Goal: Task Accomplishment & Management: Complete application form

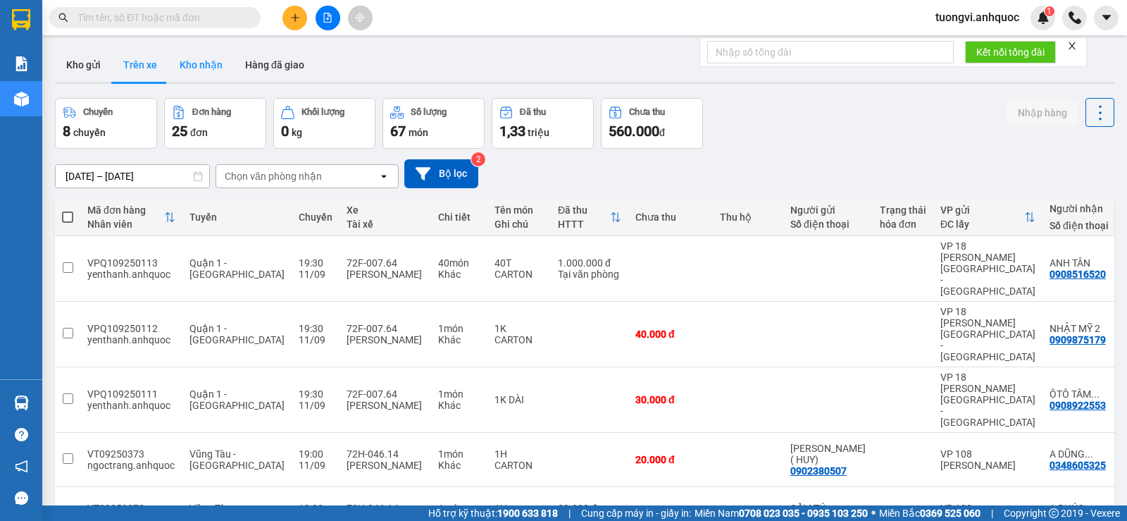
click at [180, 59] on button "Kho nhận" at bounding box center [201, 65] width 66 height 34
type input "[DATE] – [DATE]"
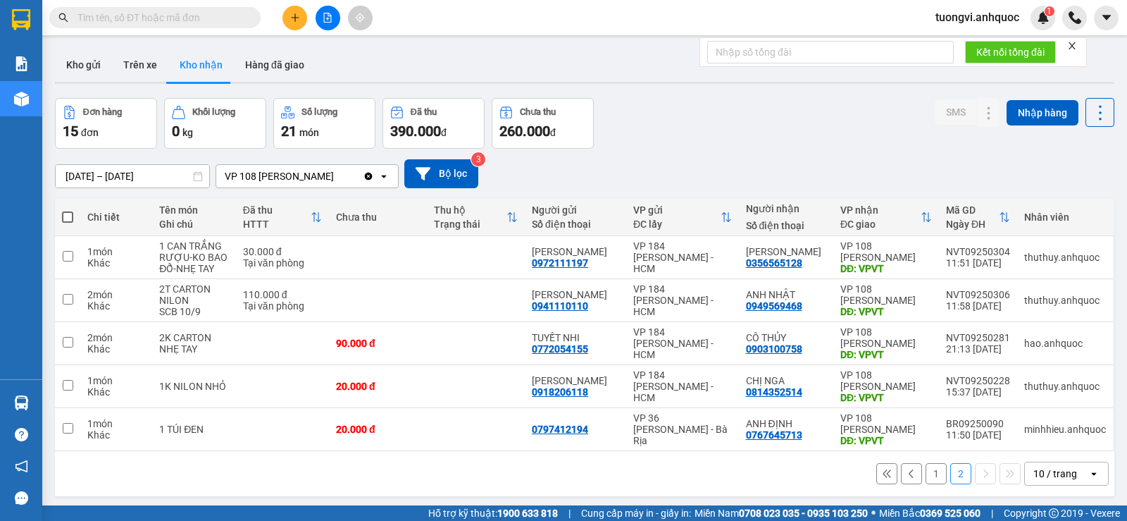
click at [926, 477] on button "1" at bounding box center [936, 473] width 21 height 21
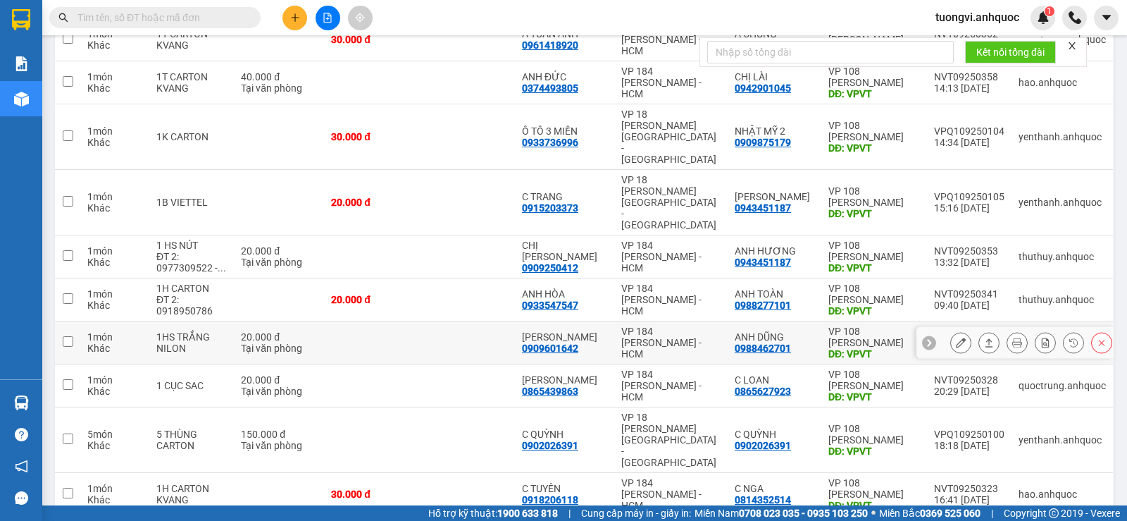
scroll to position [218, 0]
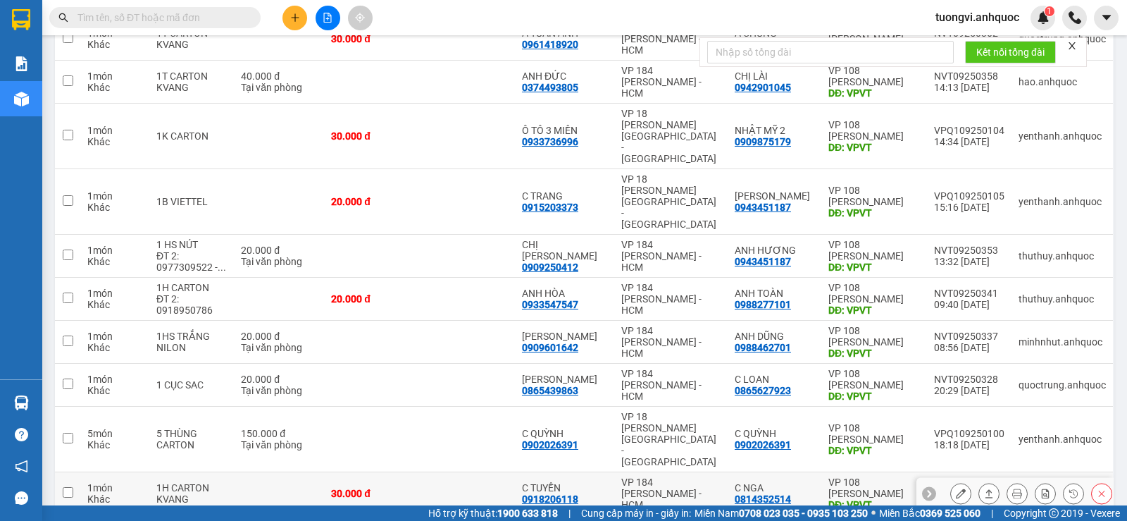
click at [251, 472] on td at bounding box center [279, 493] width 90 height 43
checkbox input "true"
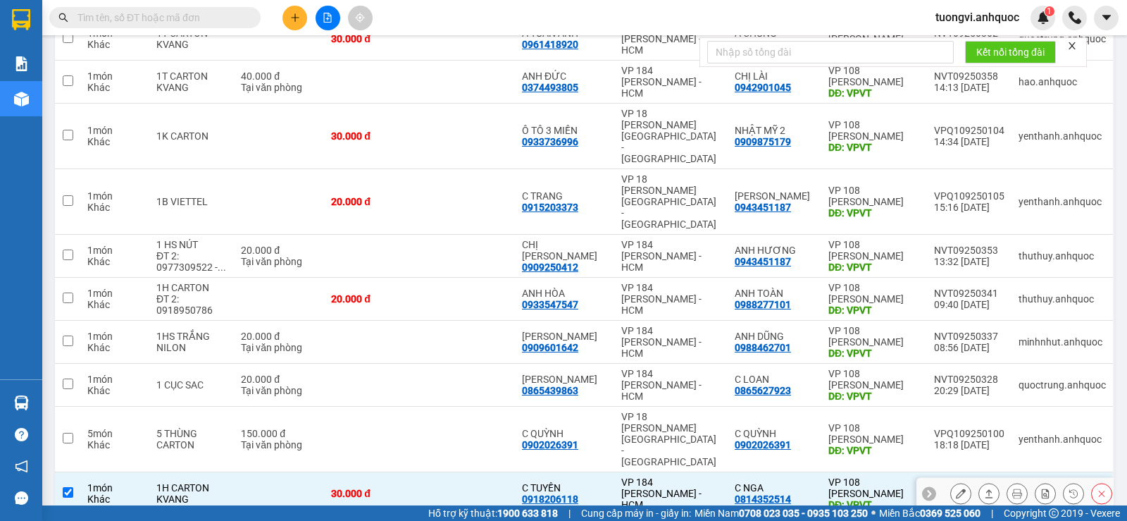
click at [962, 483] on div at bounding box center [1031, 493] width 162 height 21
click at [956, 481] on button at bounding box center [961, 493] width 20 height 25
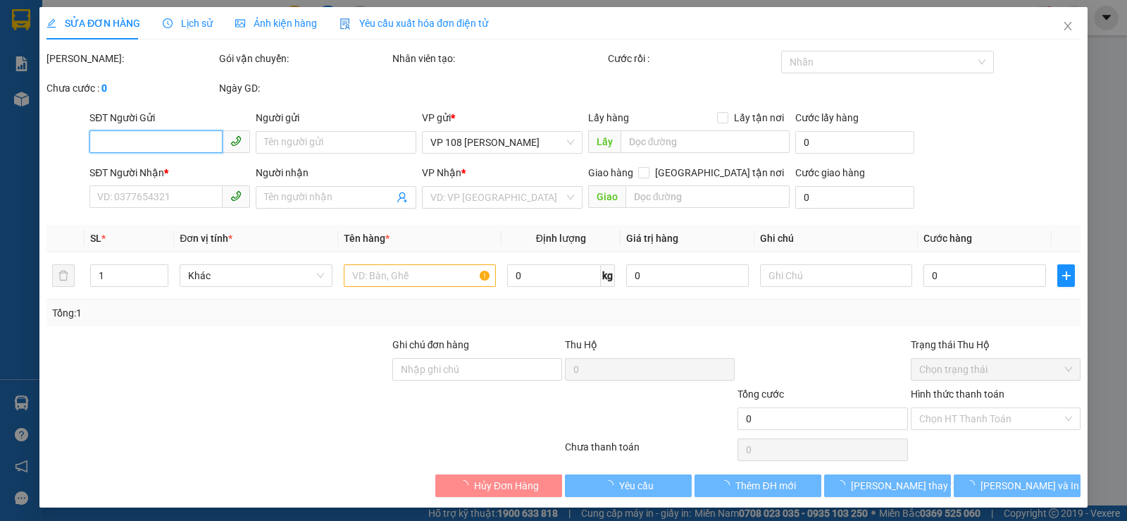
type input "0918206118"
type input "C TUYỀN"
type input "0814352514"
type input "C NGA"
type input "VPVT"
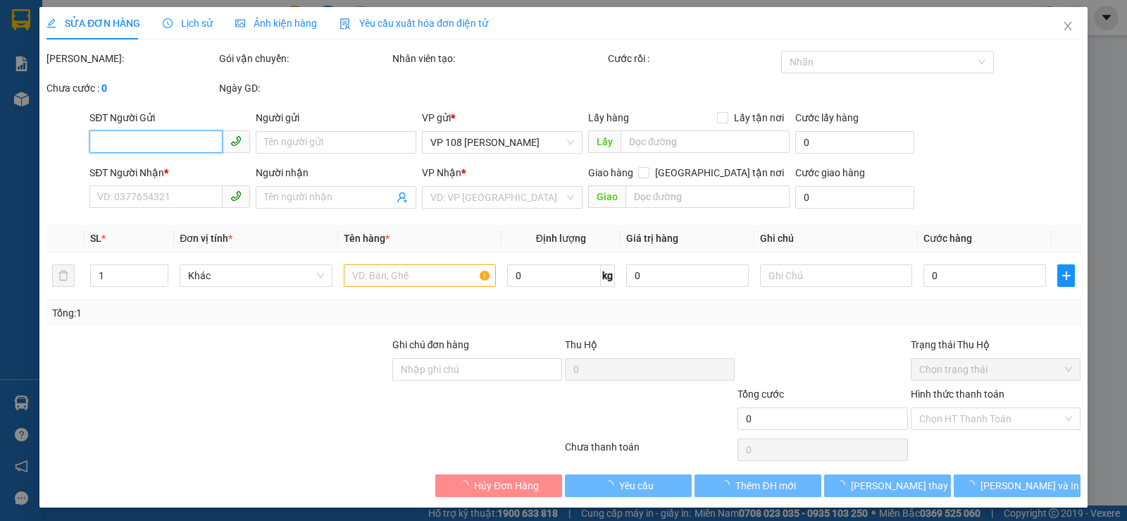
type input "30.000"
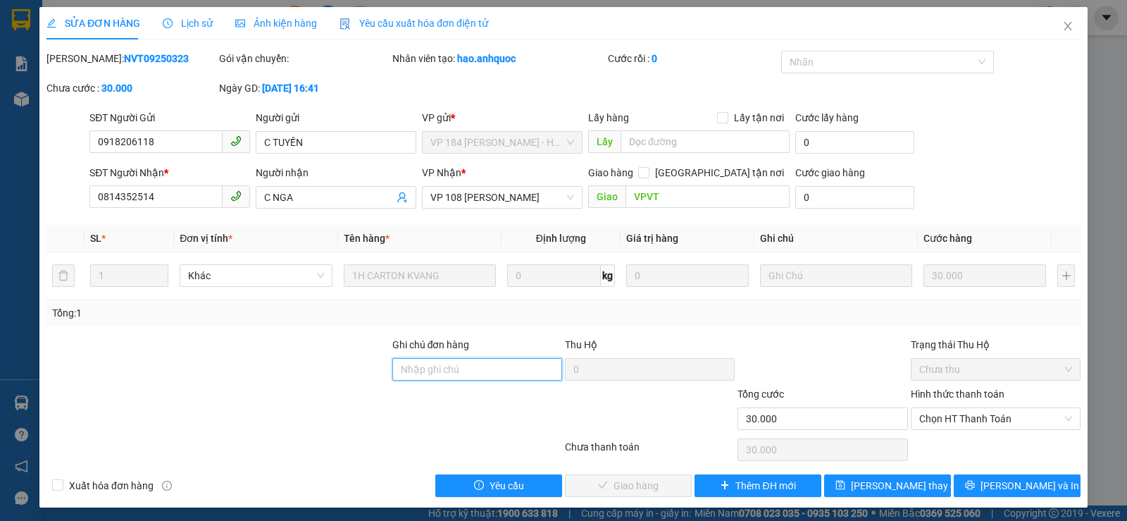
click at [417, 367] on input "Ghi chú đơn hàng" at bounding box center [477, 369] width 170 height 23
drag, startPoint x: 435, startPoint y: 371, endPoint x: 467, endPoint y: 378, distance: 33.0
click at [467, 378] on input "CK SCB 13/8" at bounding box center [477, 369] width 170 height 23
type input "CK SCB 11/9"
click at [108, 486] on span "Xuất hóa đơn hàng" at bounding box center [111, 485] width 96 height 15
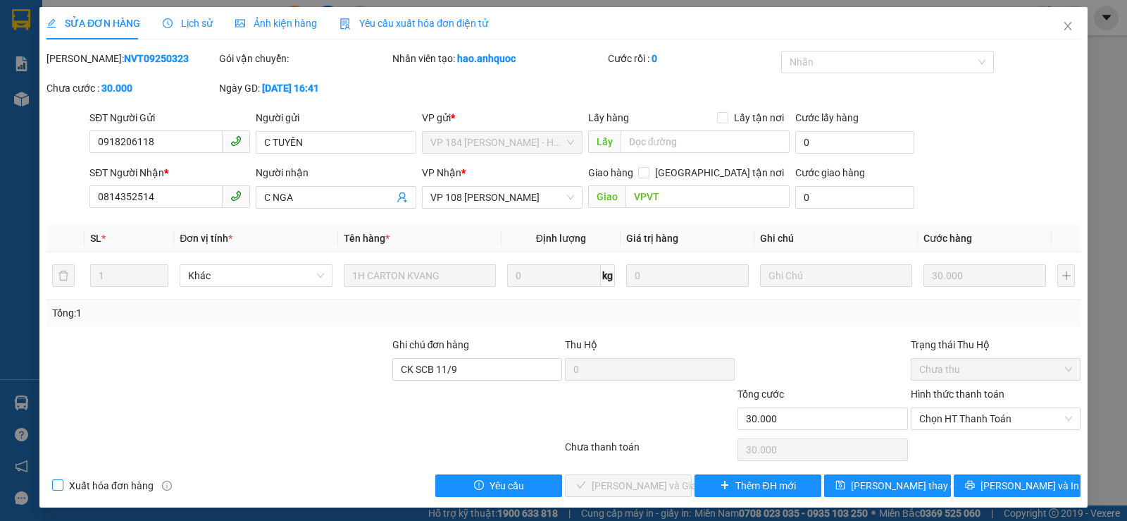
click at [62, 486] on input "Xuất hóa đơn hàng" at bounding box center [57, 484] width 10 height 10
checkbox input "true"
drag, startPoint x: 936, startPoint y: 421, endPoint x: 944, endPoint y: 436, distance: 16.7
click at [937, 421] on span "Chọn HT Thanh Toán" at bounding box center [995, 418] width 153 height 21
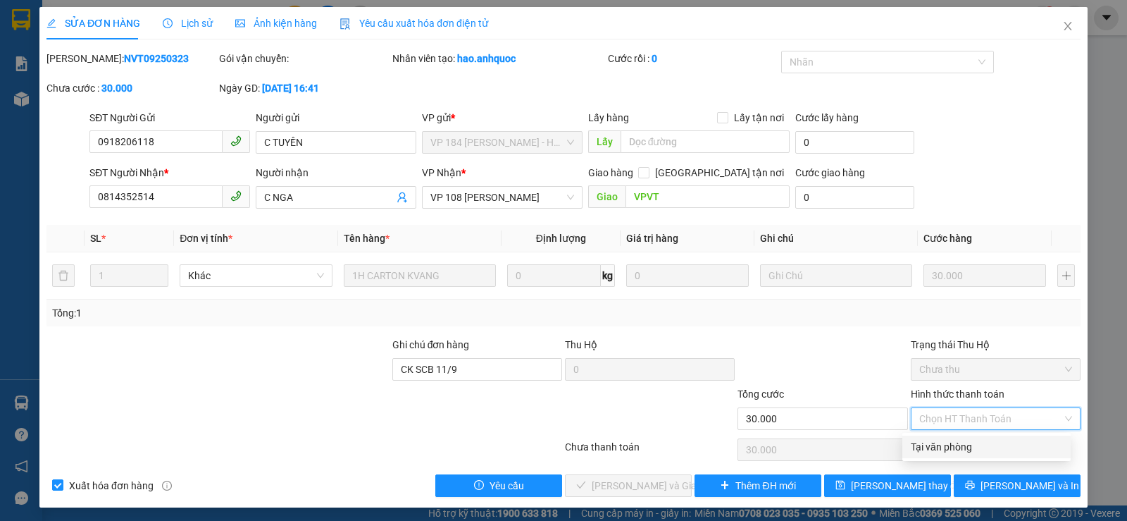
click at [952, 453] on div "Tại văn phòng" at bounding box center [986, 446] width 151 height 15
type input "0"
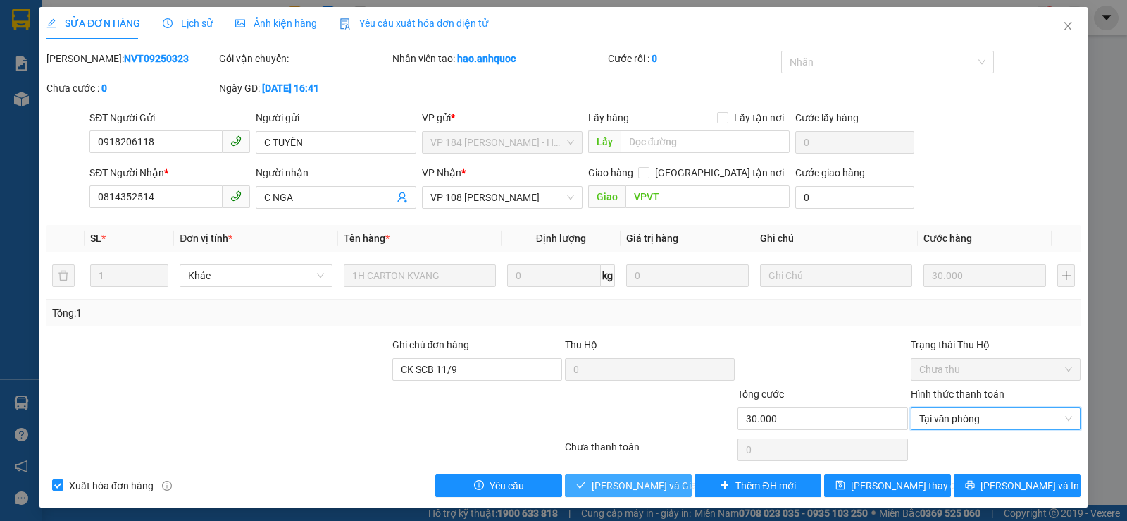
click at [653, 480] on span "[PERSON_NAME] và Giao hàng" at bounding box center [659, 485] width 135 height 15
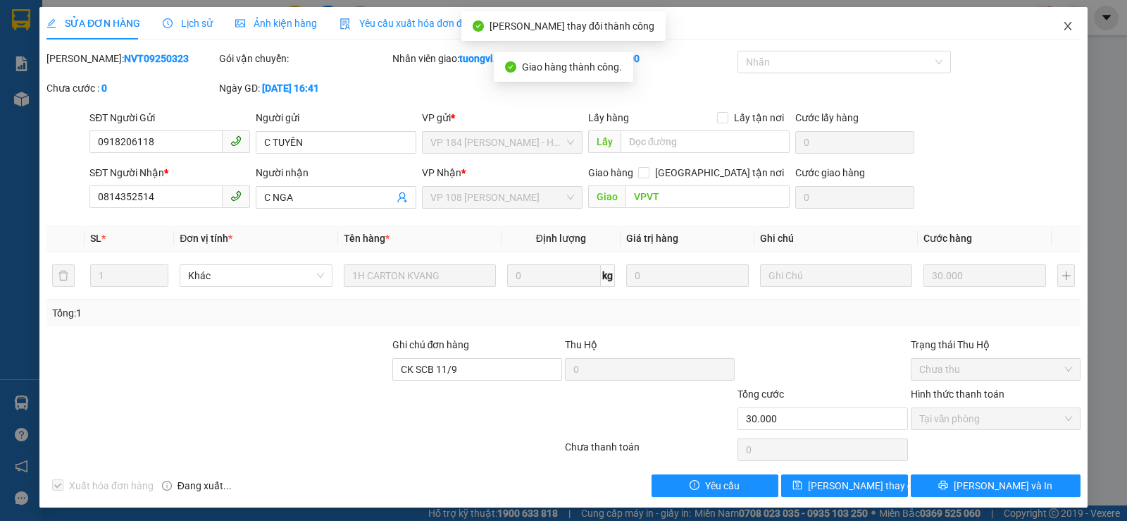
click at [1057, 20] on span "Close" at bounding box center [1067, 26] width 39 height 39
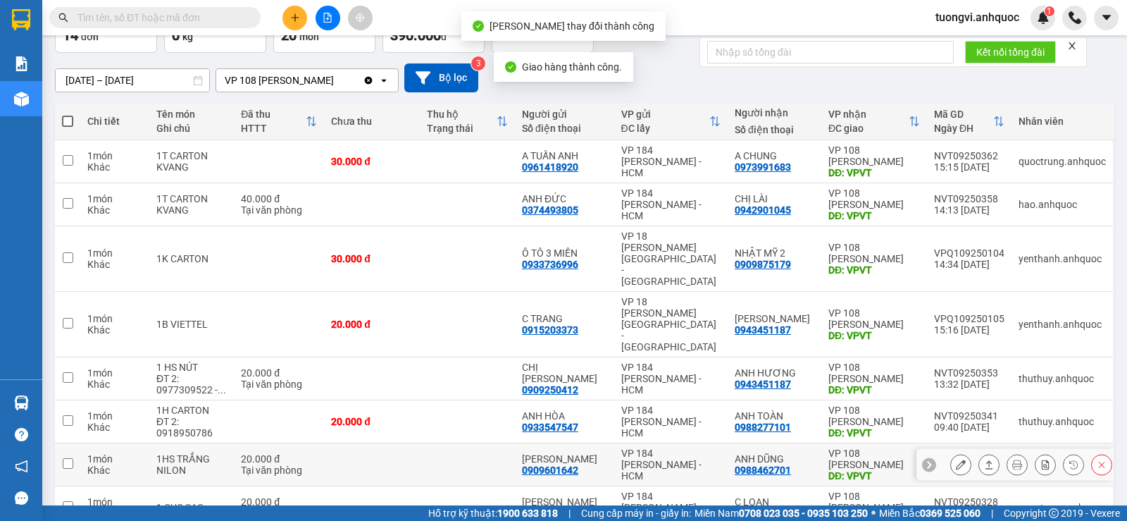
scroll to position [218, 0]
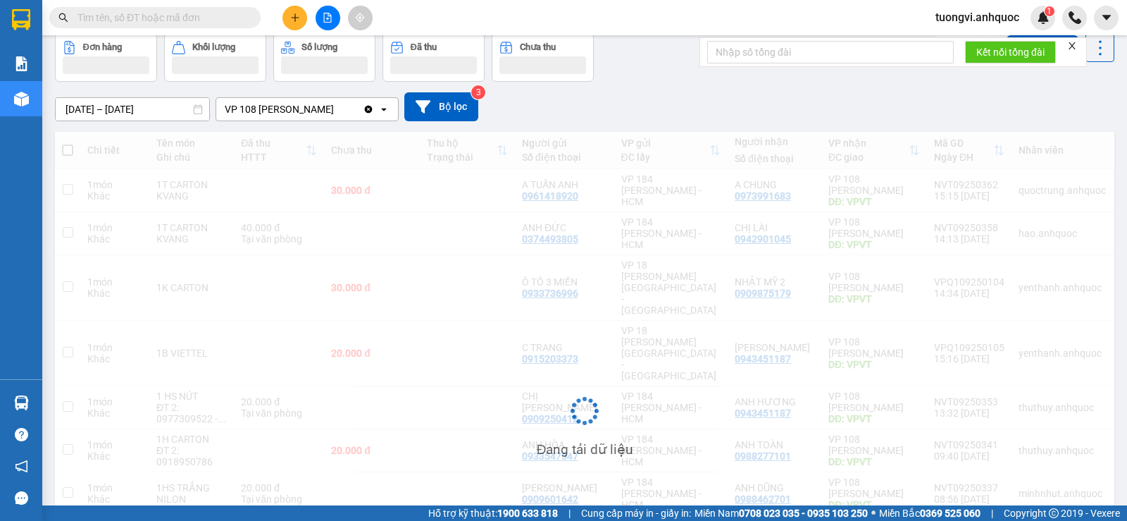
scroll to position [65, 0]
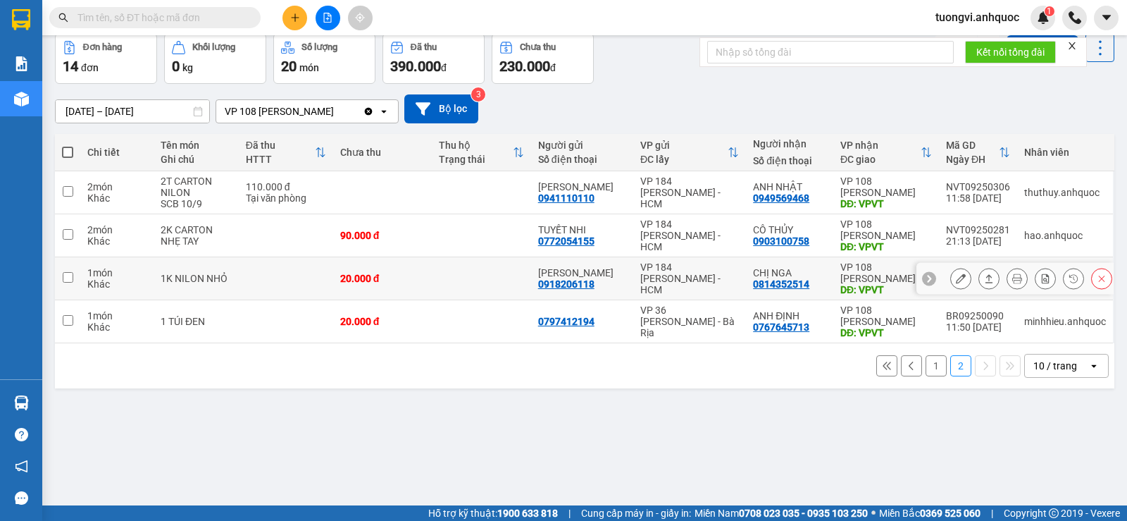
click at [955, 278] on button at bounding box center [961, 278] width 20 height 25
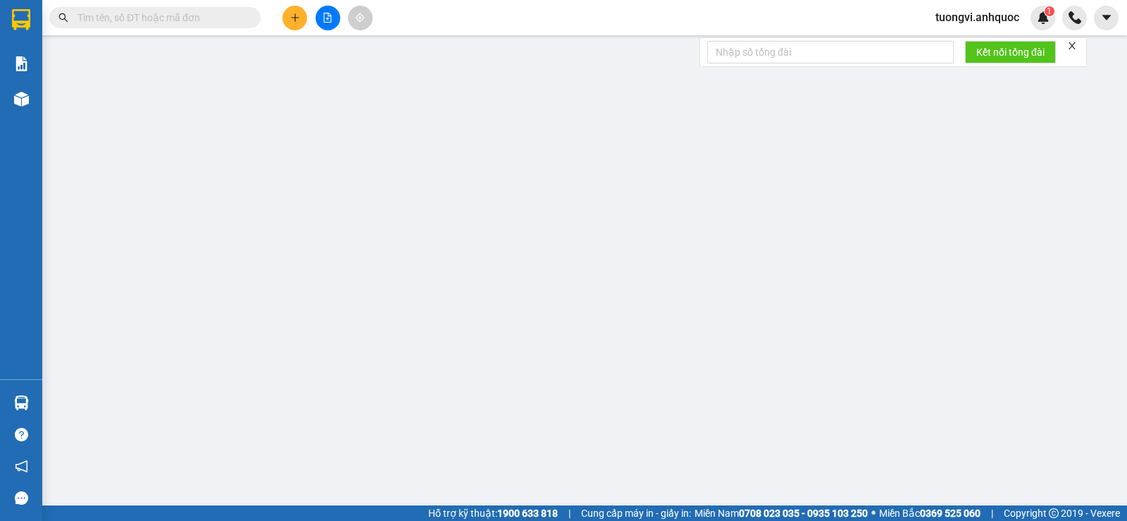
type input "0918206118"
type input "[PERSON_NAME]"
type input "0814352514"
type input "CHỊ NGA"
type input "VPVT"
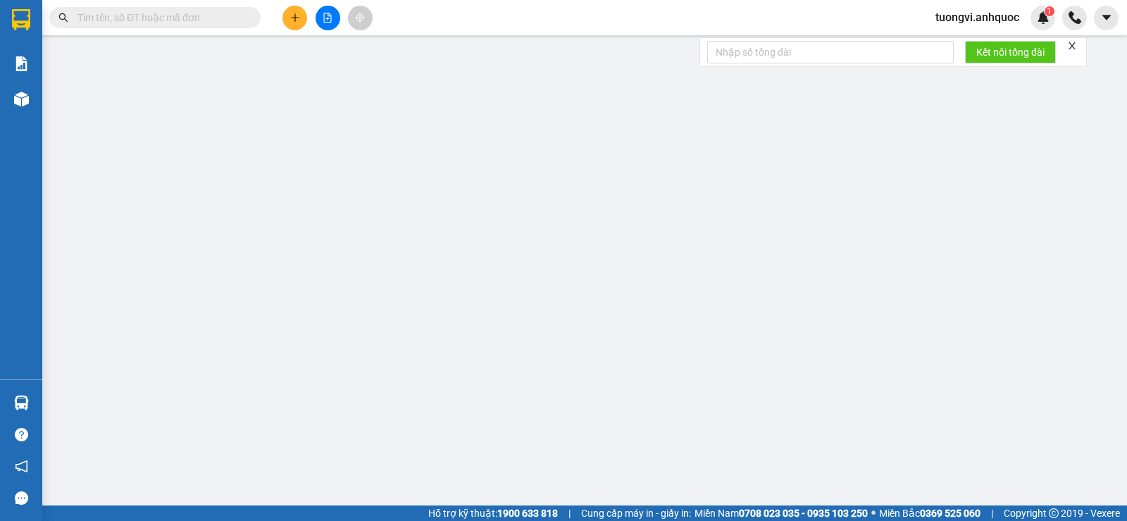
type input "20.000"
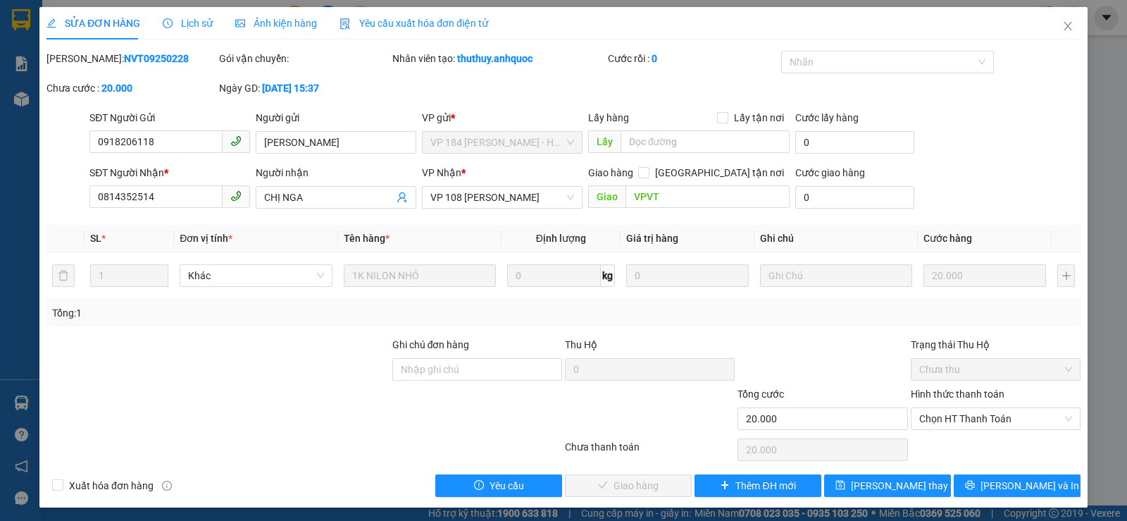
click at [547, 386] on div at bounding box center [477, 410] width 173 height 49
click at [541, 372] on input "Ghi chú đơn hàng" at bounding box center [477, 369] width 170 height 23
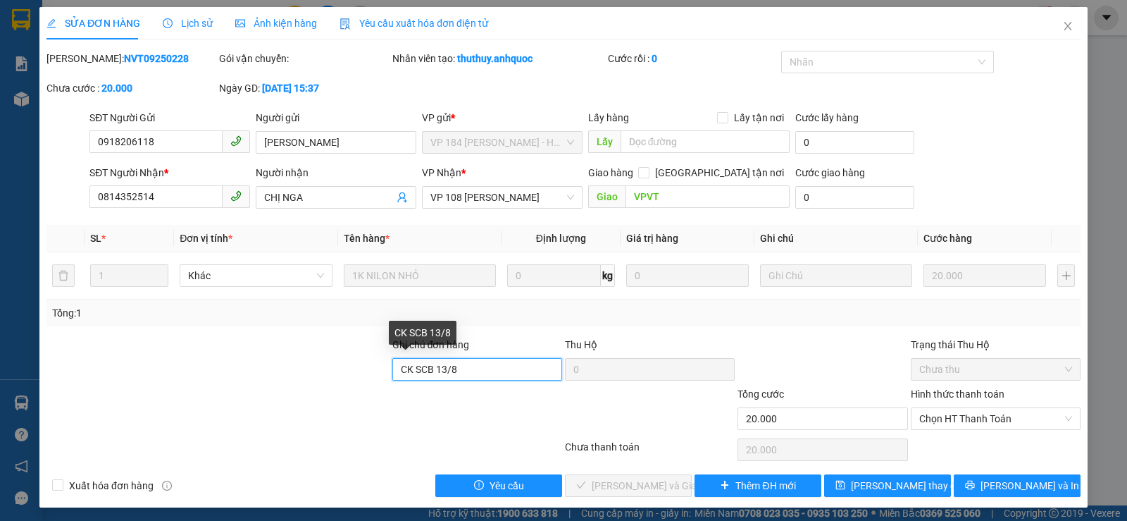
click at [584, 368] on div "Ghi chú đơn hàng CK SCB [DATE] Hộ 0 Trạng thái Thu Hộ Chưa thu" at bounding box center [563, 361] width 1037 height 49
type input "CK SCB 11/9"
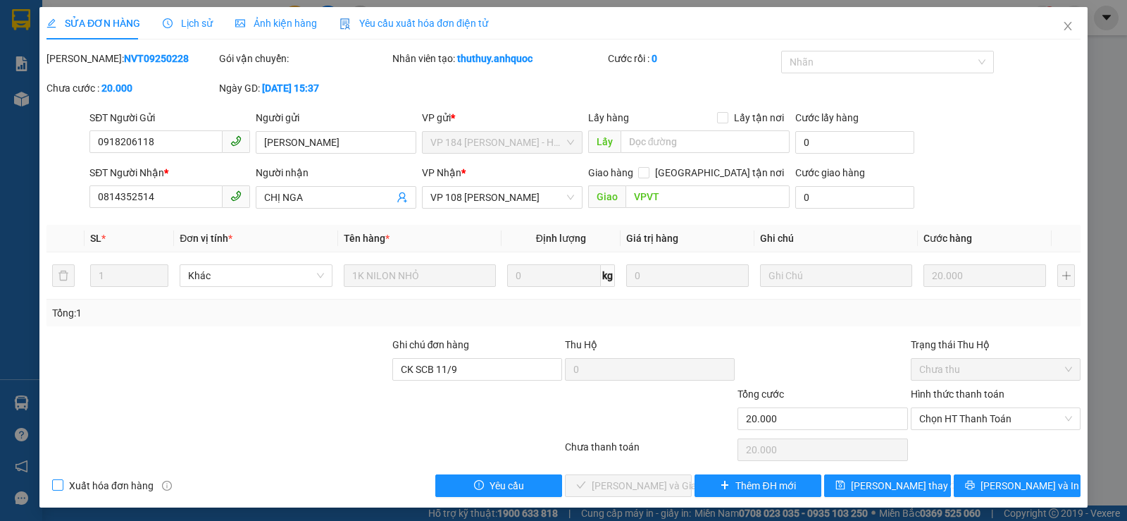
click at [147, 486] on span "Xuất hóa đơn hàng" at bounding box center [111, 485] width 96 height 15
click at [62, 486] on input "Xuất hóa đơn hàng" at bounding box center [57, 484] width 10 height 10
checkbox input "true"
drag, startPoint x: 960, startPoint y: 414, endPoint x: 960, endPoint y: 429, distance: 15.5
click at [960, 414] on span "Chọn HT Thanh Toán" at bounding box center [995, 418] width 153 height 21
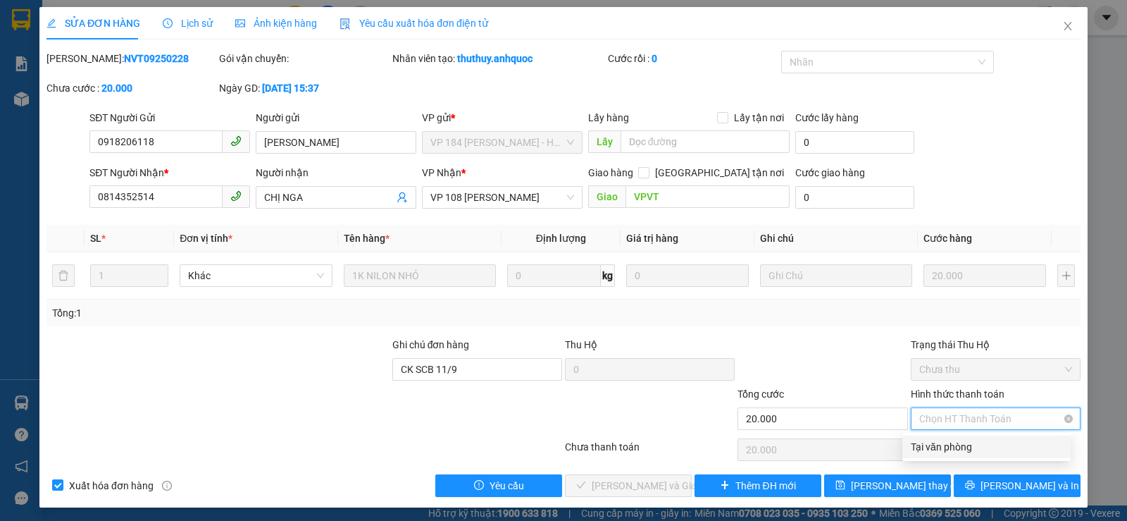
click at [960, 440] on div "Tại văn phòng" at bounding box center [986, 446] width 151 height 15
type input "0"
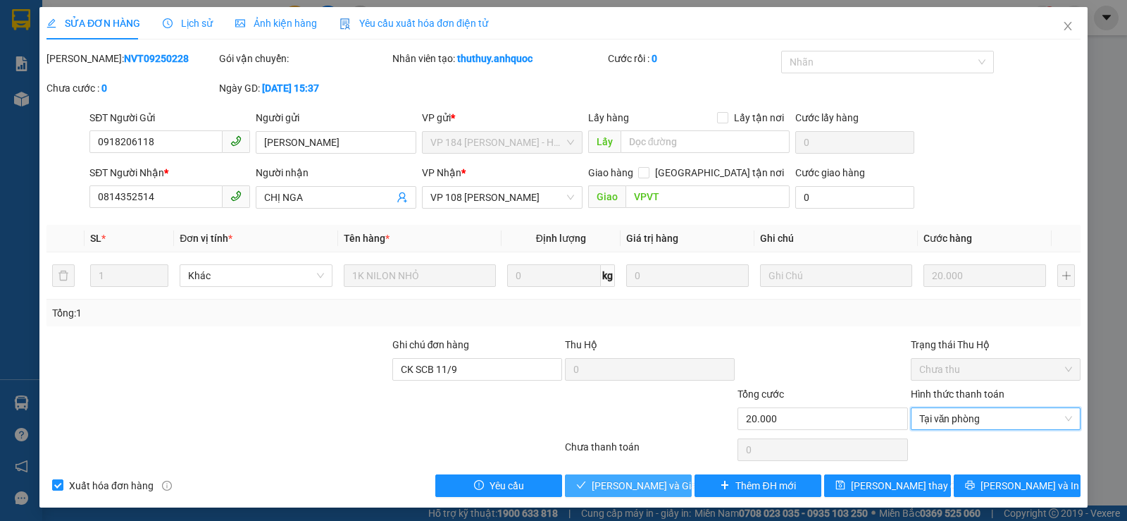
click at [598, 488] on span "[PERSON_NAME] và Giao hàng" at bounding box center [659, 485] width 135 height 15
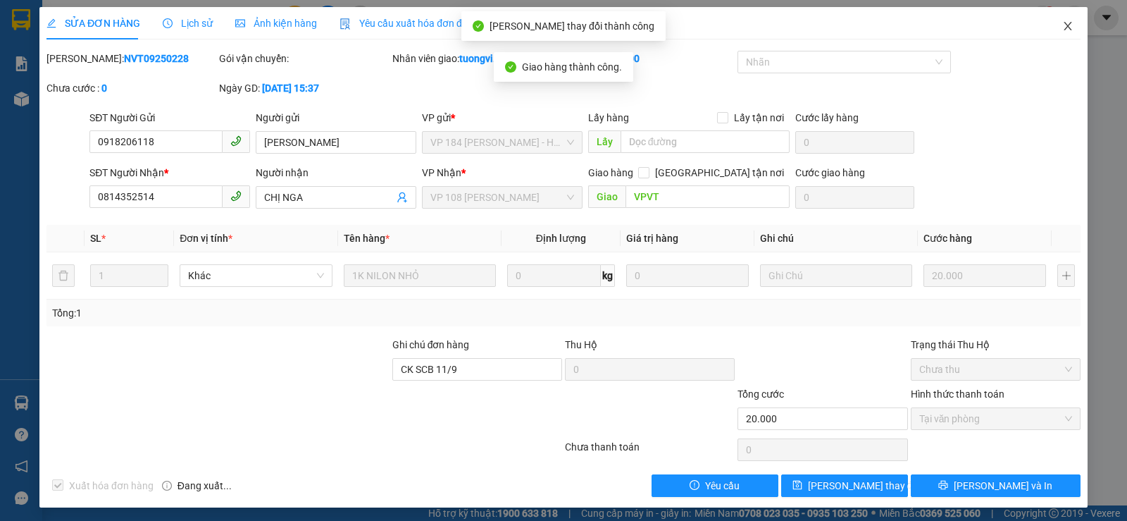
click at [1062, 23] on icon "close" at bounding box center [1067, 25] width 11 height 11
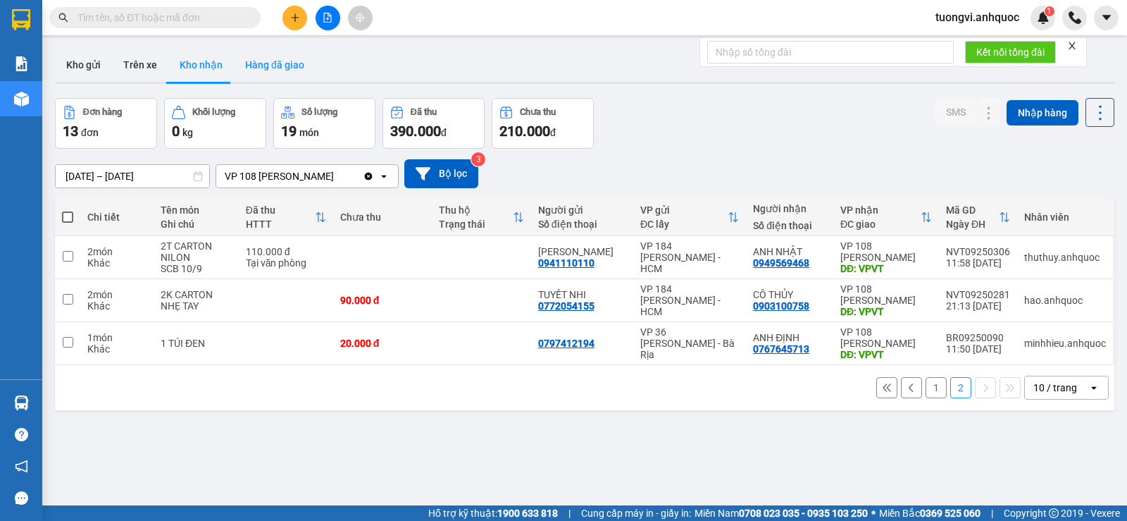
click at [249, 71] on button "Hàng đã giao" at bounding box center [275, 65] width 82 height 34
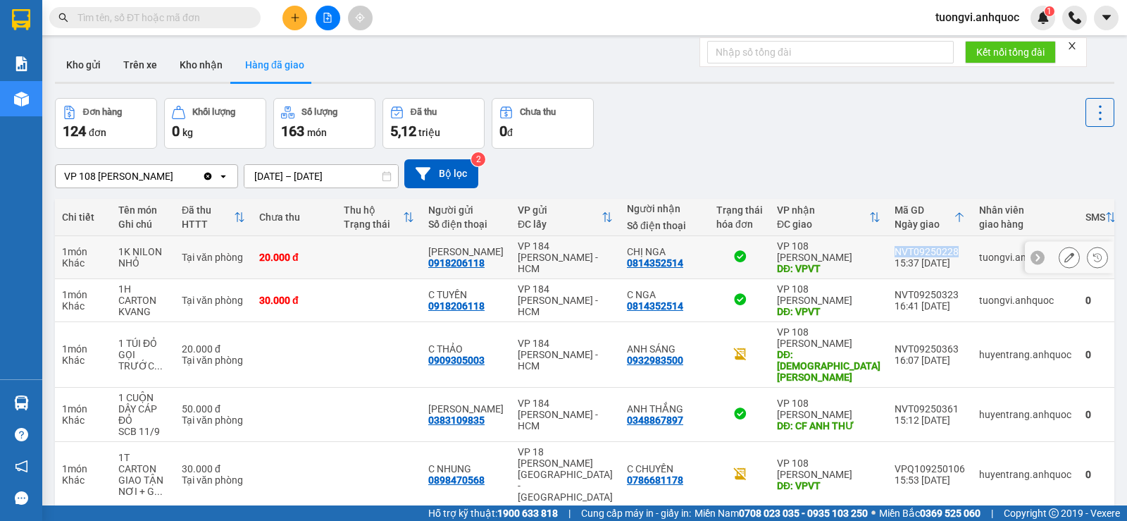
drag, startPoint x: 924, startPoint y: 247, endPoint x: 854, endPoint y: 248, distance: 69.7
click at [888, 248] on td "NVT09250228 15:37 [DATE]" at bounding box center [930, 257] width 85 height 43
copy div "NVT09250228"
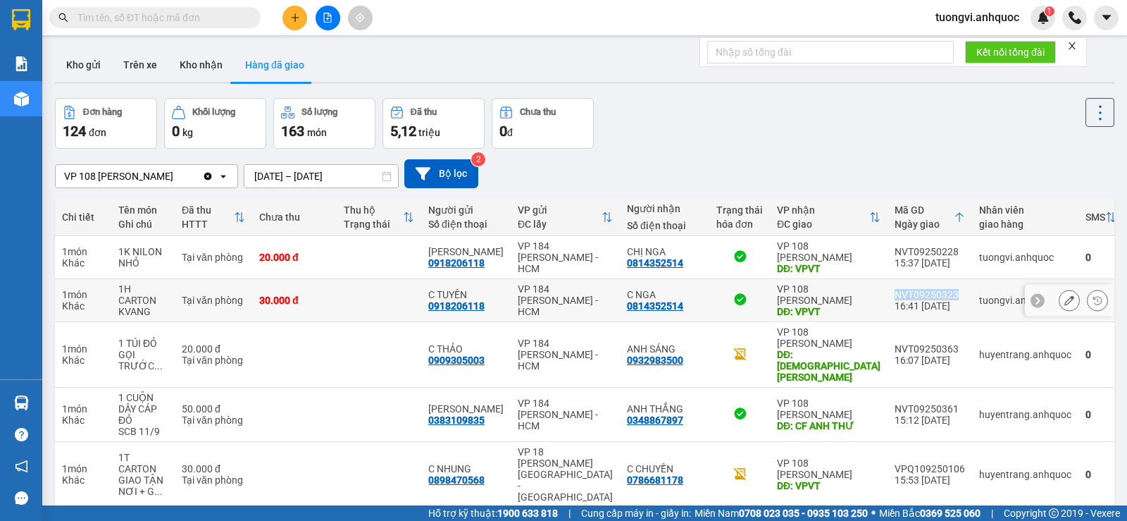
drag, startPoint x: 926, startPoint y: 292, endPoint x: 853, endPoint y: 296, distance: 72.6
click at [888, 296] on td "NVT09250323 16:41 [DATE]" at bounding box center [930, 300] width 85 height 43
copy div "NVT09250323"
drag, startPoint x: 642, startPoint y: 262, endPoint x: 614, endPoint y: 264, distance: 29.0
click at [620, 264] on td "CHỊ NGA 0814352514" at bounding box center [664, 257] width 89 height 43
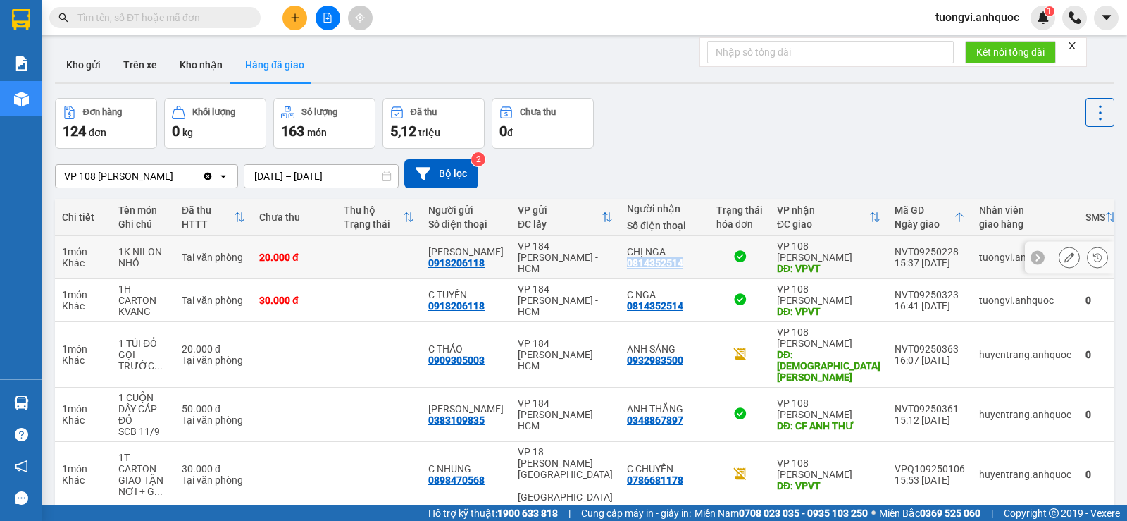
copy div "0814352514"
click at [205, 479] on td "30.000 đ Tại văn phòng" at bounding box center [213, 475] width 77 height 66
click at [193, 66] on button "Kho nhận" at bounding box center [201, 65] width 66 height 34
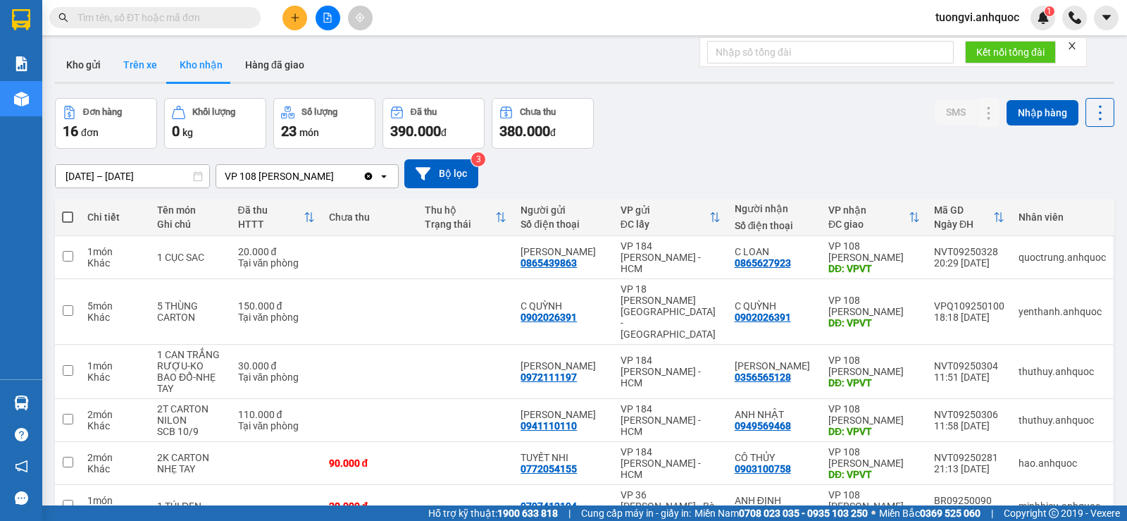
click at [128, 77] on button "Trên xe" at bounding box center [140, 65] width 56 height 34
type input "[DATE] – [DATE]"
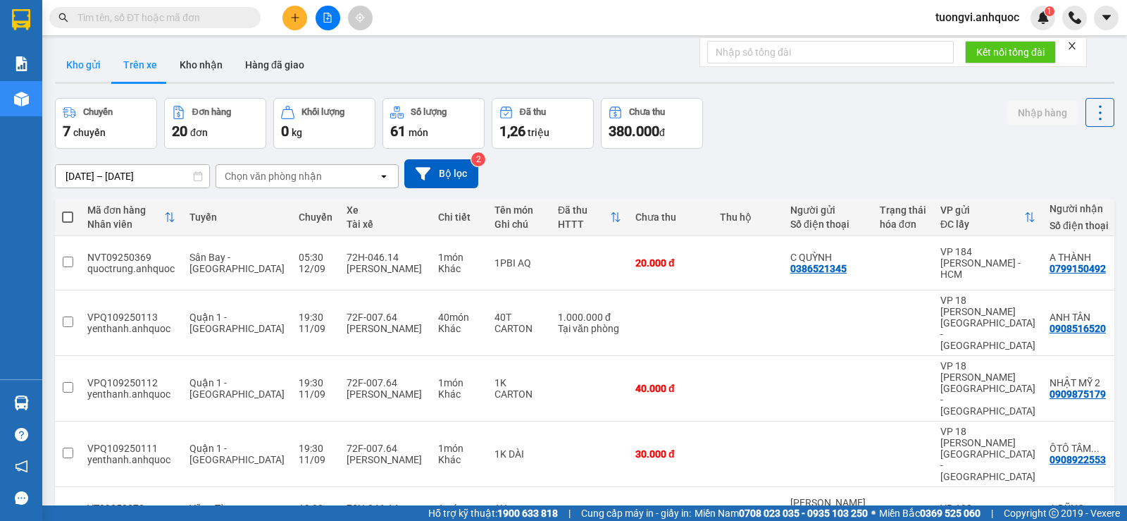
click at [87, 57] on button "Kho gửi" at bounding box center [83, 65] width 57 height 34
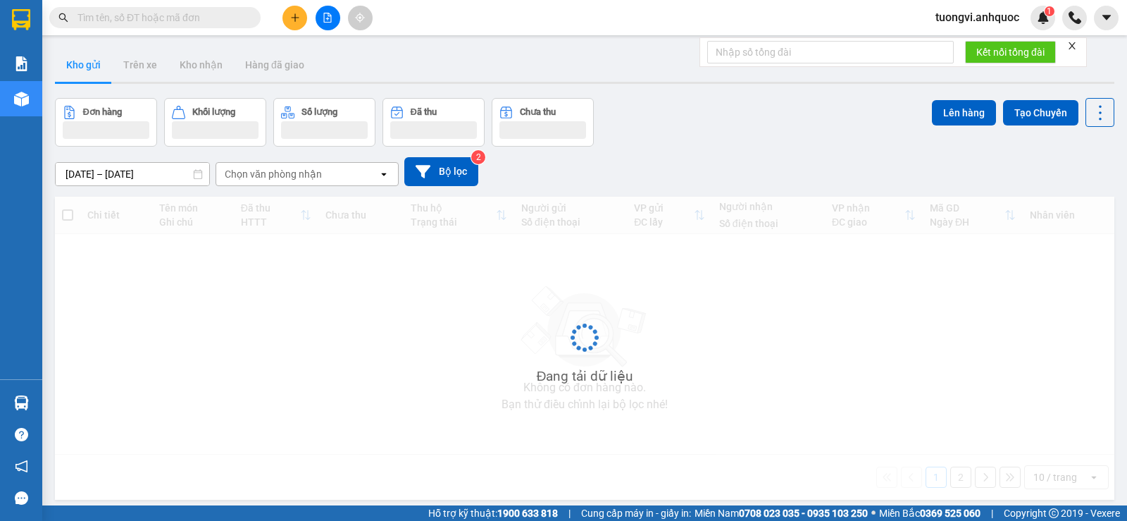
click at [87, 57] on button "Kho gửi" at bounding box center [83, 65] width 57 height 34
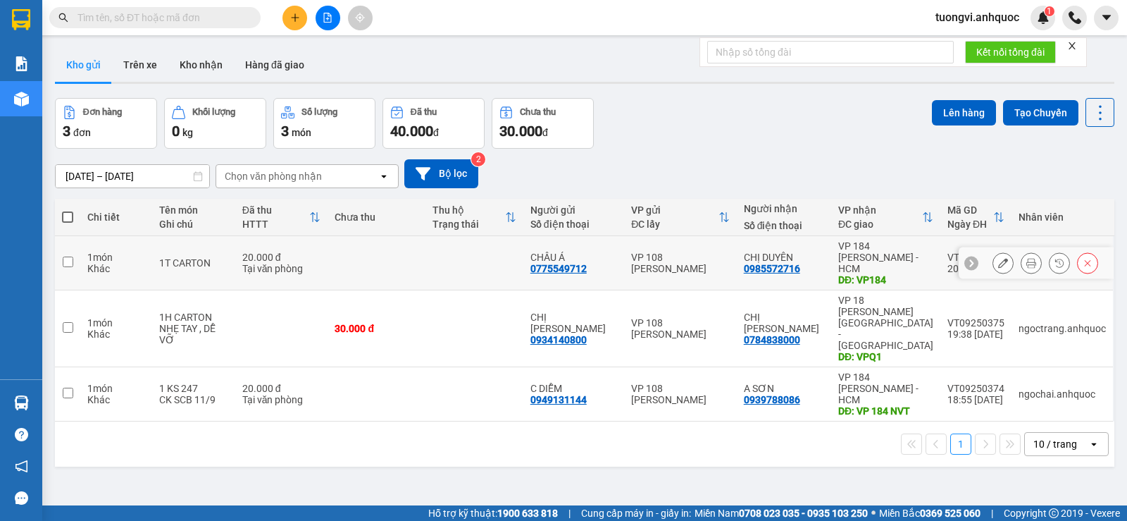
click at [845, 243] on div "VP 184 [PERSON_NAME] - HCM" at bounding box center [885, 257] width 95 height 34
checkbox input "true"
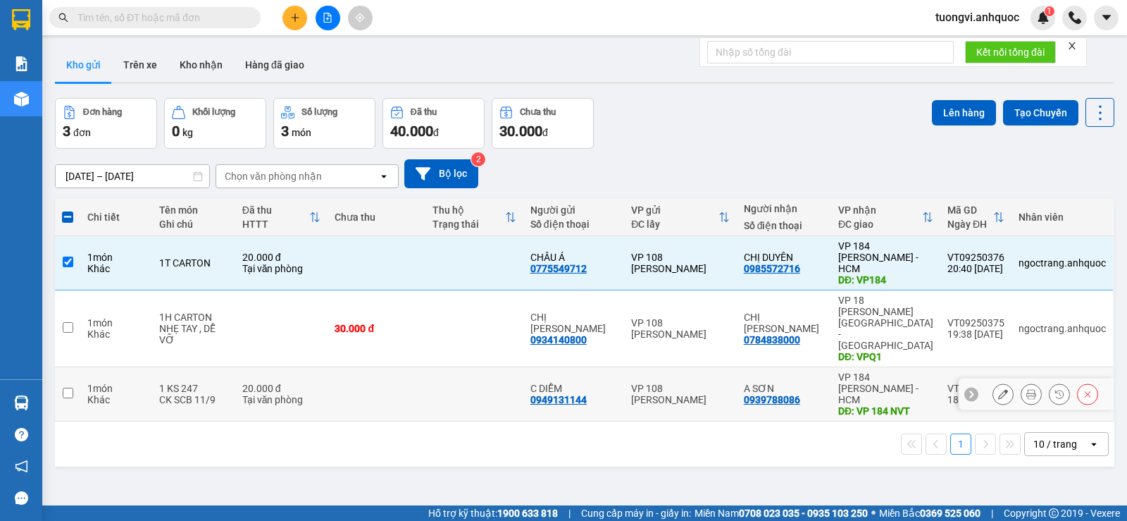
click at [845, 371] on div "VP 184 [PERSON_NAME] - HCM" at bounding box center [885, 388] width 95 height 34
checkbox input "true"
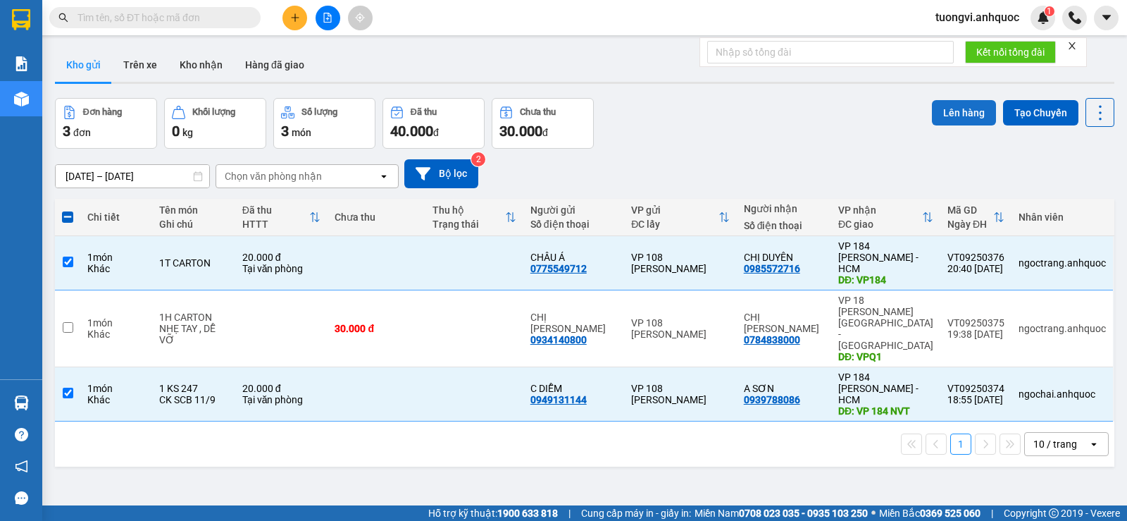
click at [963, 104] on button "Lên hàng" at bounding box center [964, 112] width 64 height 25
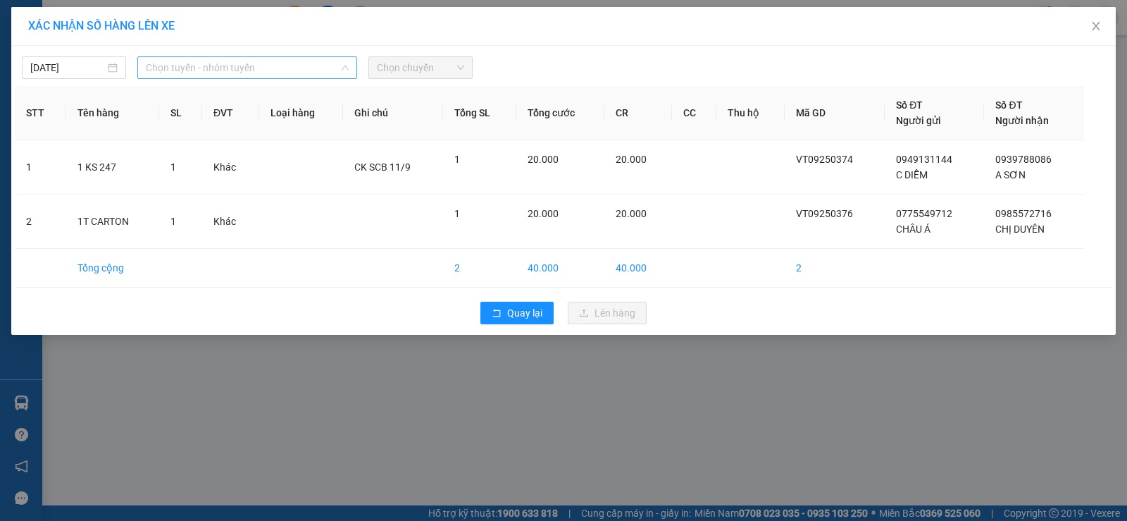
click at [220, 76] on span "Chọn tuyến - nhóm tuyến" at bounding box center [247, 67] width 203 height 21
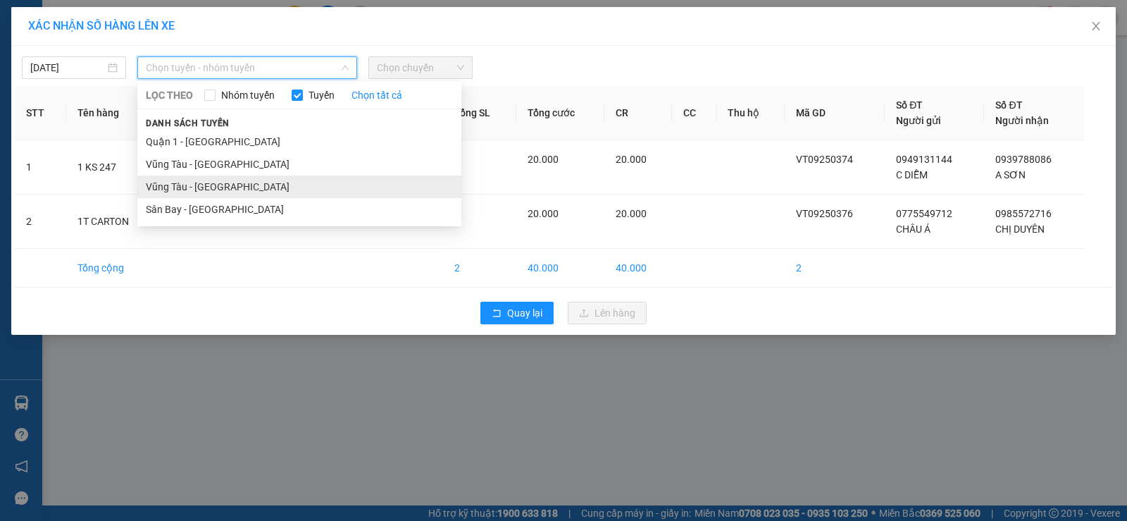
click at [228, 178] on li "Vũng Tàu - [GEOGRAPHIC_DATA]" at bounding box center [299, 186] width 324 height 23
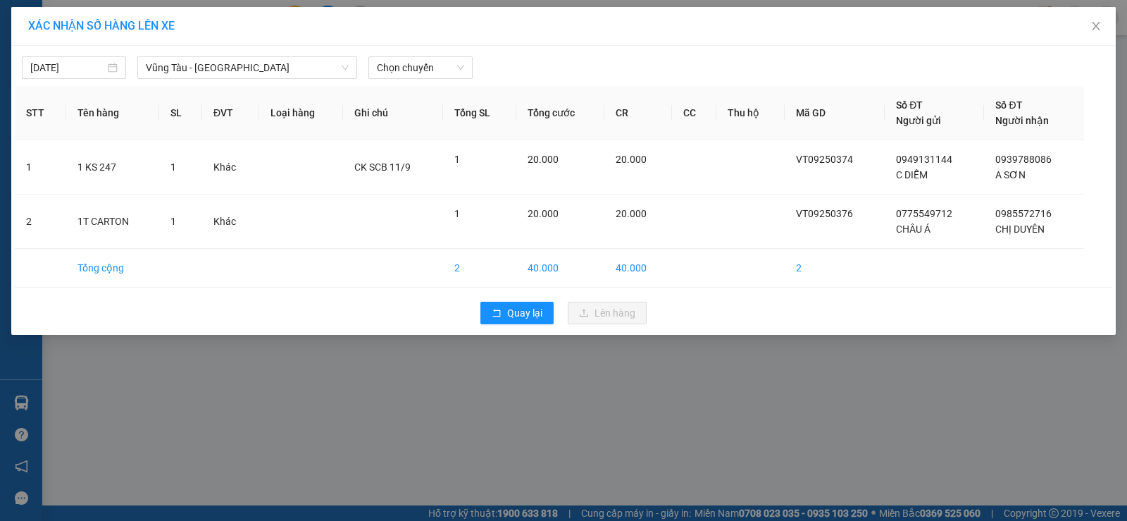
click at [128, 70] on div "[DATE]" at bounding box center [74, 67] width 116 height 23
click at [112, 68] on div "[DATE]" at bounding box center [73, 67] width 87 height 15
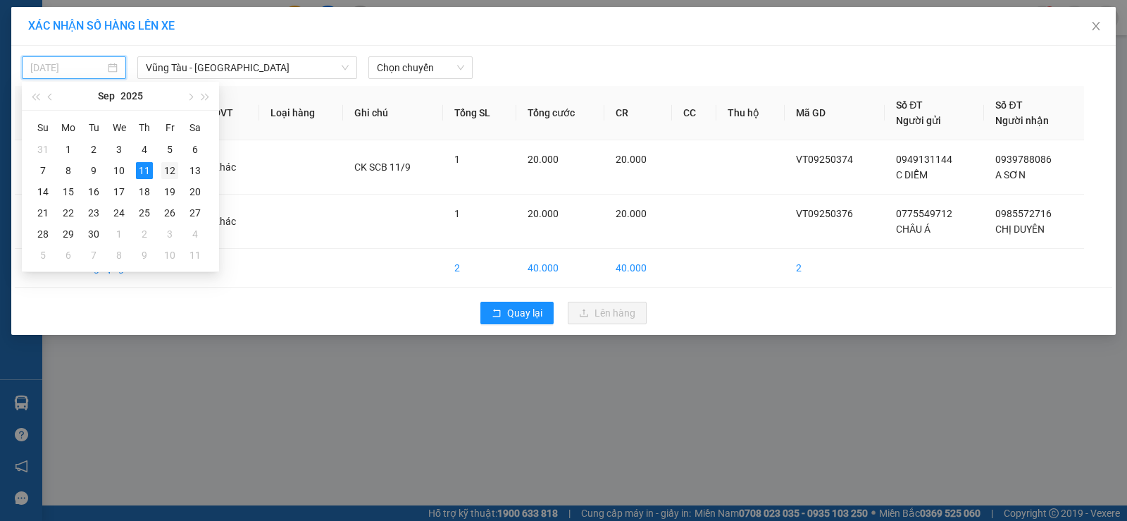
click at [163, 171] on div "12" at bounding box center [169, 170] width 17 height 17
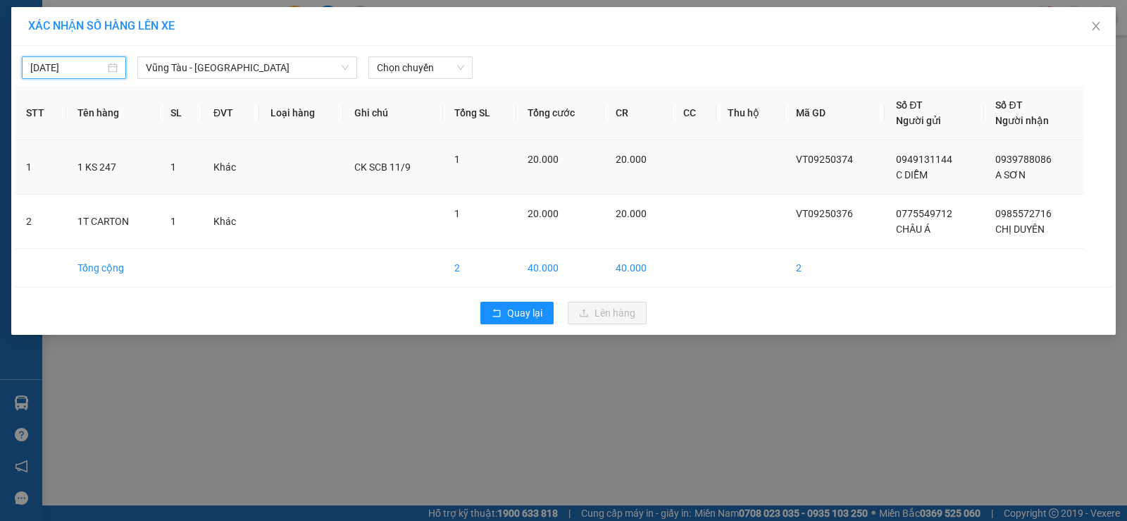
type input "[DATE]"
click at [383, 52] on div "[DATE] [GEOGRAPHIC_DATA] - [GEOGRAPHIC_DATA] LỌC THEO Nhóm tuyến Tuyến Chọn tất…" at bounding box center [564, 64] width 1098 height 30
click at [387, 66] on span "Chọn chuyến" at bounding box center [420, 67] width 87 height 21
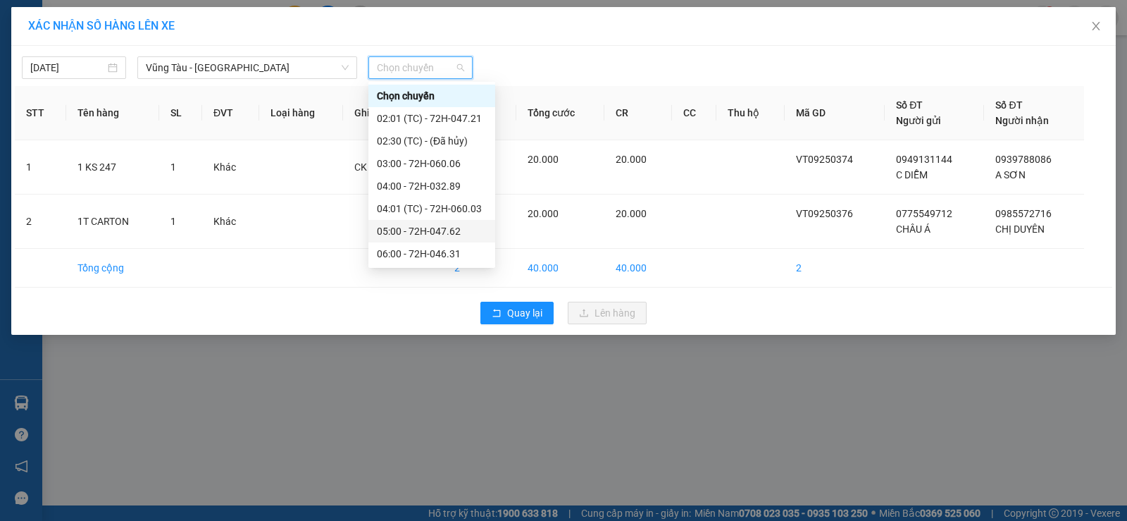
click at [415, 233] on div "05:00 - 72H-047.62" at bounding box center [432, 230] width 110 height 15
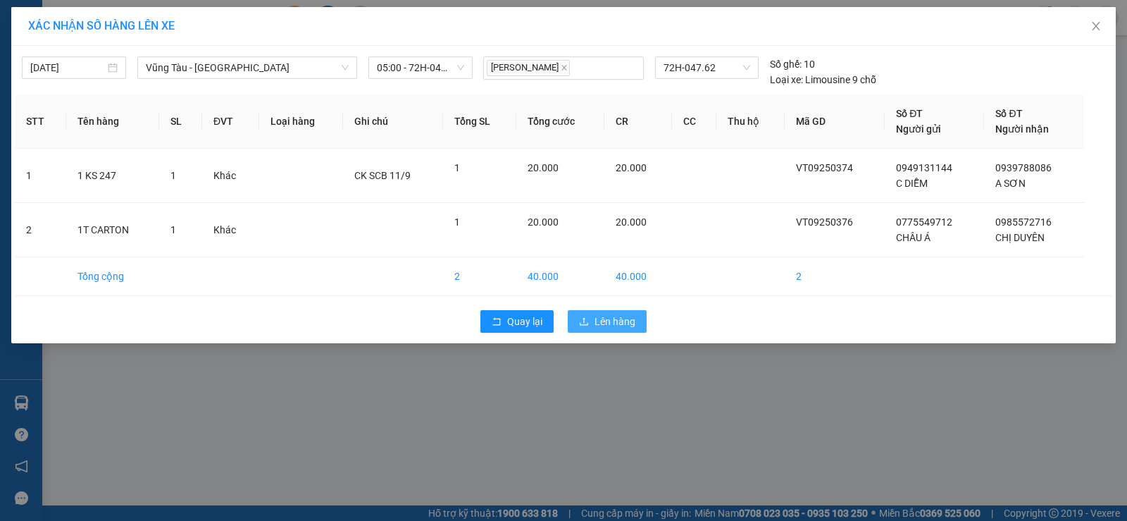
click at [626, 311] on button "Lên hàng" at bounding box center [607, 321] width 79 height 23
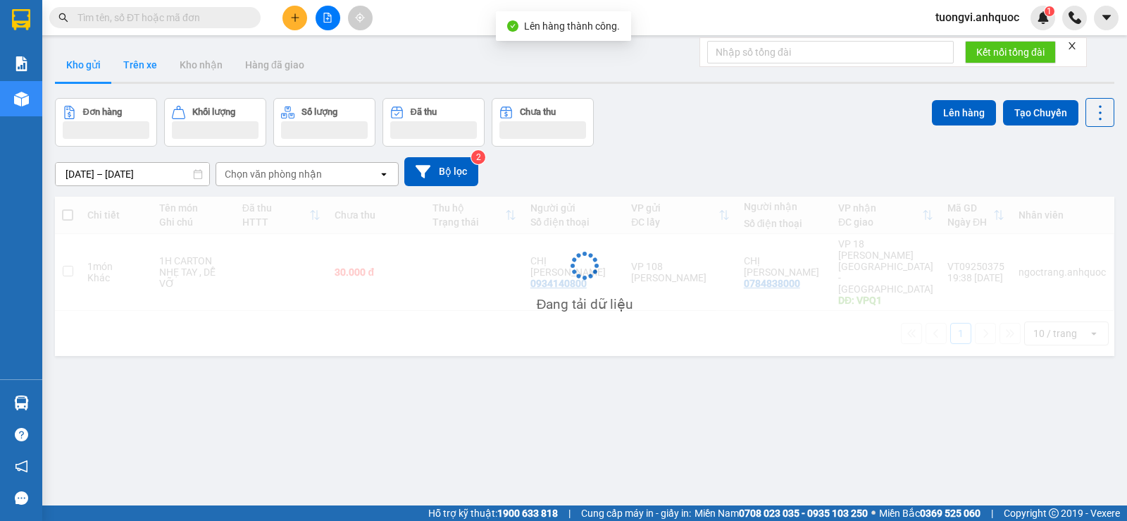
click at [149, 67] on button "Trên xe" at bounding box center [140, 65] width 56 height 34
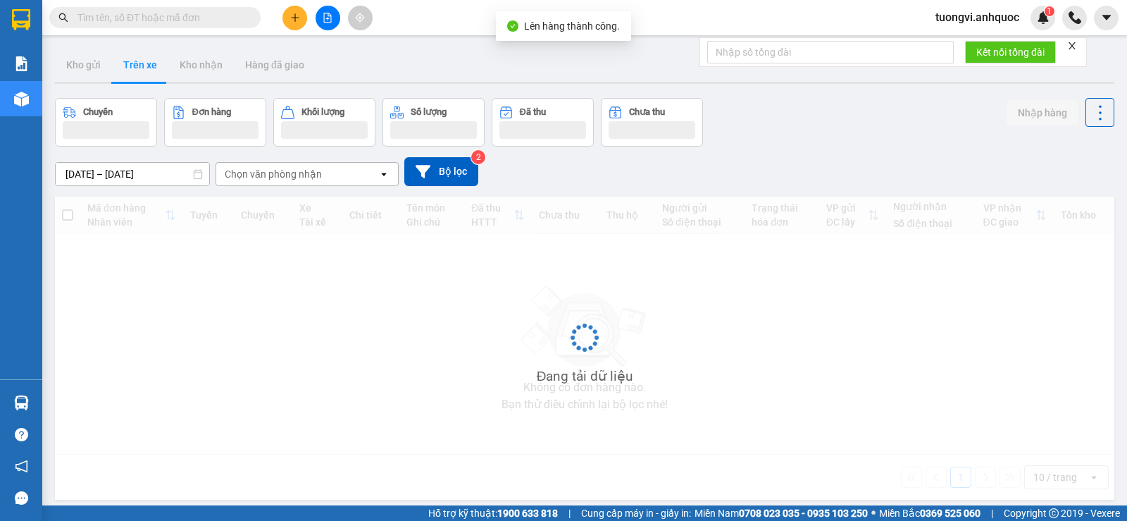
click at [155, 73] on button "Trên xe" at bounding box center [140, 65] width 56 height 34
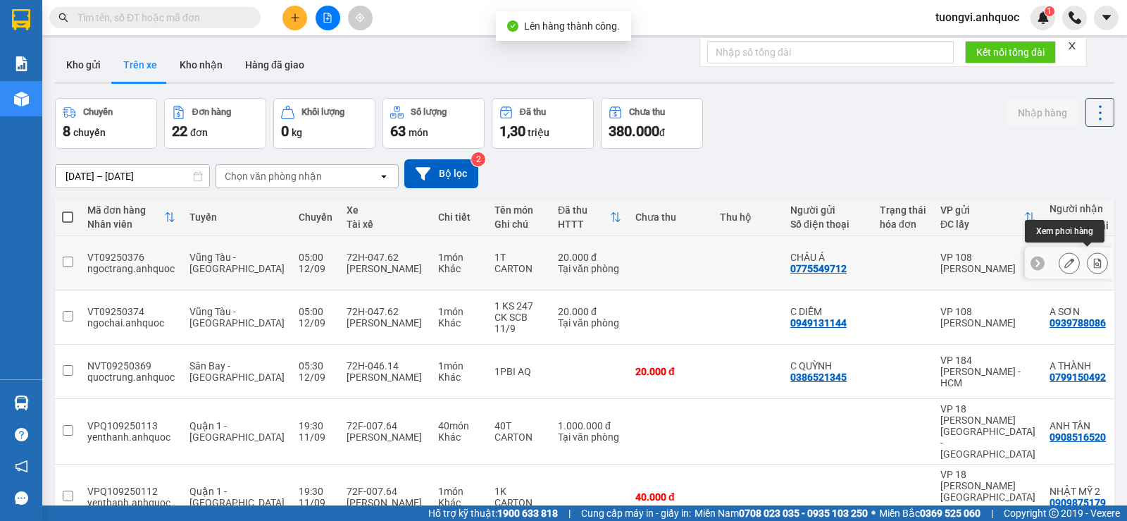
click at [1088, 259] on button at bounding box center [1098, 263] width 20 height 25
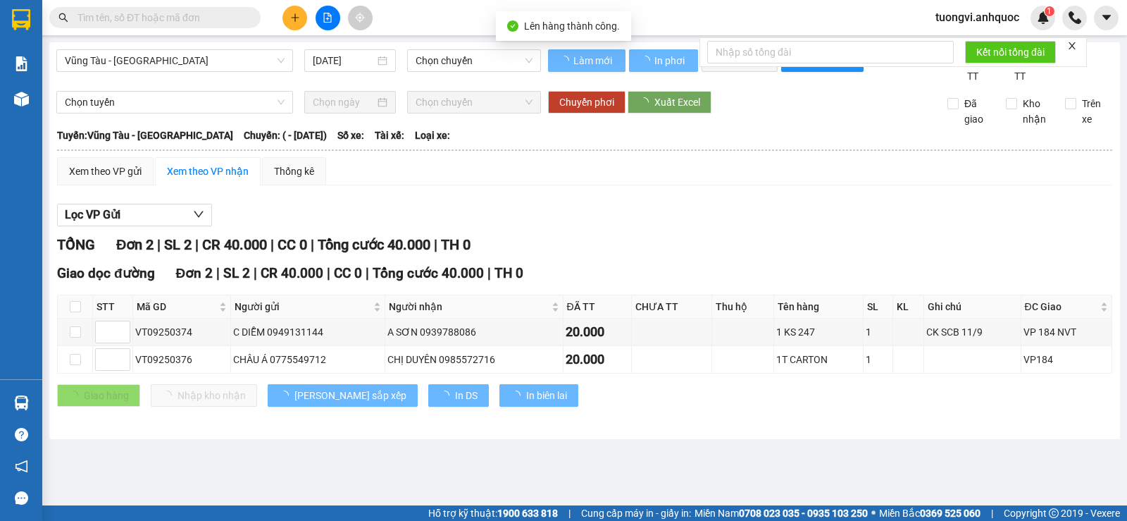
type input "[DATE]"
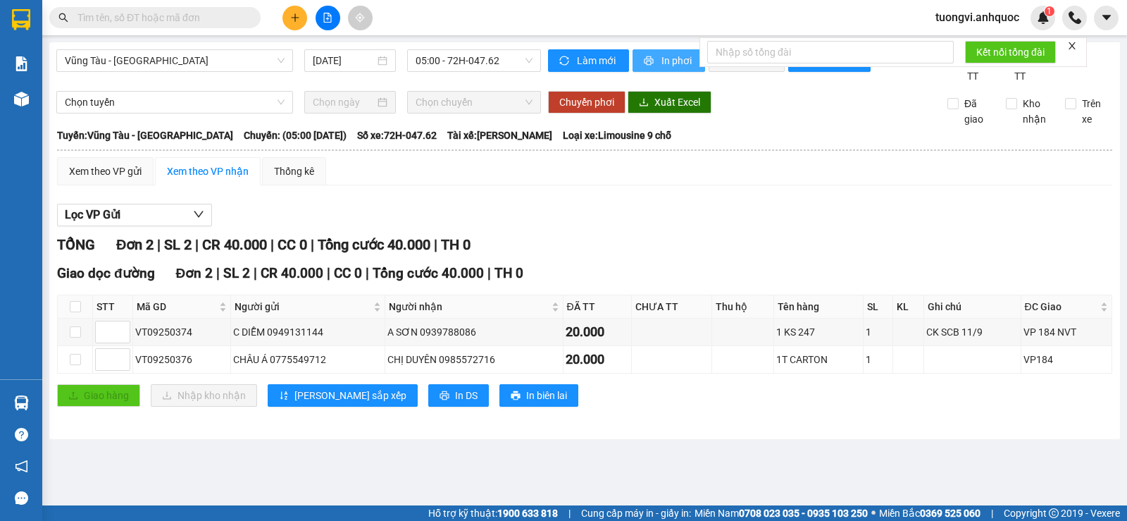
click at [668, 56] on span "In phơi" at bounding box center [677, 60] width 32 height 15
click at [25, 93] on img at bounding box center [21, 99] width 15 height 15
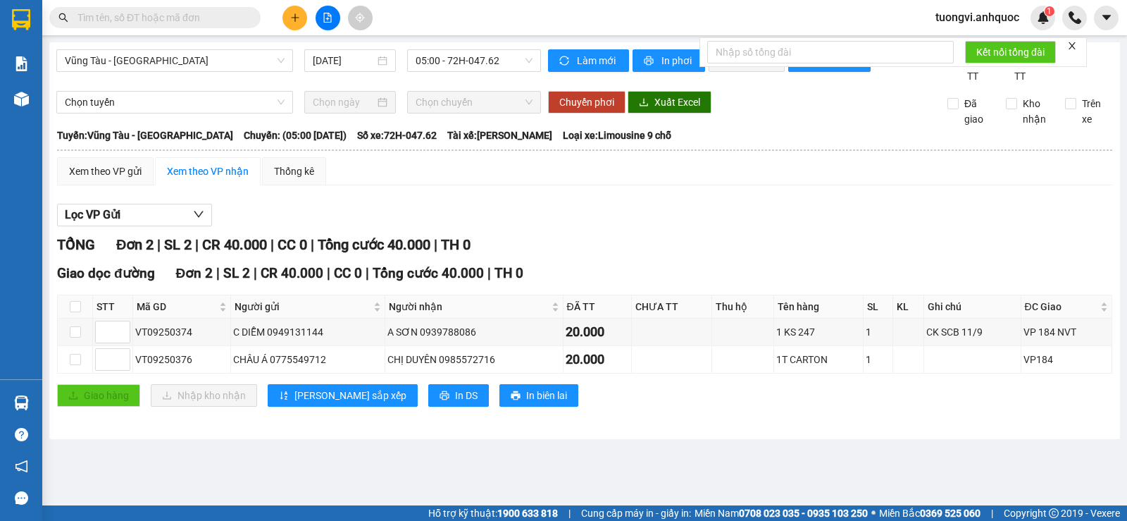
click at [26, 93] on img at bounding box center [21, 99] width 15 height 15
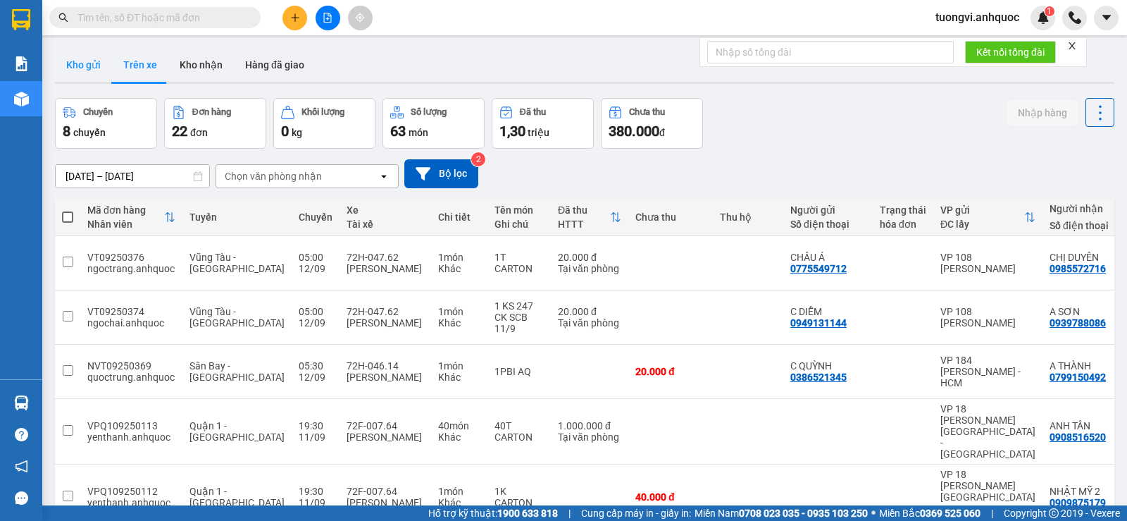
click at [84, 70] on button "Kho gửi" at bounding box center [83, 65] width 57 height 34
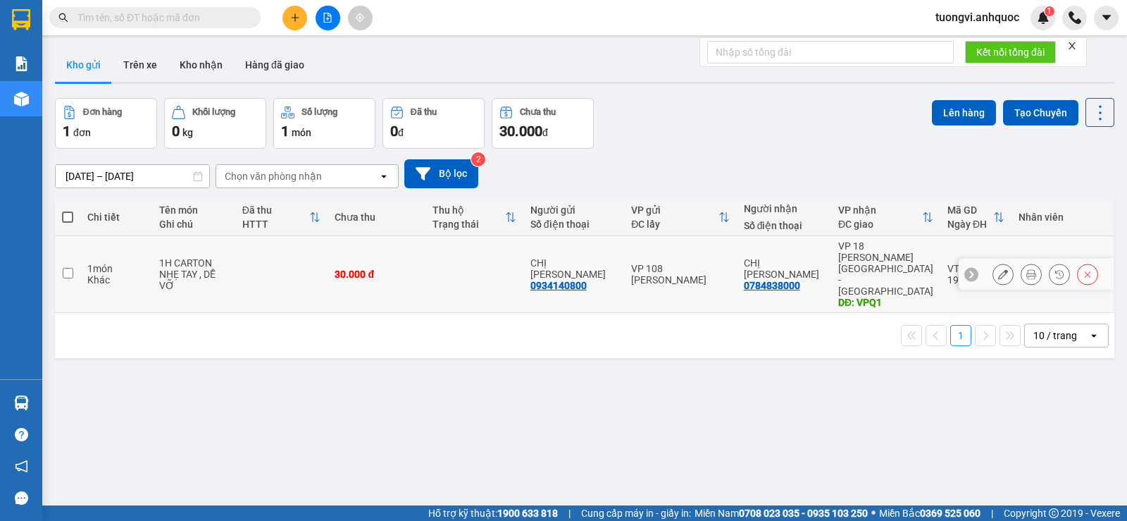
click at [904, 297] on div "DĐ: VPQ1" at bounding box center [885, 302] width 95 height 11
checkbox input "true"
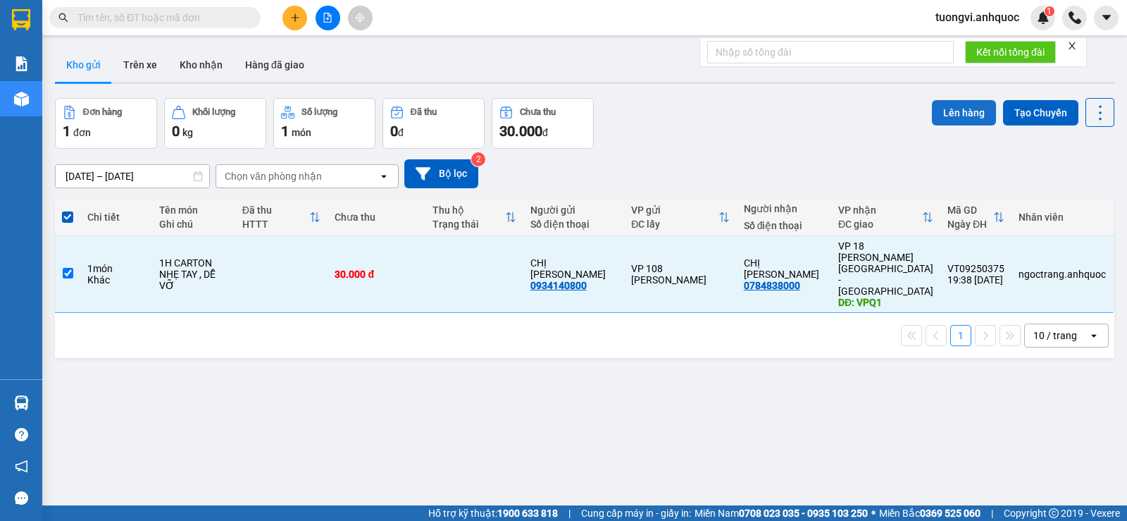
click at [940, 117] on button "Lên hàng" at bounding box center [964, 112] width 64 height 25
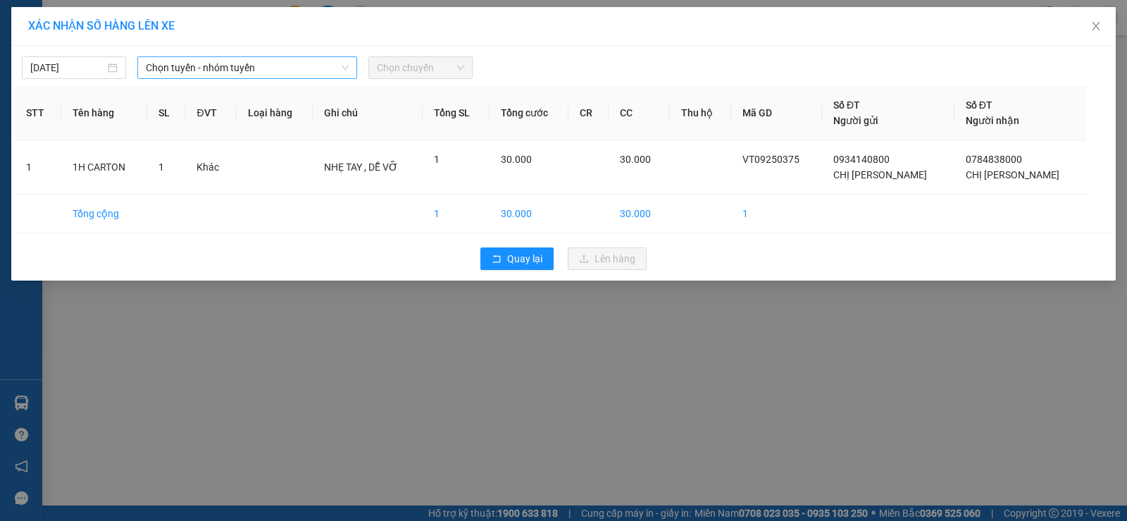
click at [313, 70] on span "Chọn tuyến - nhóm tuyến" at bounding box center [247, 67] width 203 height 21
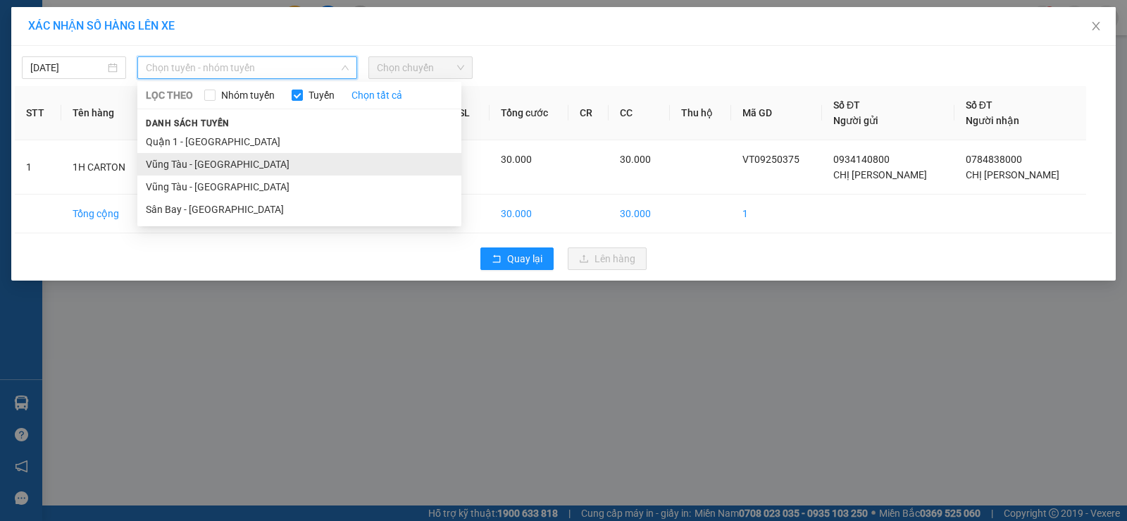
click at [322, 160] on li "Vũng Tàu - [GEOGRAPHIC_DATA]" at bounding box center [299, 164] width 324 height 23
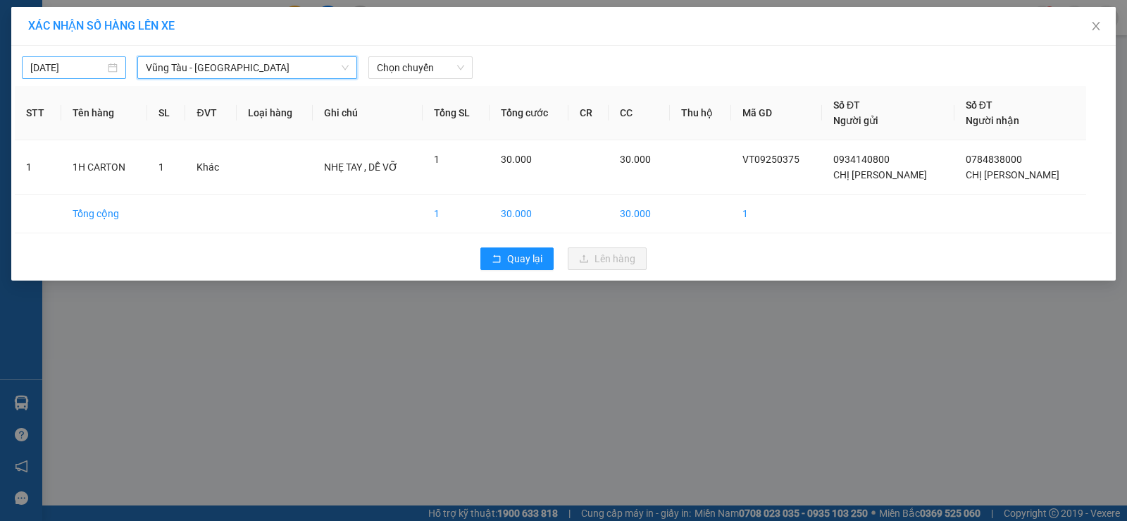
click at [51, 68] on input "[DATE]" at bounding box center [67, 67] width 75 height 15
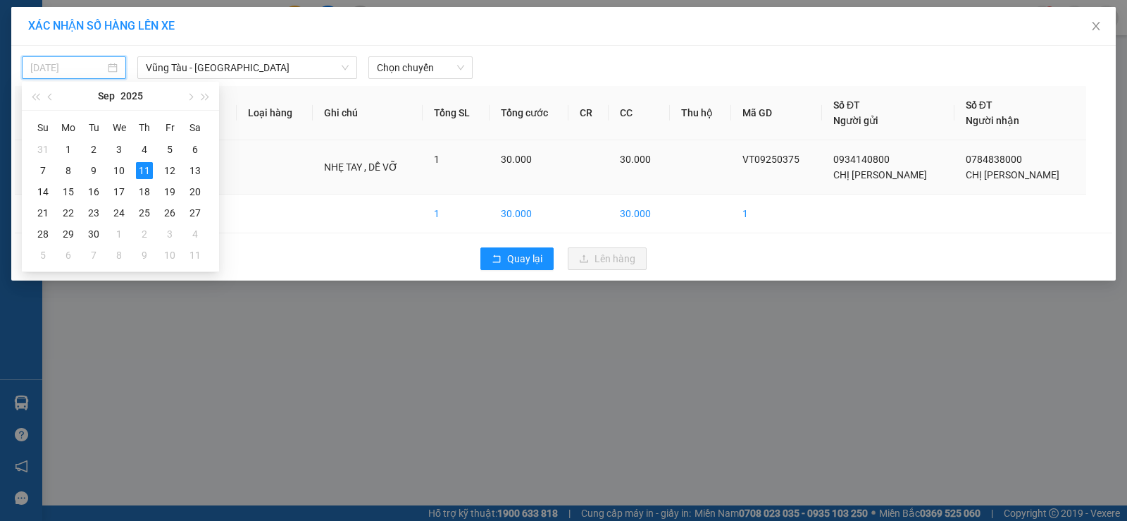
click at [160, 170] on td "12" at bounding box center [169, 170] width 25 height 21
type input "[DATE]"
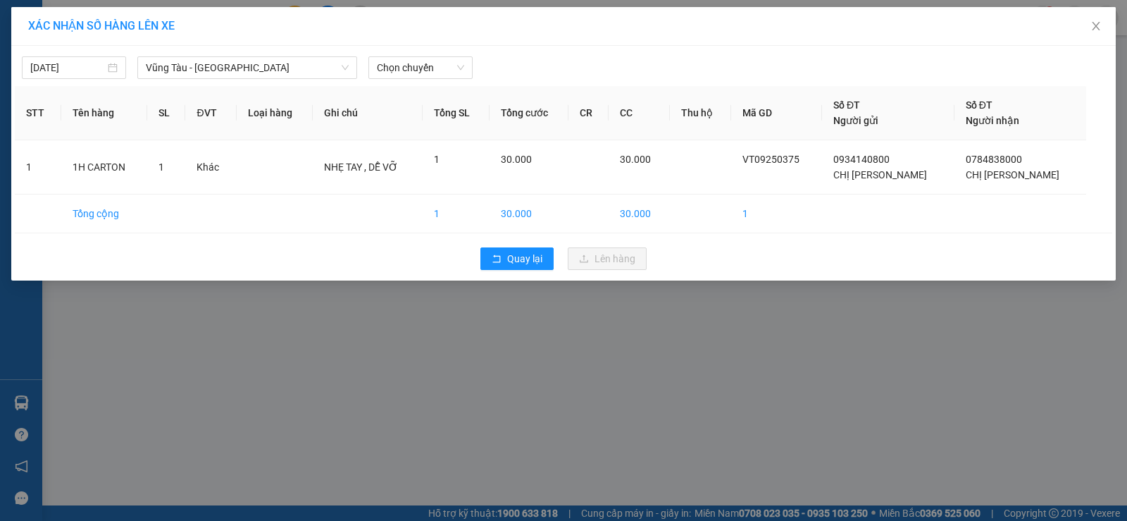
click at [416, 55] on div "[DATE] [GEOGRAPHIC_DATA] - Quận 1 LỌC THEO Nhóm tuyến Tuyến Chọn tất cả Danh sá…" at bounding box center [564, 64] width 1098 height 30
click at [416, 58] on span "Chọn chuyến" at bounding box center [420, 67] width 87 height 21
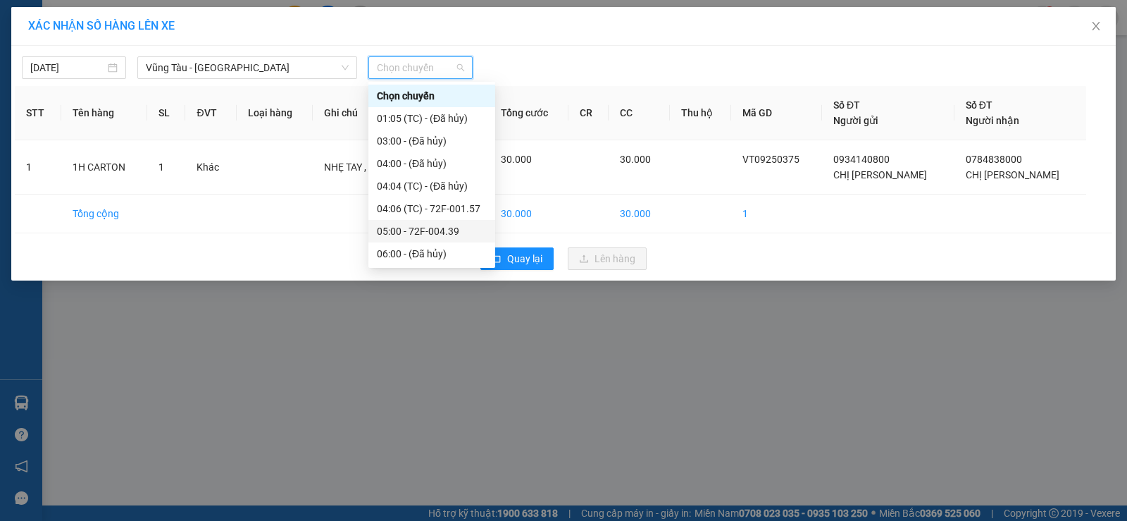
click at [417, 221] on div "05:00 - 72F-004.39" at bounding box center [431, 231] width 127 height 23
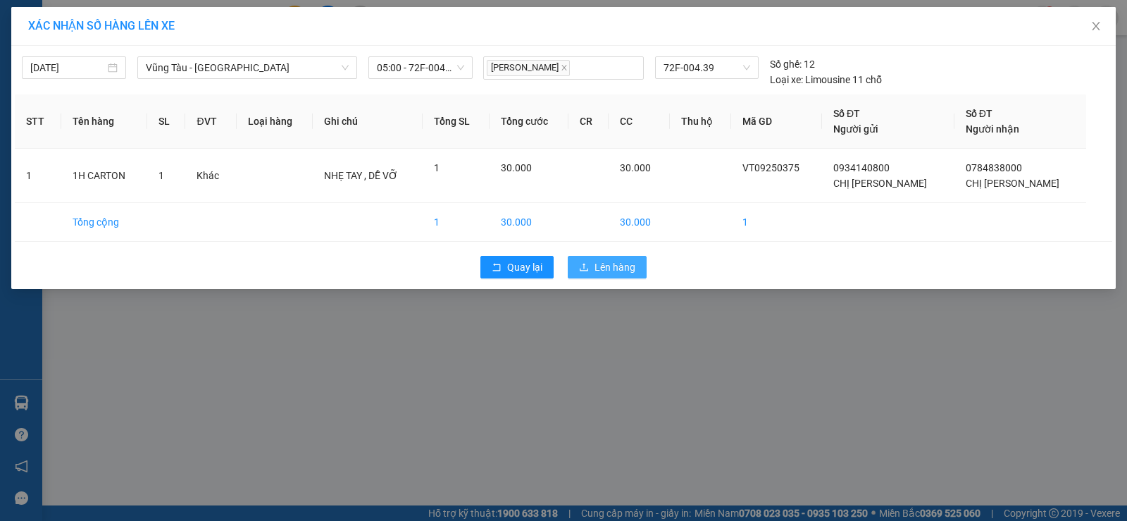
click at [607, 271] on span "Lên hàng" at bounding box center [615, 266] width 41 height 15
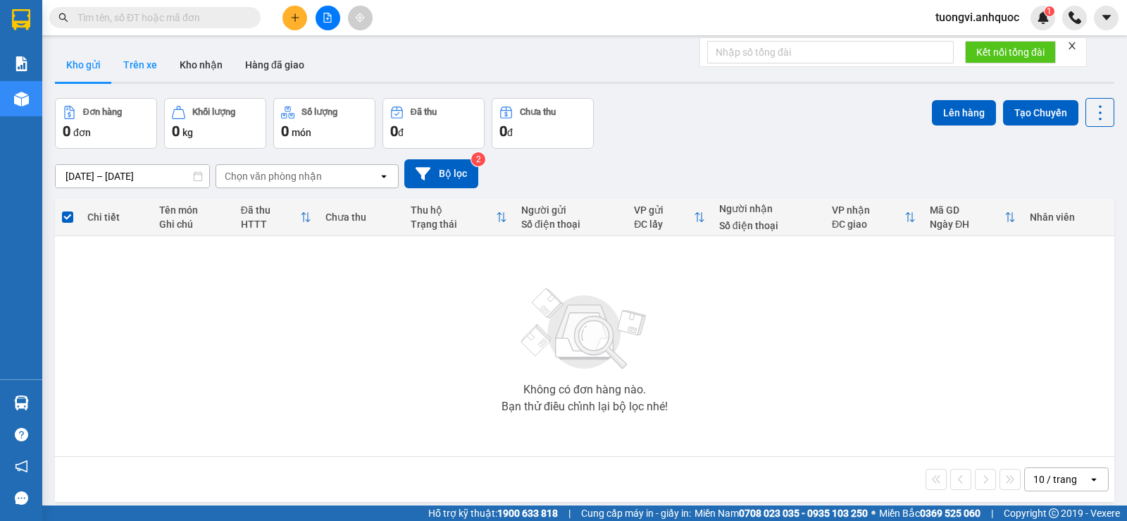
click at [155, 63] on button "Trên xe" at bounding box center [140, 65] width 56 height 34
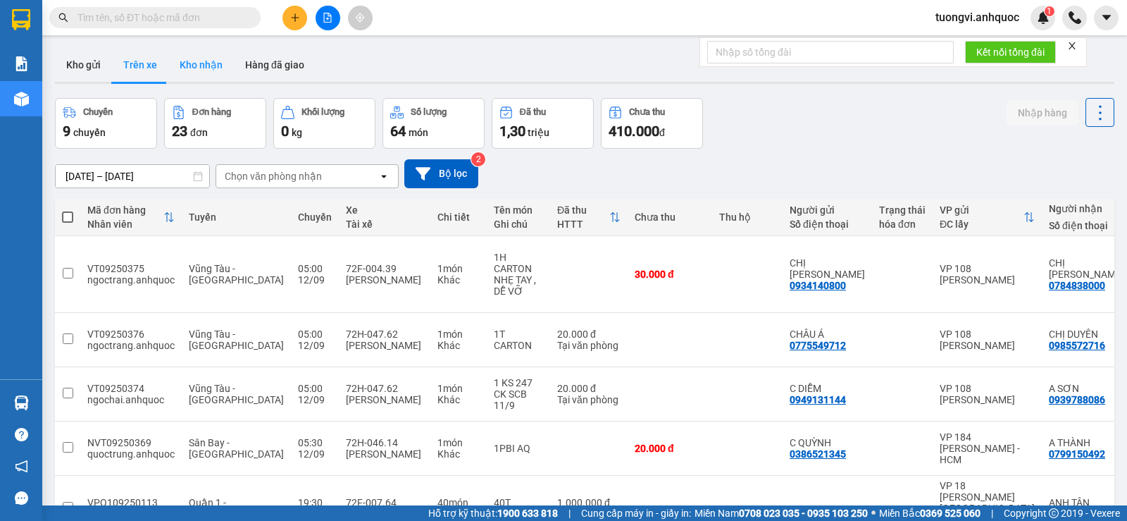
click at [204, 67] on button "Kho nhận" at bounding box center [201, 65] width 66 height 34
type input "[DATE] – [DATE]"
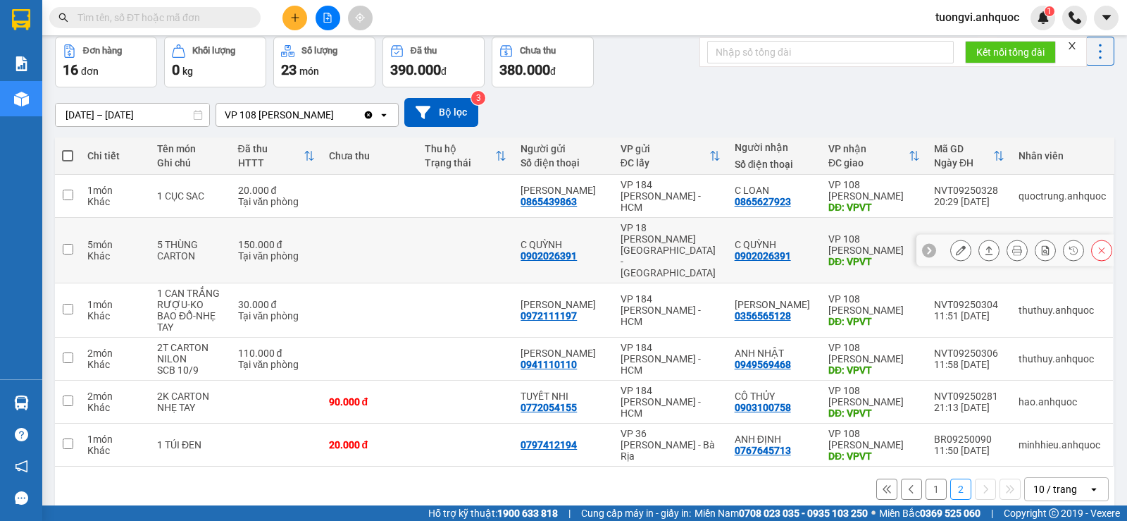
scroll to position [65, 0]
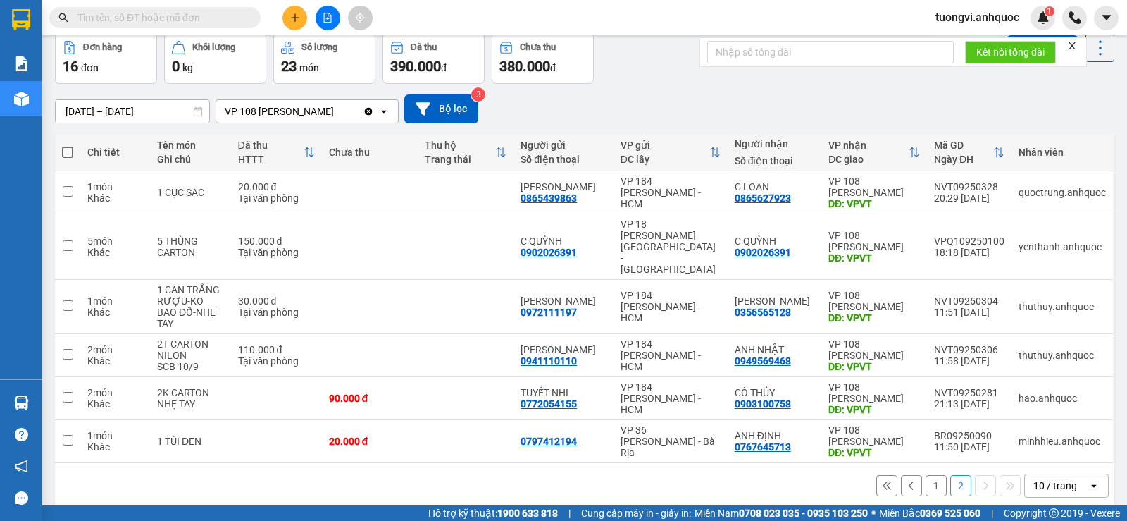
click at [877, 475] on button at bounding box center [886, 485] width 21 height 21
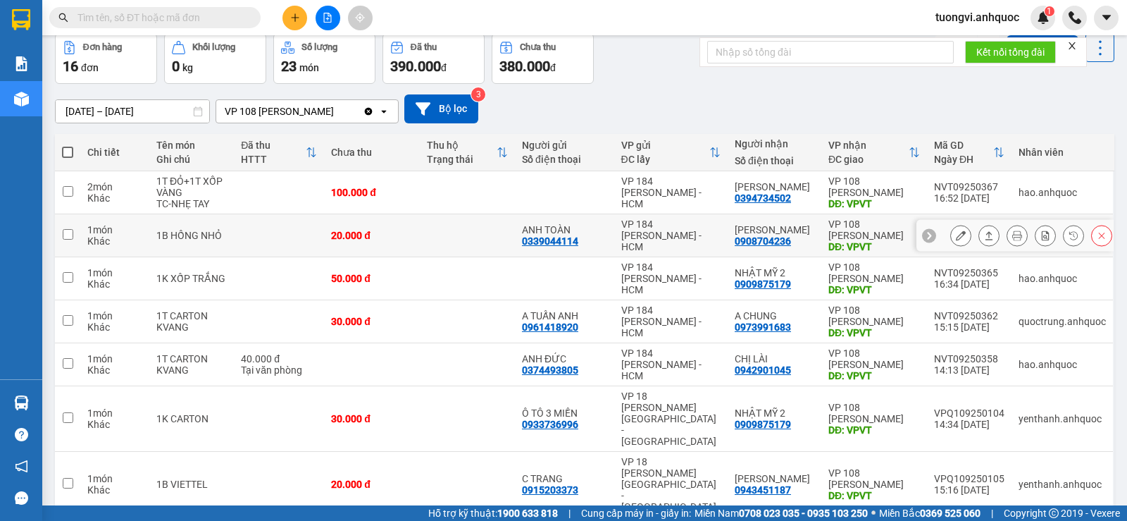
click at [956, 233] on icon at bounding box center [961, 235] width 10 height 10
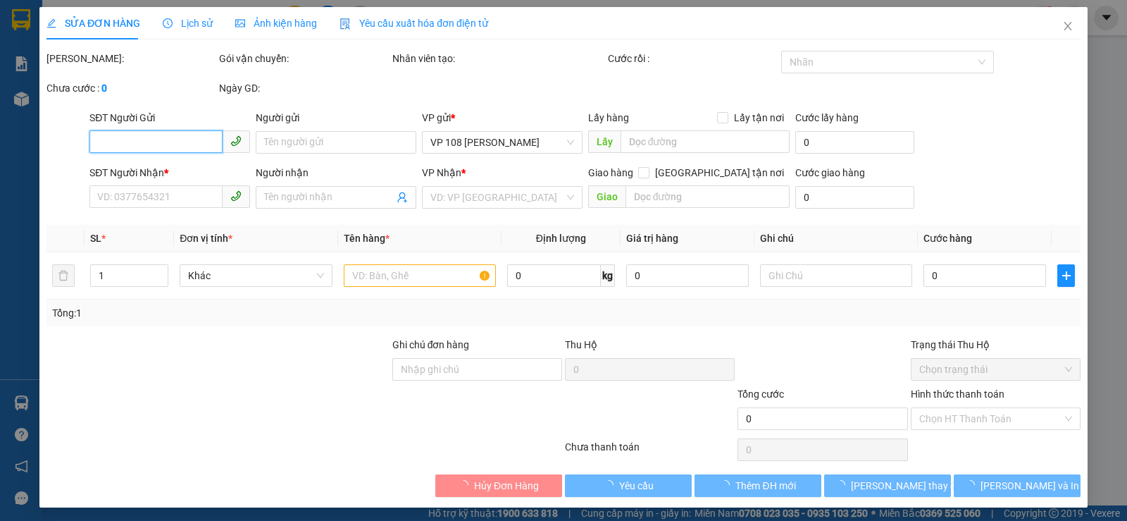
type input "0339044114"
type input "ANH TOÀN"
type input "0908704236"
type input "[PERSON_NAME]"
type input "VPVT"
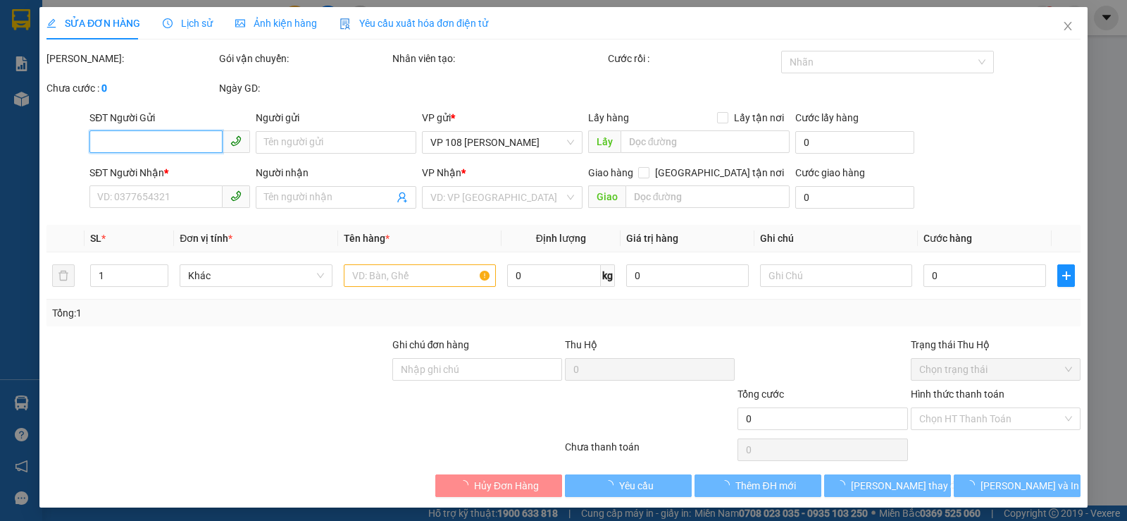
type input "20.000"
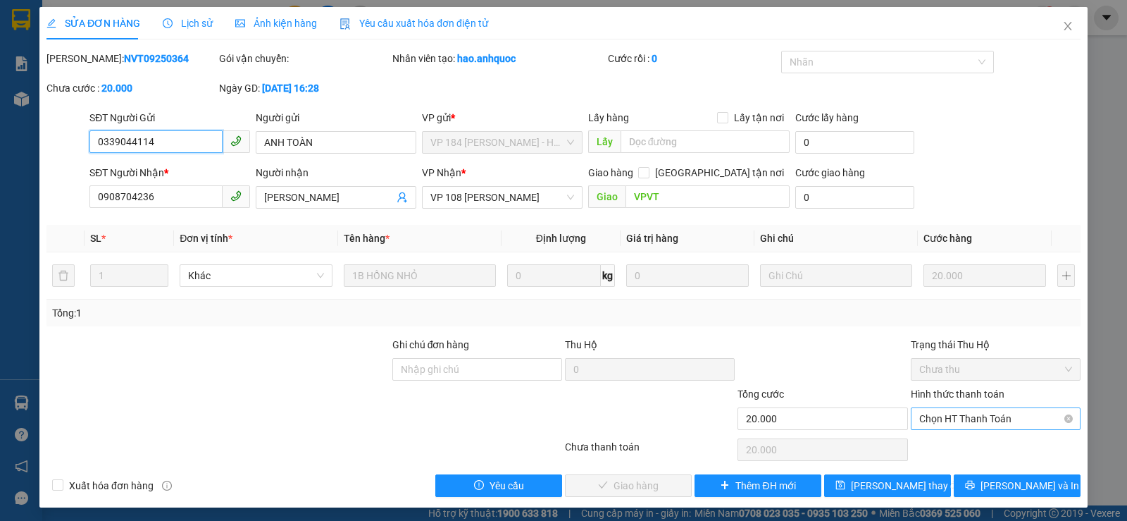
click at [921, 423] on span "Chọn HT Thanh Toán" at bounding box center [995, 418] width 153 height 21
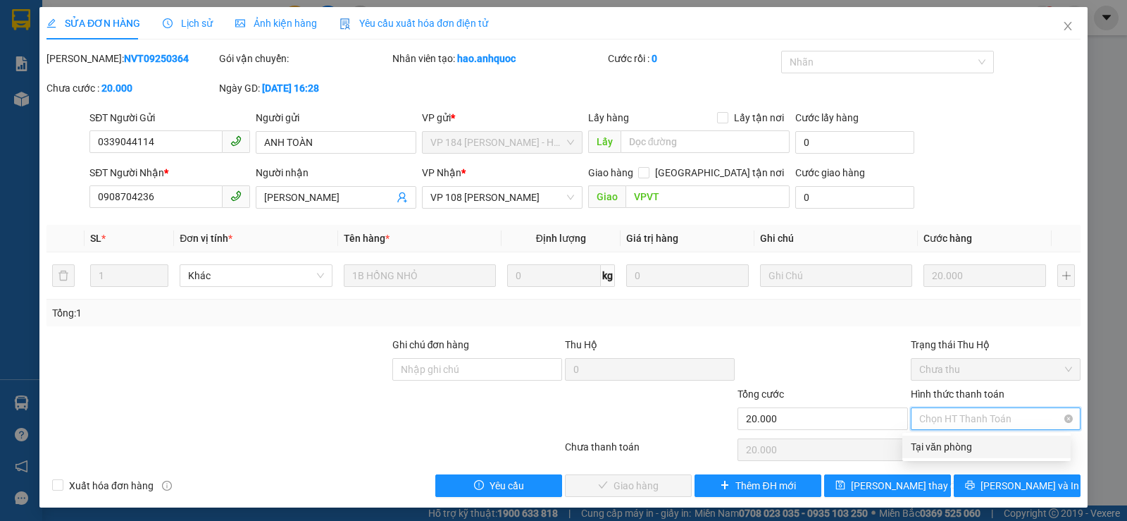
click at [928, 450] on div "Tại văn phòng" at bounding box center [986, 446] width 151 height 15
type input "0"
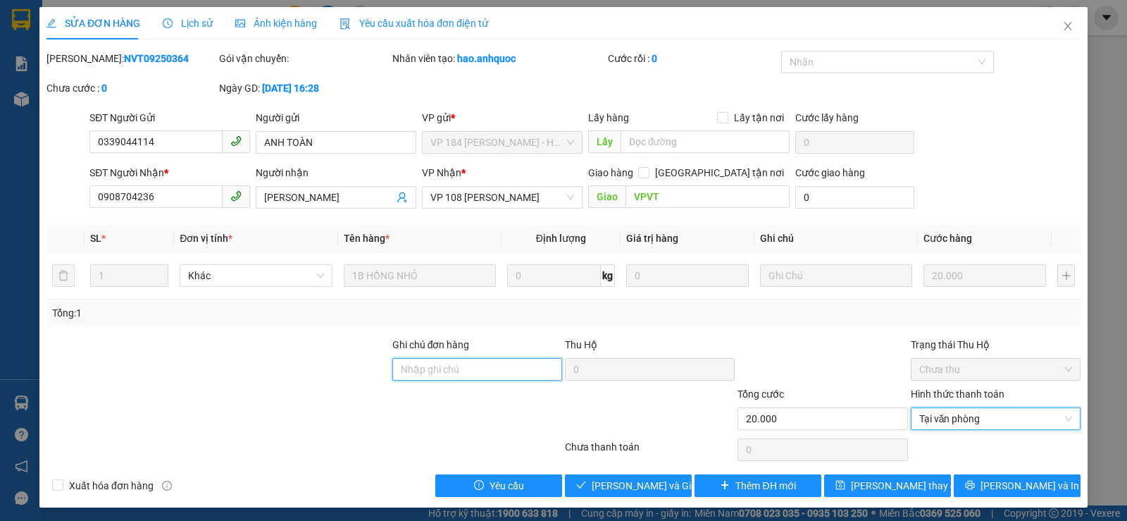
click at [478, 363] on input "Ghi chú đơn hàng" at bounding box center [477, 369] width 170 height 23
type input "CK SCB 11/9"
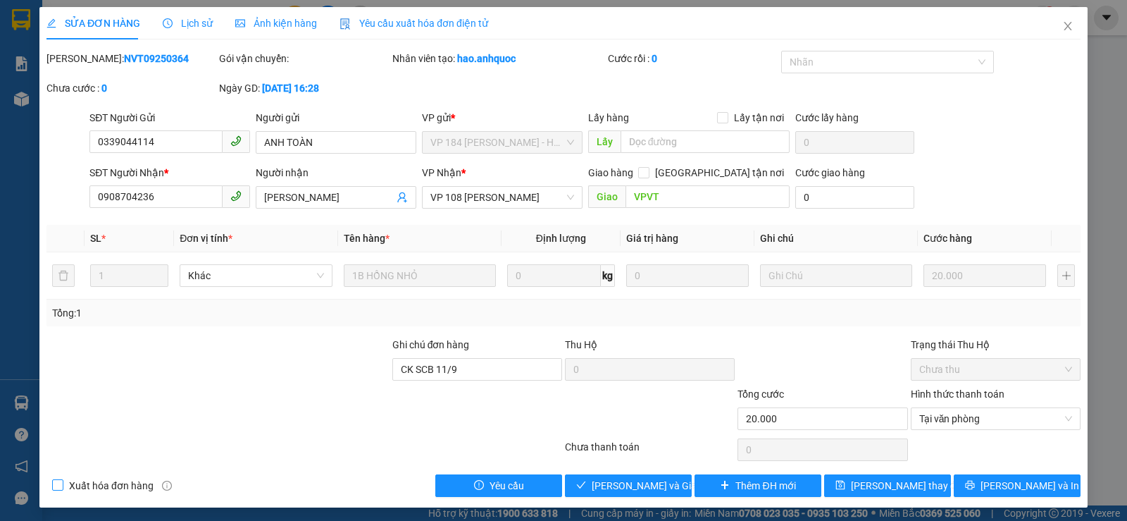
click at [133, 485] on span "Xuất hóa đơn hàng" at bounding box center [111, 485] width 96 height 15
click at [62, 485] on input "Xuất hóa đơn hàng" at bounding box center [57, 484] width 10 height 10
checkbox input "true"
click at [630, 487] on span "[PERSON_NAME] và Giao hàng" at bounding box center [659, 485] width 135 height 15
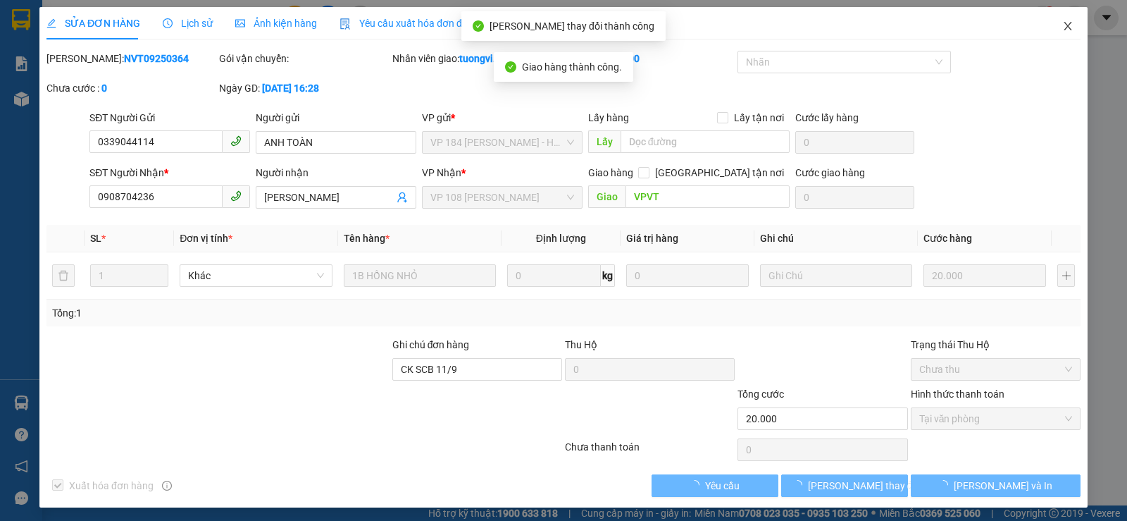
click at [1062, 25] on icon "close" at bounding box center [1067, 25] width 11 height 11
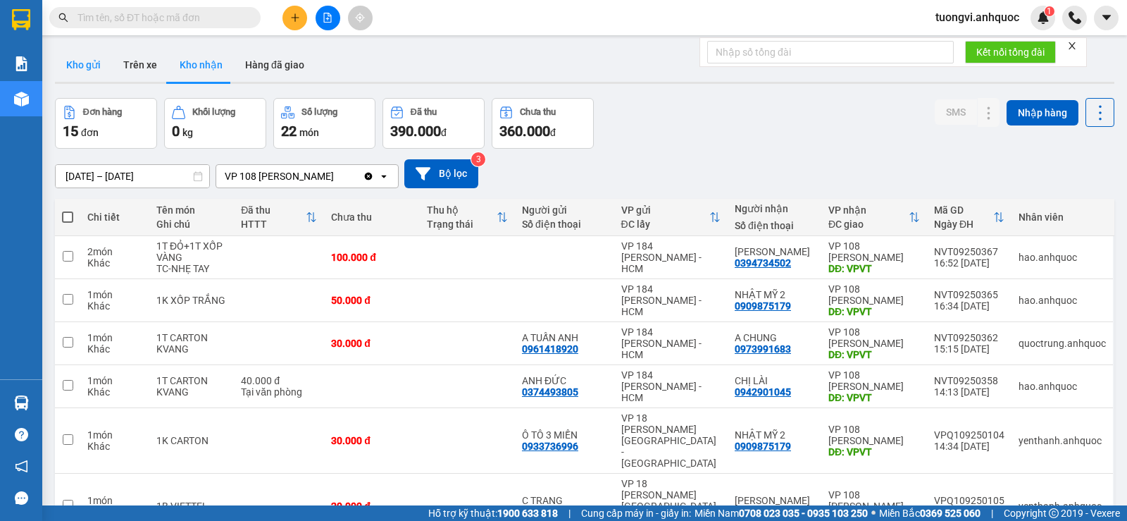
click at [82, 55] on button "Kho gửi" at bounding box center [83, 65] width 57 height 34
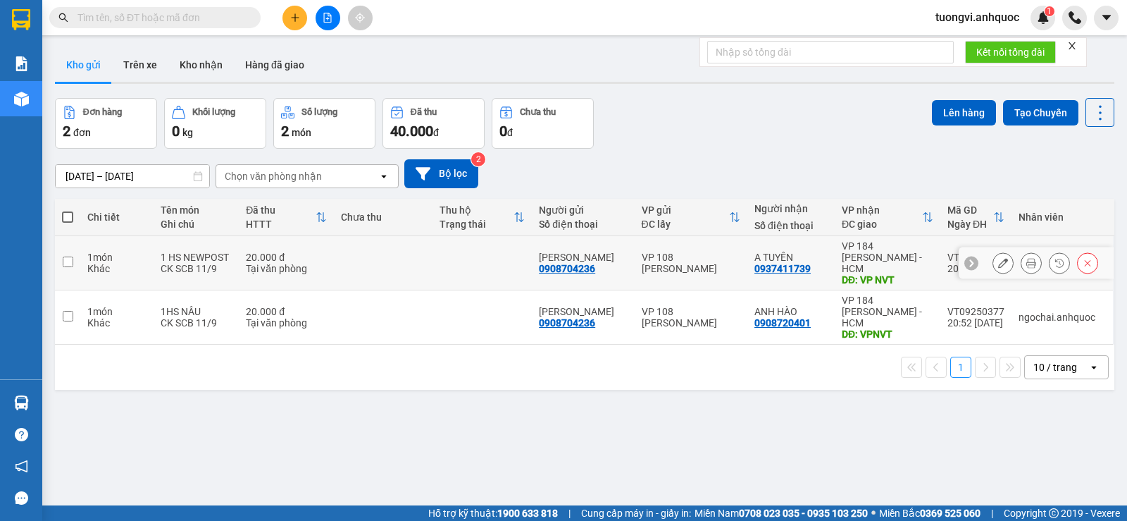
click at [486, 267] on td at bounding box center [482, 263] width 99 height 54
checkbox input "true"
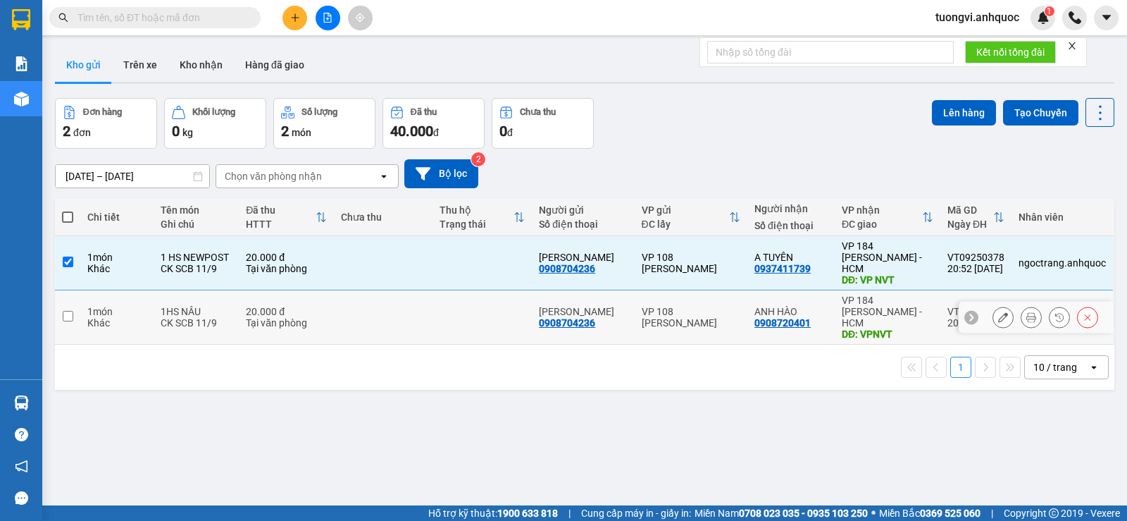
click at [452, 313] on td at bounding box center [482, 317] width 99 height 54
checkbox input "true"
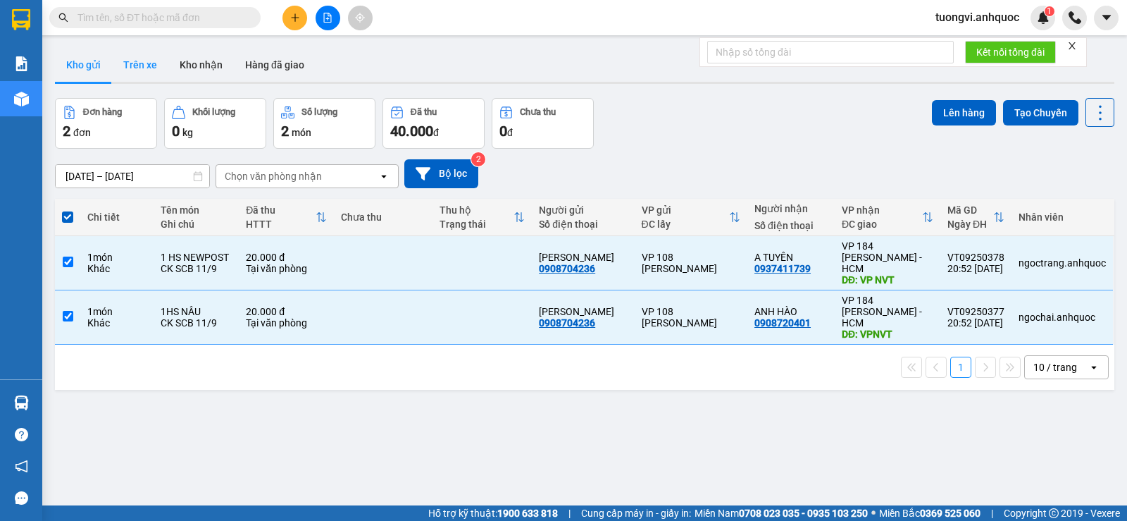
click at [132, 73] on button "Trên xe" at bounding box center [140, 65] width 56 height 34
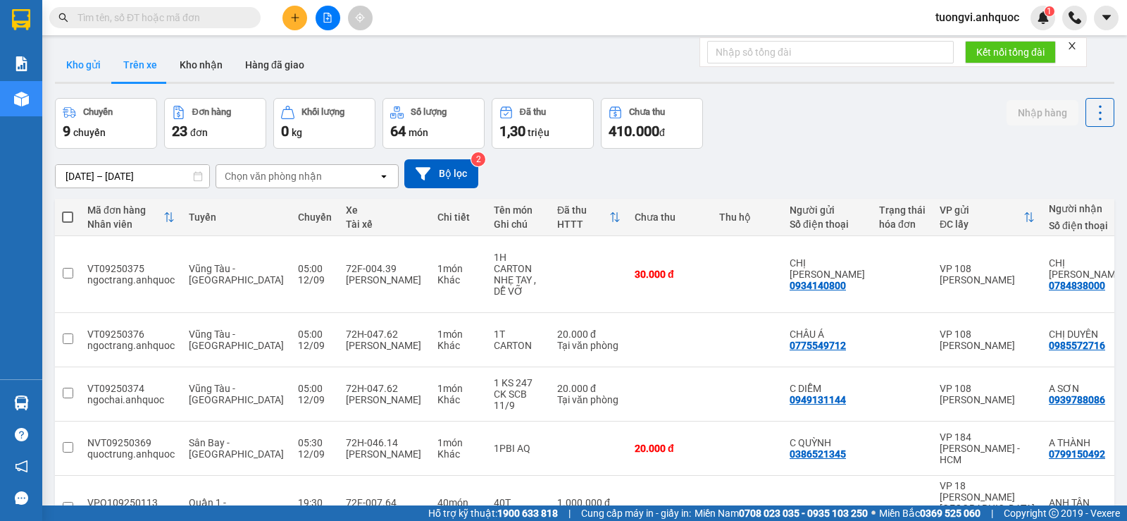
click at [91, 65] on button "Kho gửi" at bounding box center [83, 65] width 57 height 34
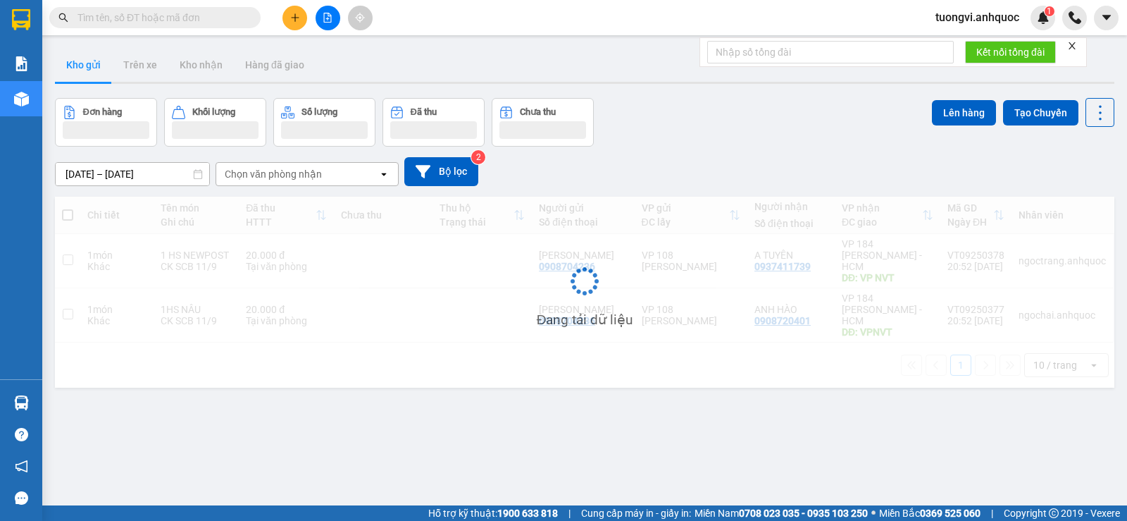
click at [91, 65] on button "Kho gửi" at bounding box center [83, 65] width 57 height 34
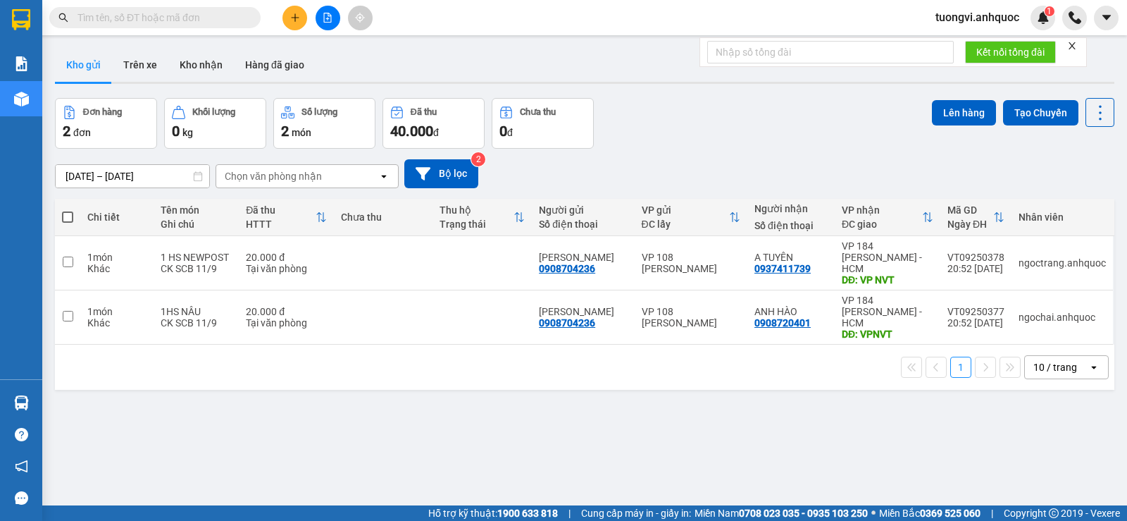
click at [91, 65] on button "Kho gửi" at bounding box center [83, 65] width 57 height 34
click at [194, 56] on button "Kho nhận" at bounding box center [201, 65] width 66 height 34
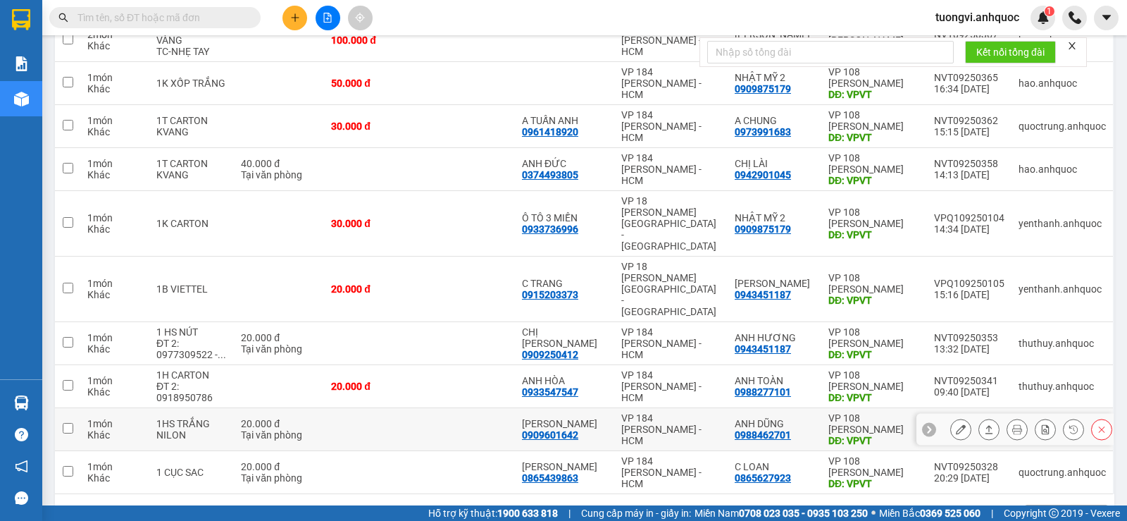
scroll to position [218, 0]
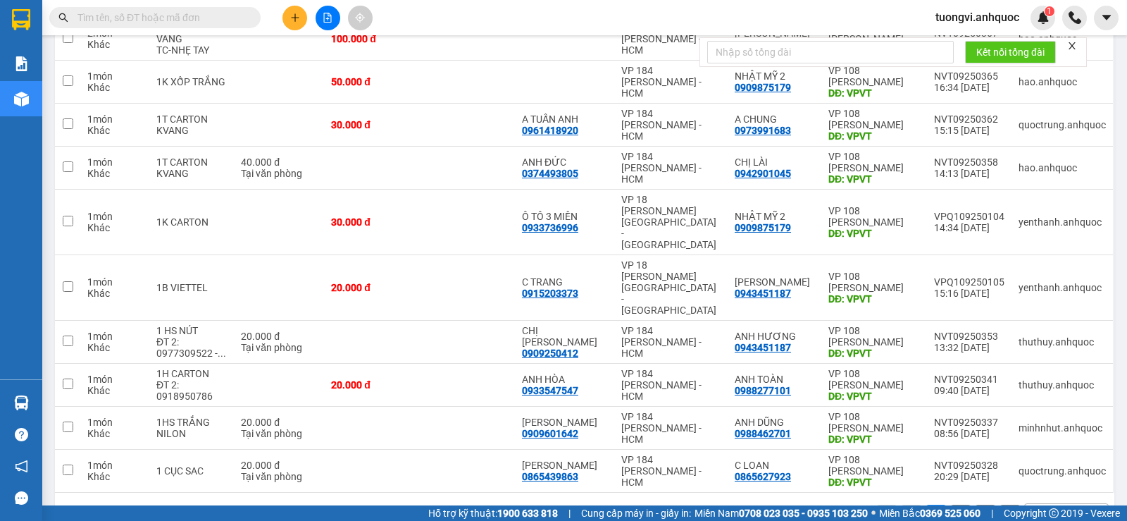
click at [952, 504] on button "2" at bounding box center [960, 514] width 21 height 21
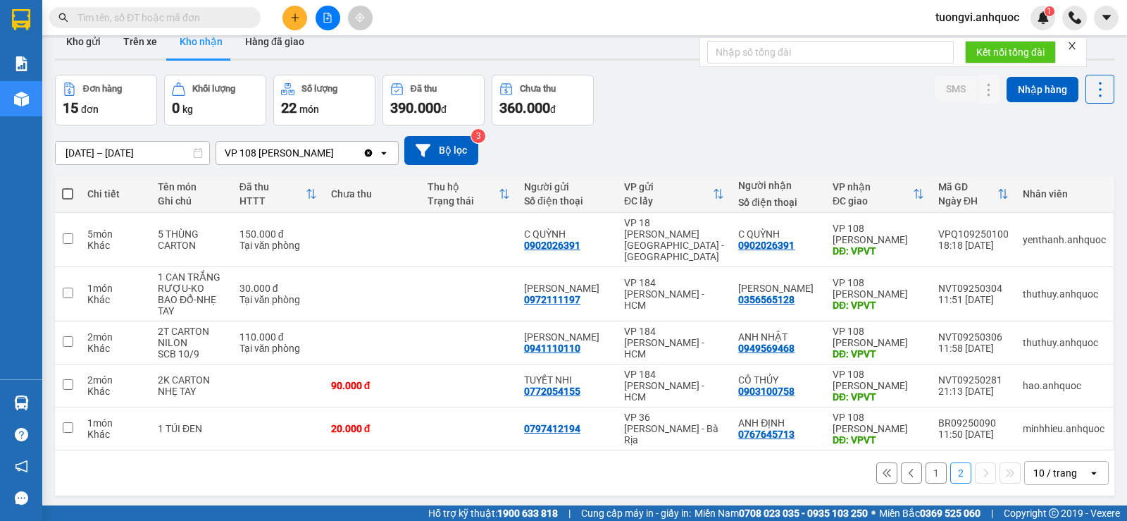
scroll to position [0, 0]
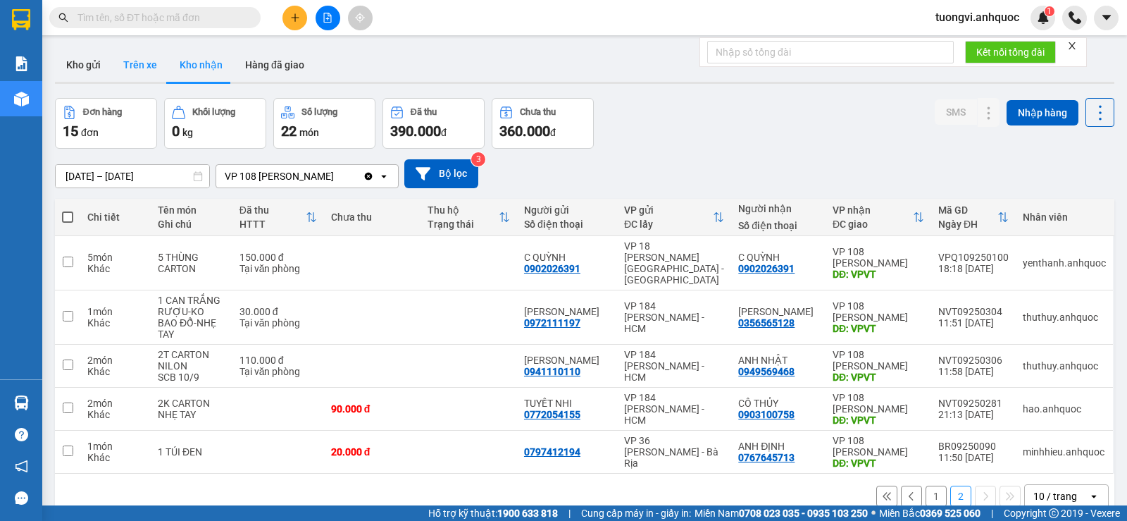
click at [156, 68] on button "Trên xe" at bounding box center [140, 65] width 56 height 34
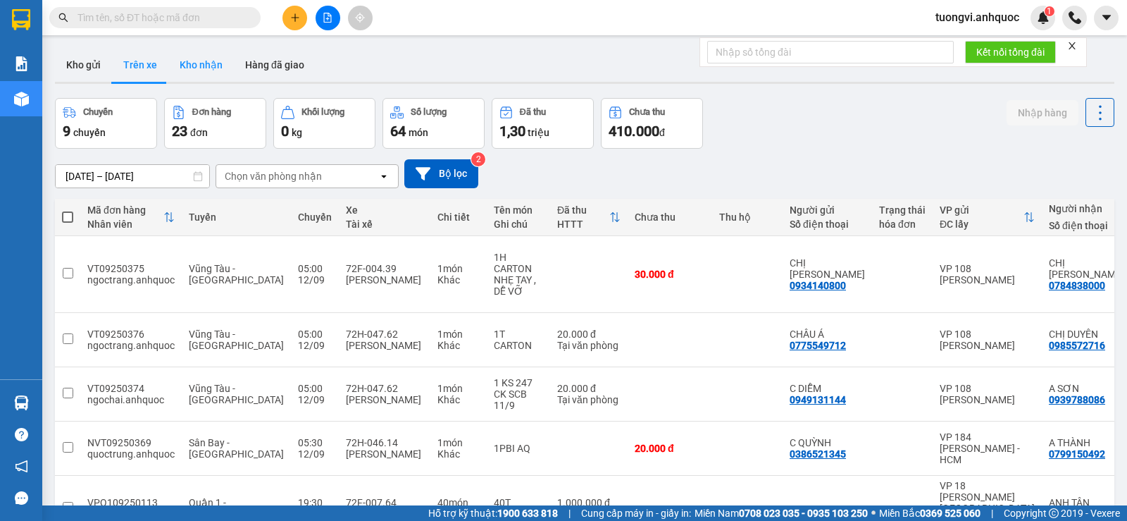
click at [204, 70] on button "Kho nhận" at bounding box center [201, 65] width 66 height 34
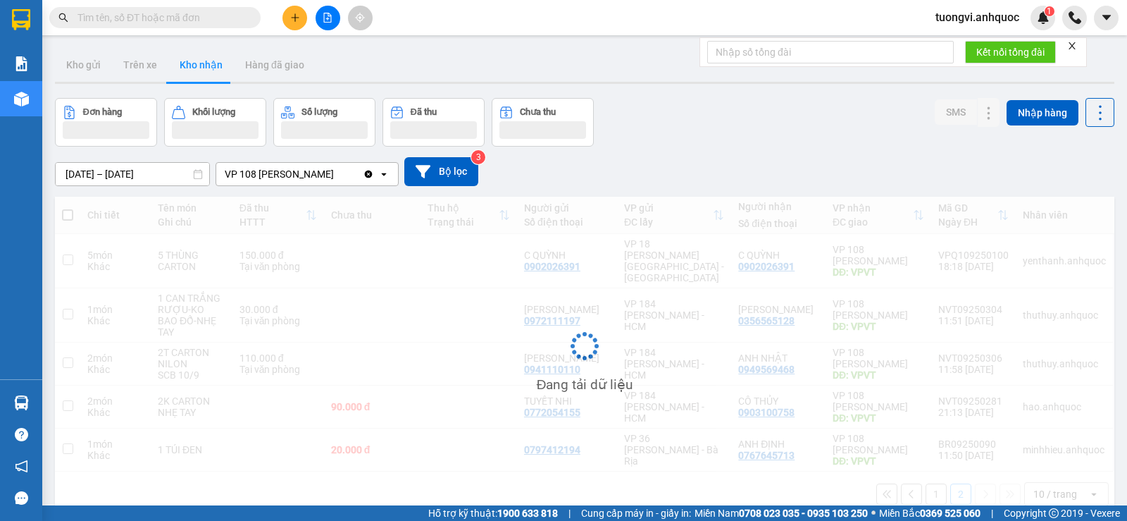
click at [204, 70] on button "Kho nhận" at bounding box center [201, 65] width 66 height 34
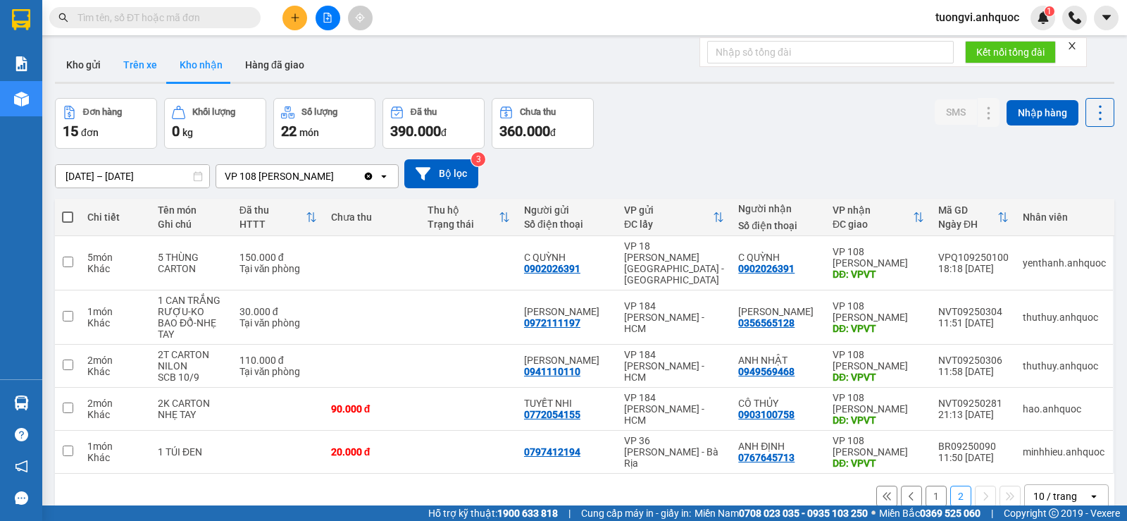
click at [139, 60] on button "Trên xe" at bounding box center [140, 65] width 56 height 34
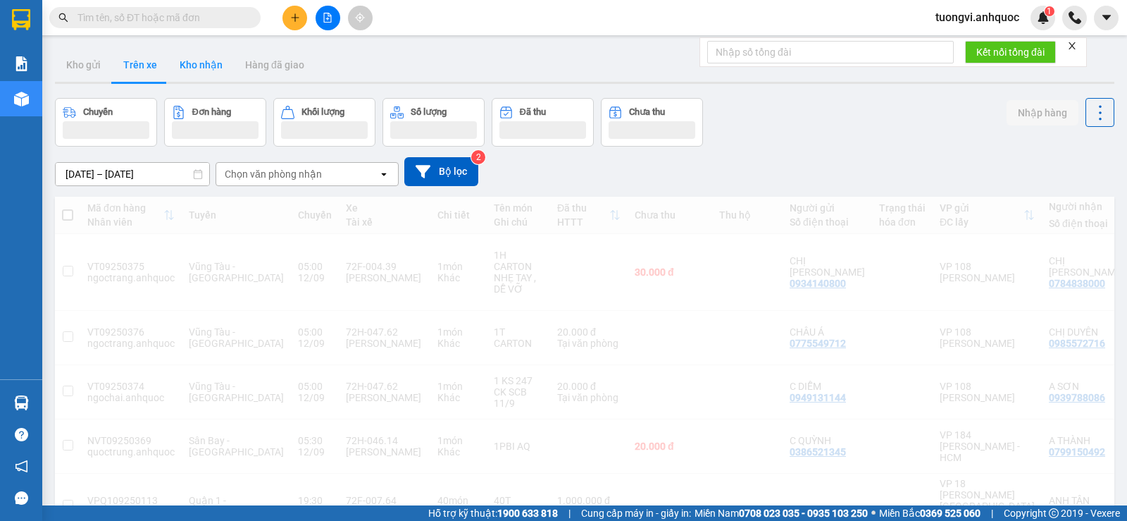
click at [179, 66] on button "Kho nhận" at bounding box center [201, 65] width 66 height 34
type input "[DATE] – [DATE]"
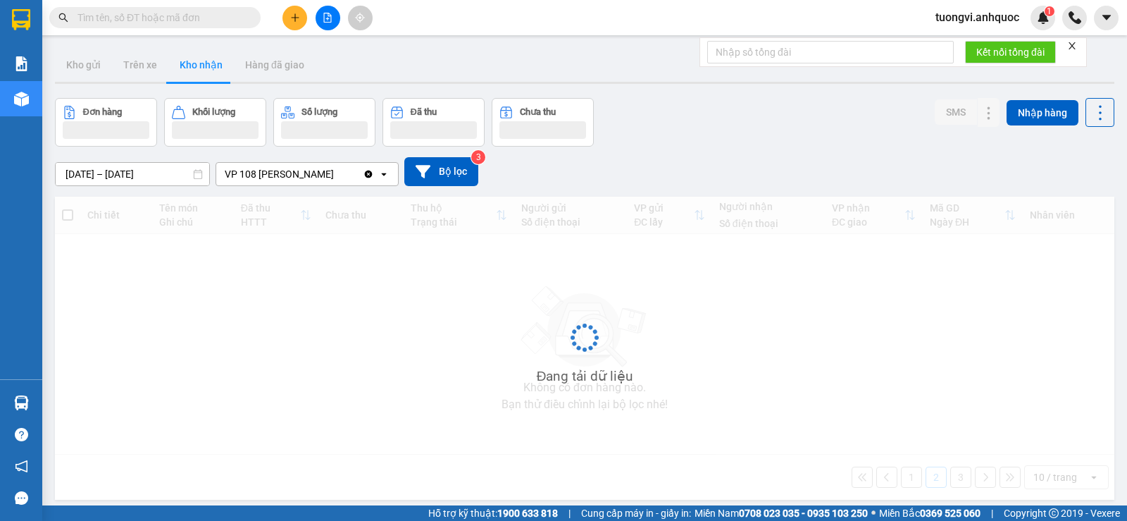
click at [182, 67] on button "Kho nhận" at bounding box center [201, 65] width 66 height 34
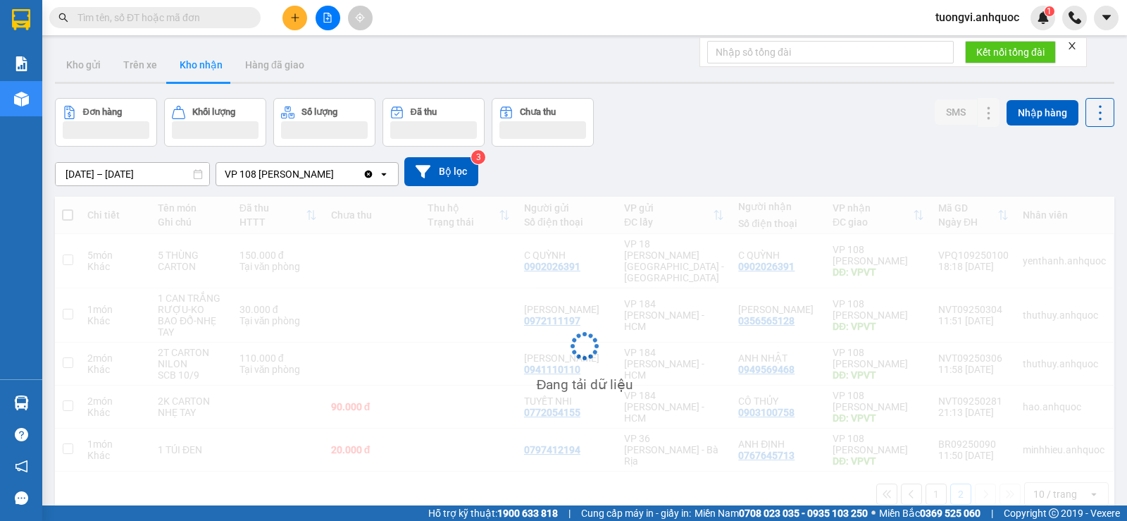
click at [182, 67] on button "Kho nhận" at bounding box center [201, 65] width 66 height 34
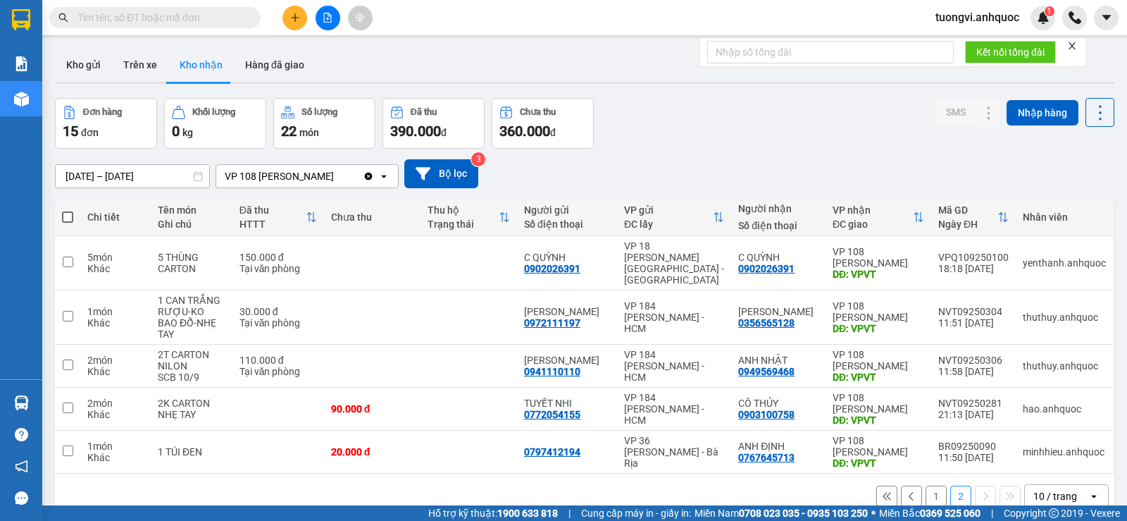
click at [142, 82] on div at bounding box center [584, 83] width 1059 height 2
click at [144, 61] on button "Trên xe" at bounding box center [140, 65] width 56 height 34
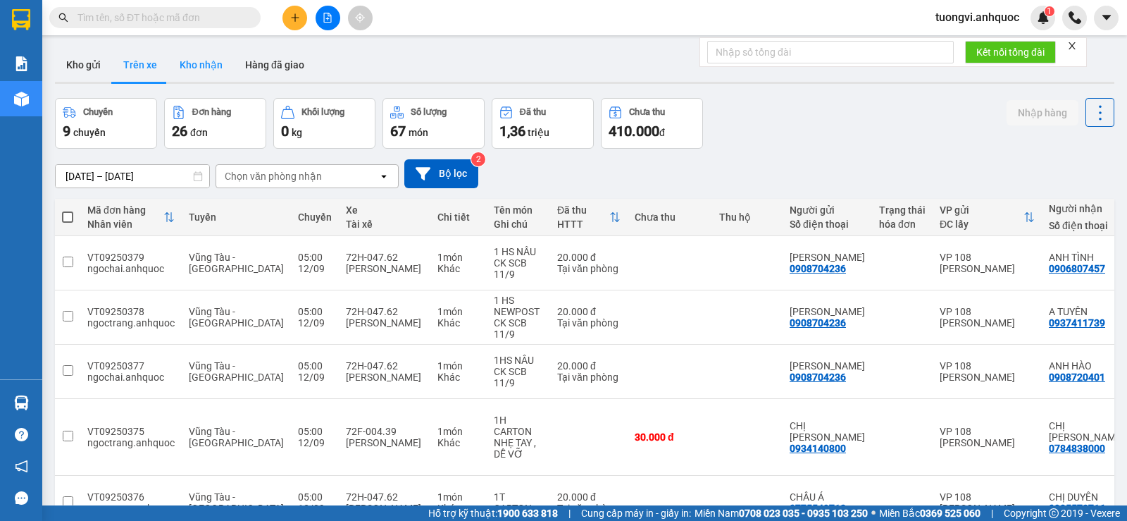
click at [187, 69] on button "Kho nhận" at bounding box center [201, 65] width 66 height 34
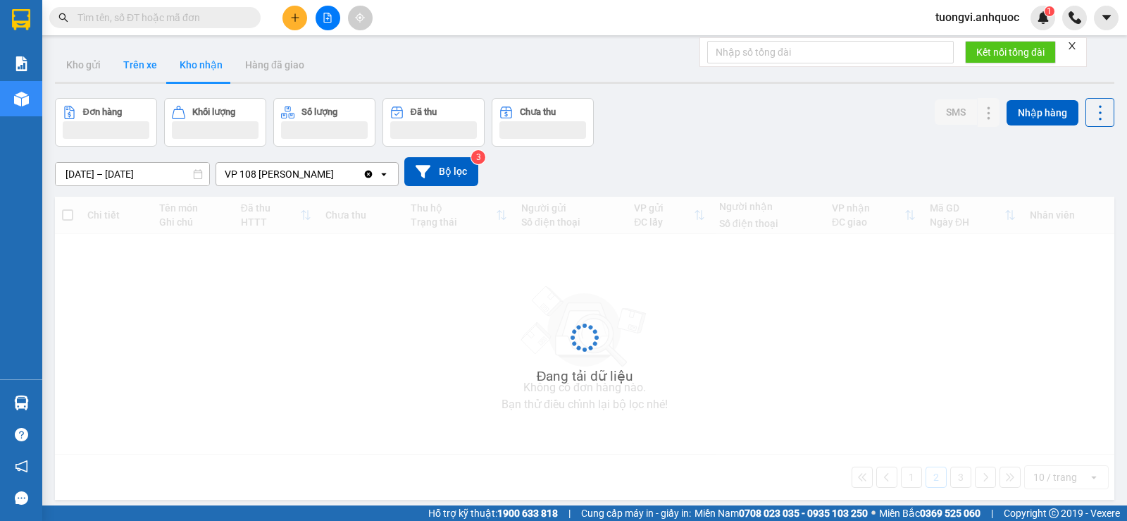
type input "[DATE] – [DATE]"
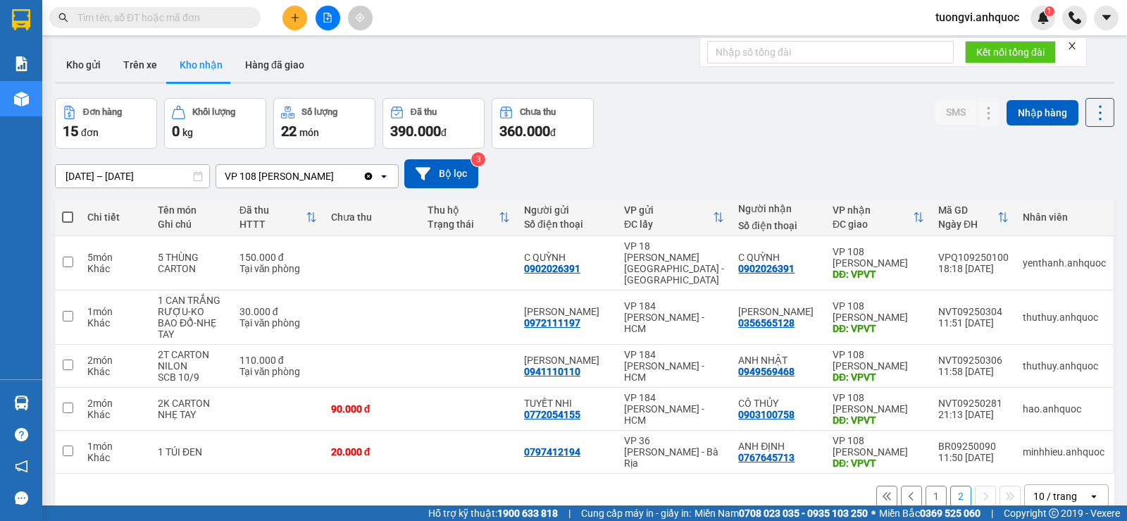
click at [862, 484] on div "1 2 10 / trang open" at bounding box center [585, 496] width 1048 height 24
click at [865, 484] on div "1 2 10 / trang open" at bounding box center [585, 496] width 1048 height 24
click at [882, 491] on icon at bounding box center [887, 496] width 10 height 10
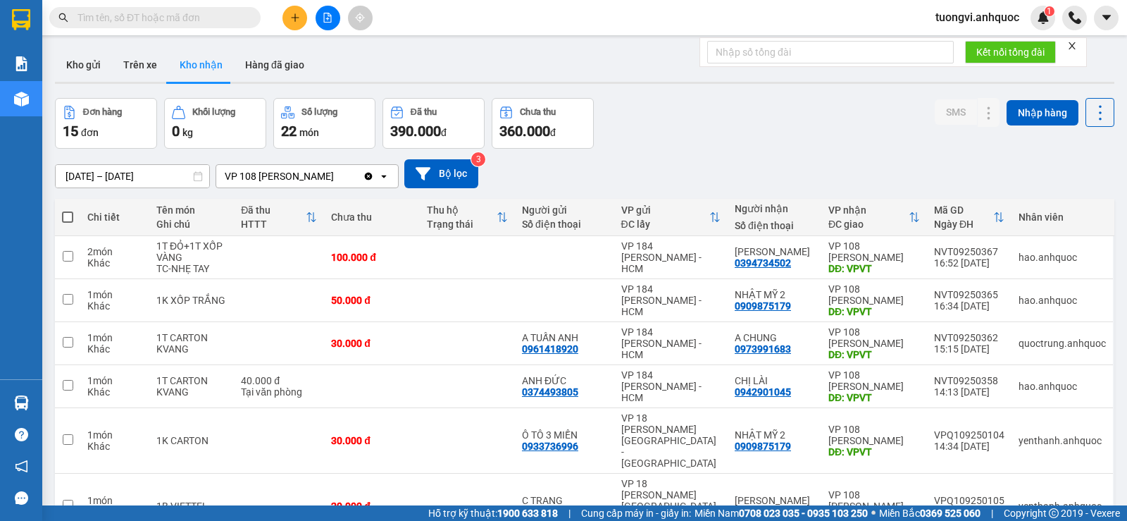
click at [201, 22] on input "text" at bounding box center [160, 17] width 166 height 15
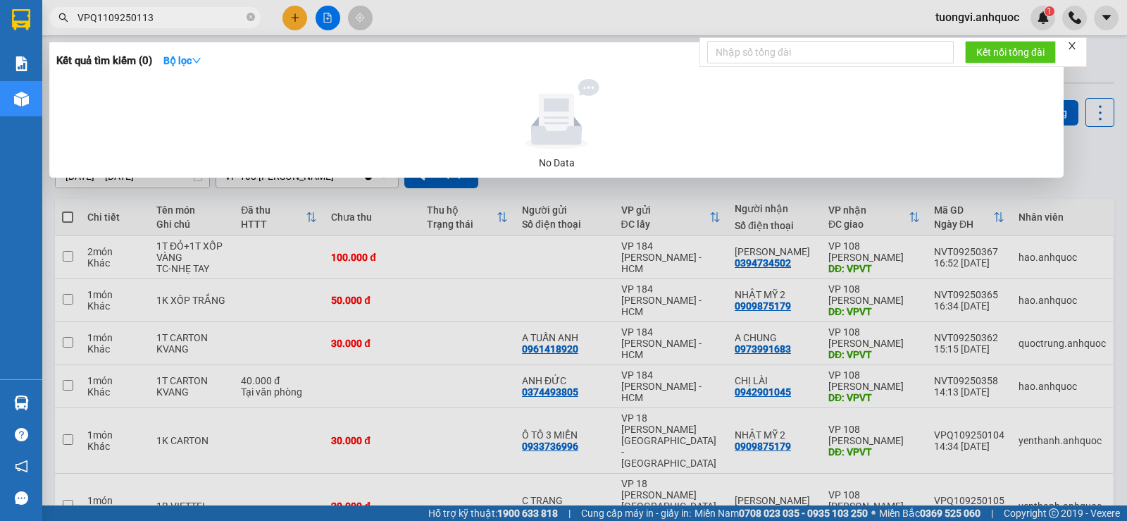
click at [103, 9] on span "VPQ1109250113" at bounding box center [154, 17] width 211 height 21
click at [103, 13] on input "VPQ1109250113" at bounding box center [160, 17] width 166 height 15
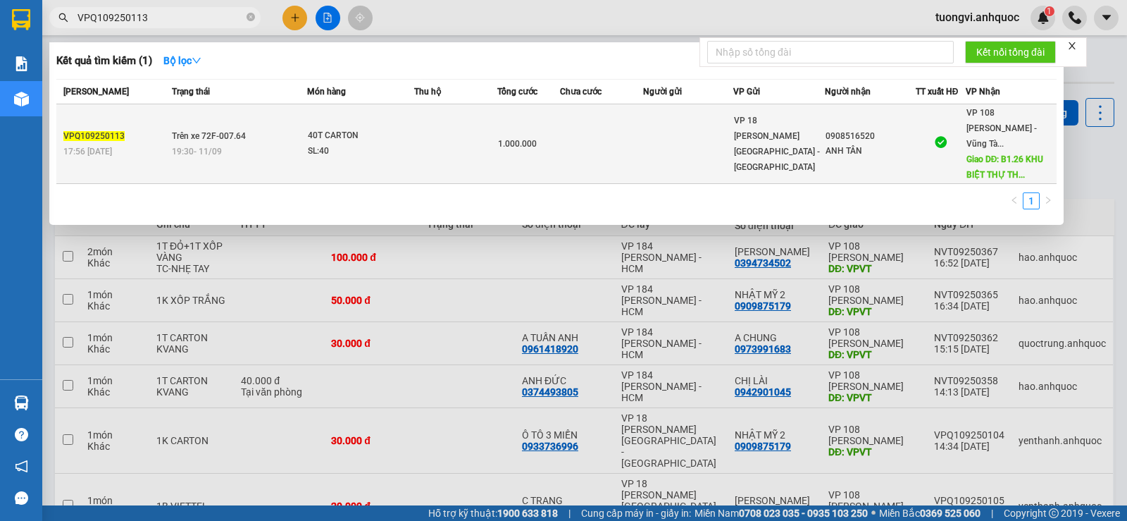
type input "VPQ109250113"
click at [537, 156] on td "1.000.000" at bounding box center [528, 144] width 63 height 80
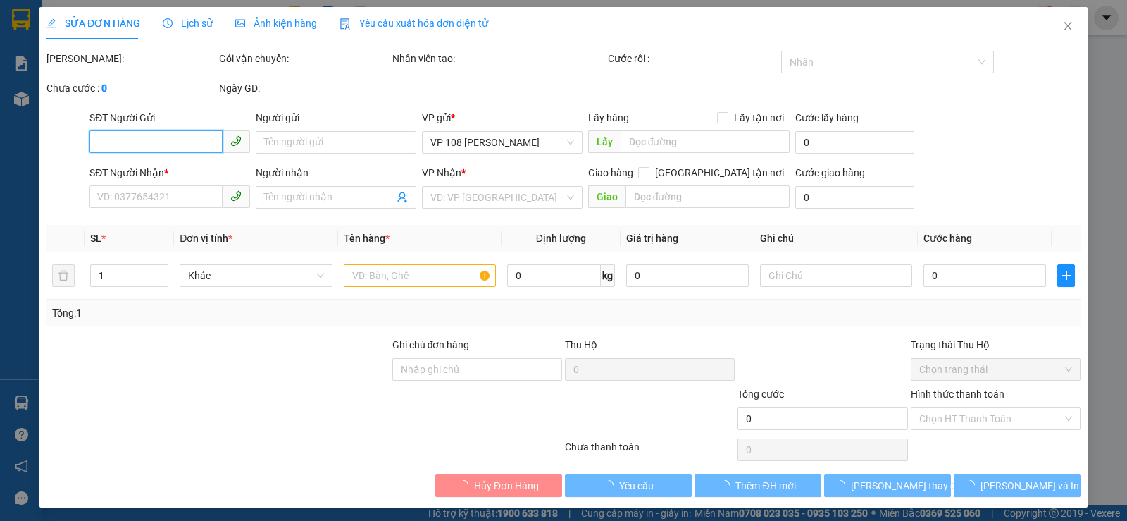
type input "0908516520"
type input "ANH TÂN"
type input "B1.26 KHU BIỆT THỰ THANH BÌNH VT"
type input "SCB 11/9 THANH"
type input "1.000.000"
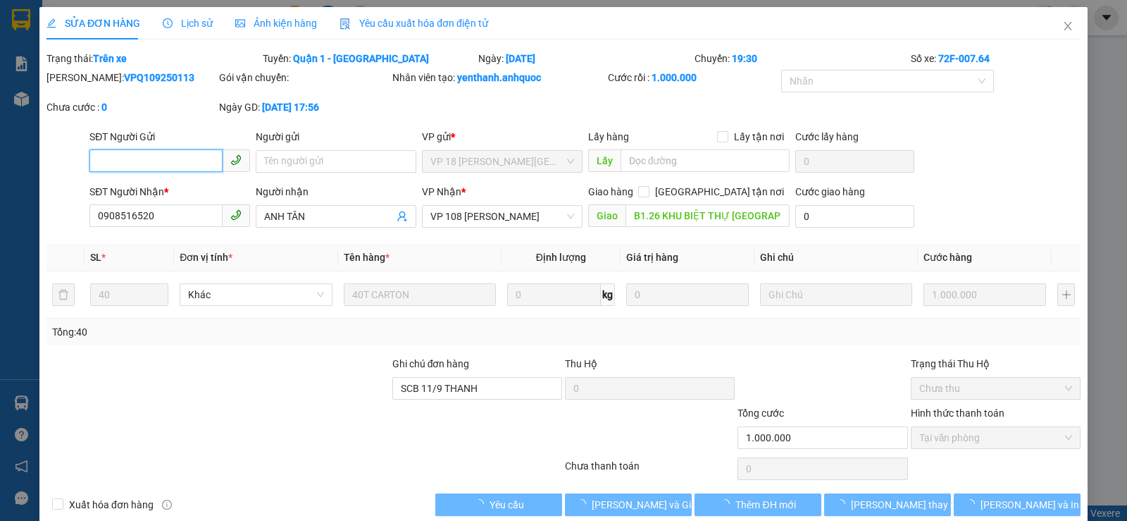
checkbox input "true"
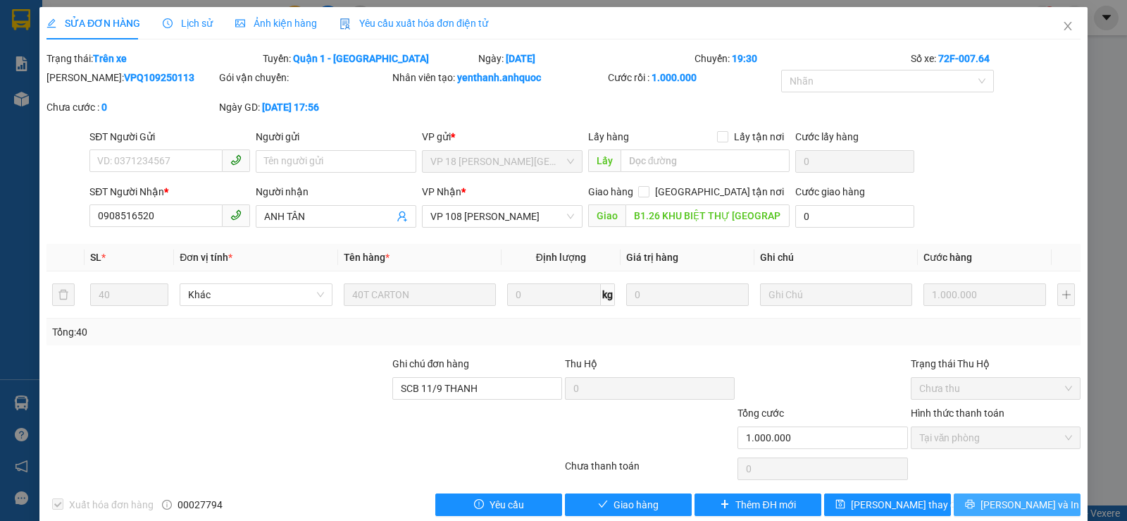
click at [968, 506] on button "[PERSON_NAME] và In" at bounding box center [1017, 504] width 127 height 23
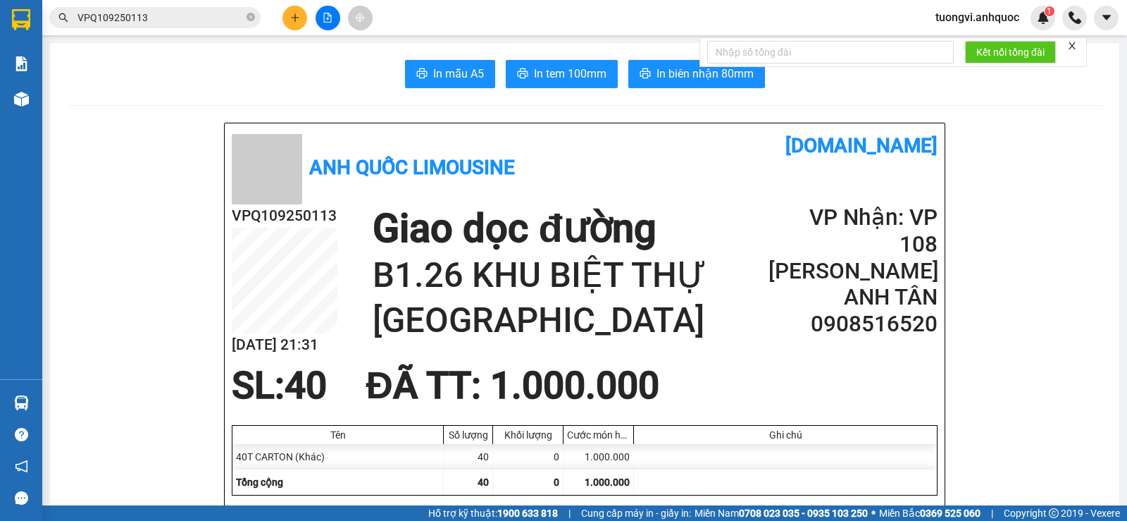
click at [297, 21] on icon "plus" at bounding box center [295, 18] width 10 height 10
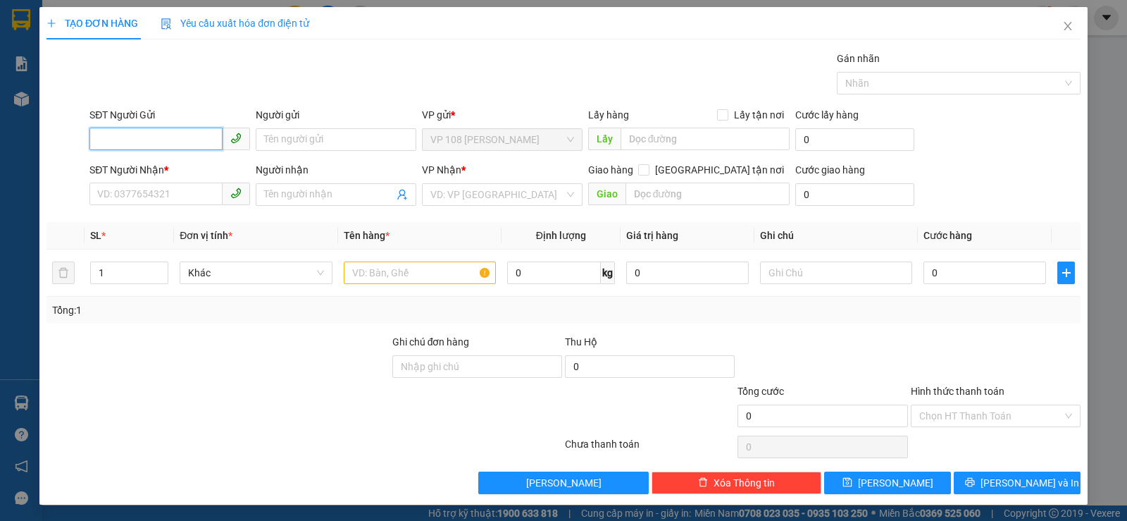
click at [168, 143] on input "SĐT Người Gửi" at bounding box center [155, 139] width 133 height 23
click at [164, 142] on input "0969" at bounding box center [155, 139] width 133 height 23
click at [158, 182] on div "0967387979 - ANH NAM" at bounding box center [176, 190] width 175 height 23
type input "0967387979"
type input "ANH NAM"
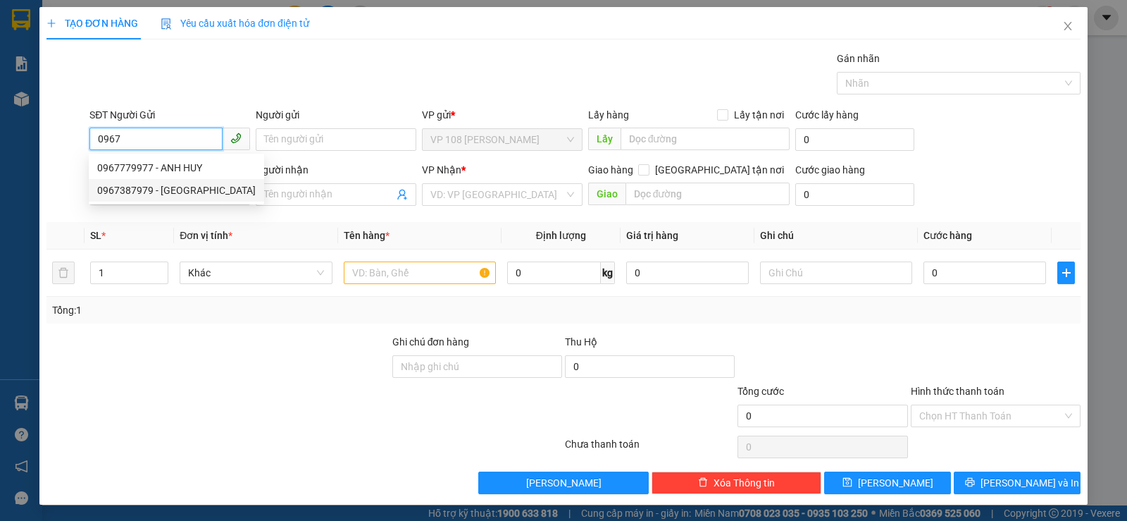
type input "0971738694"
type input "C TRÚC"
type input "VP184"
type input "TM 9/9 VP184 HẢO"
type input "30.000"
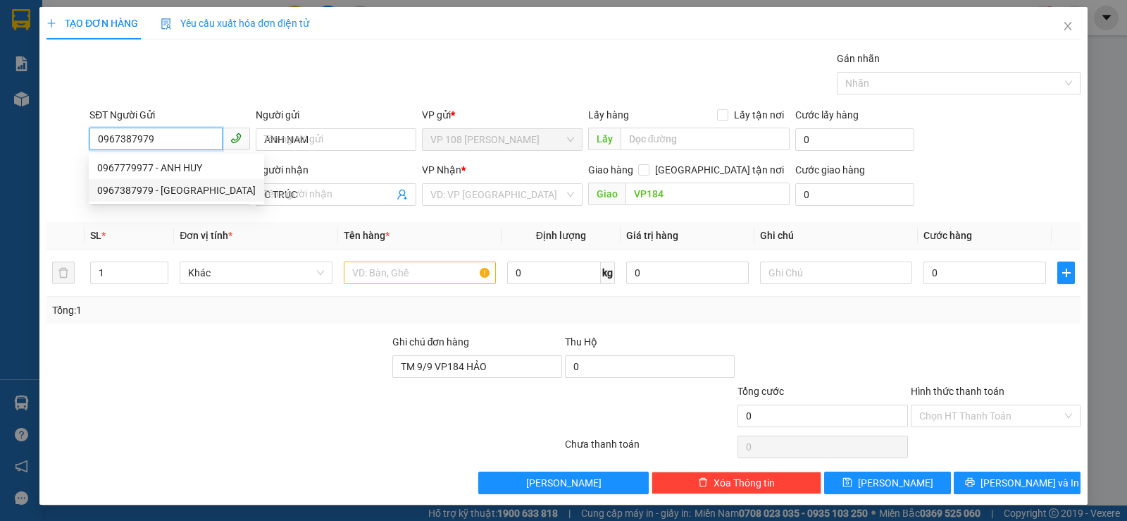
type input "30.000"
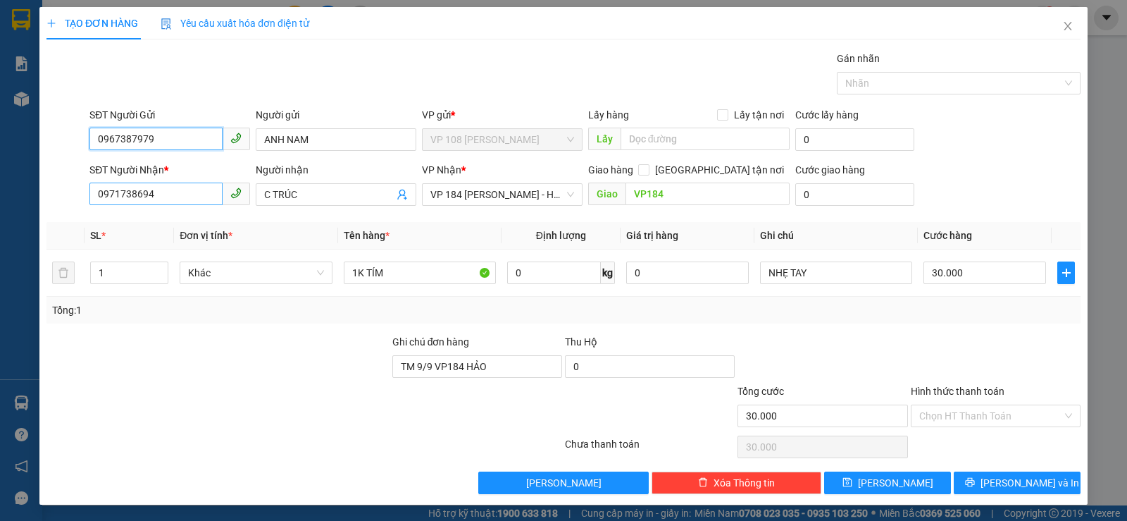
type input "0967387979"
click at [159, 194] on input "0971738694" at bounding box center [155, 193] width 133 height 23
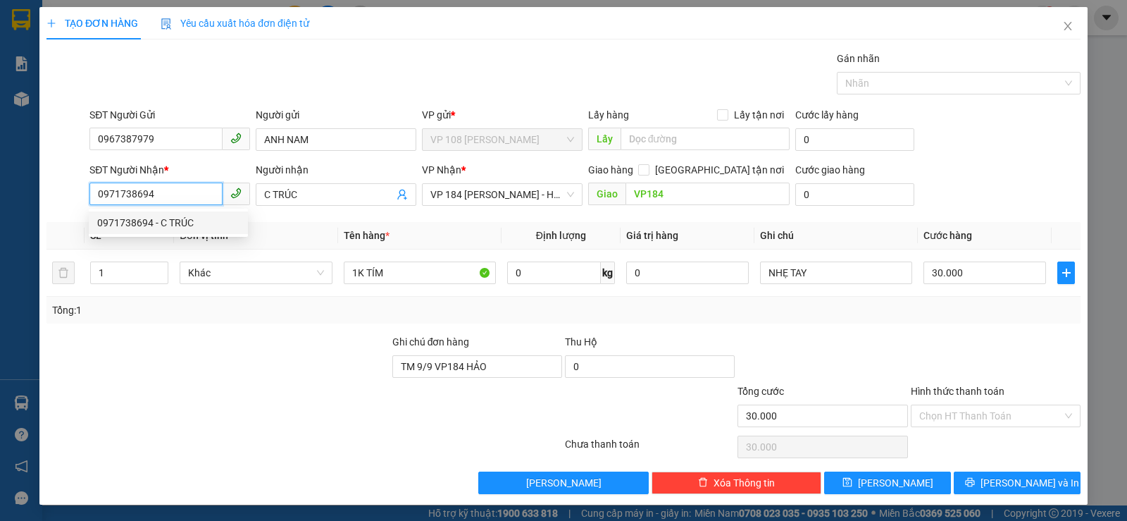
click at [159, 194] on input "0971738694" at bounding box center [155, 193] width 133 height 23
type input "0399992289"
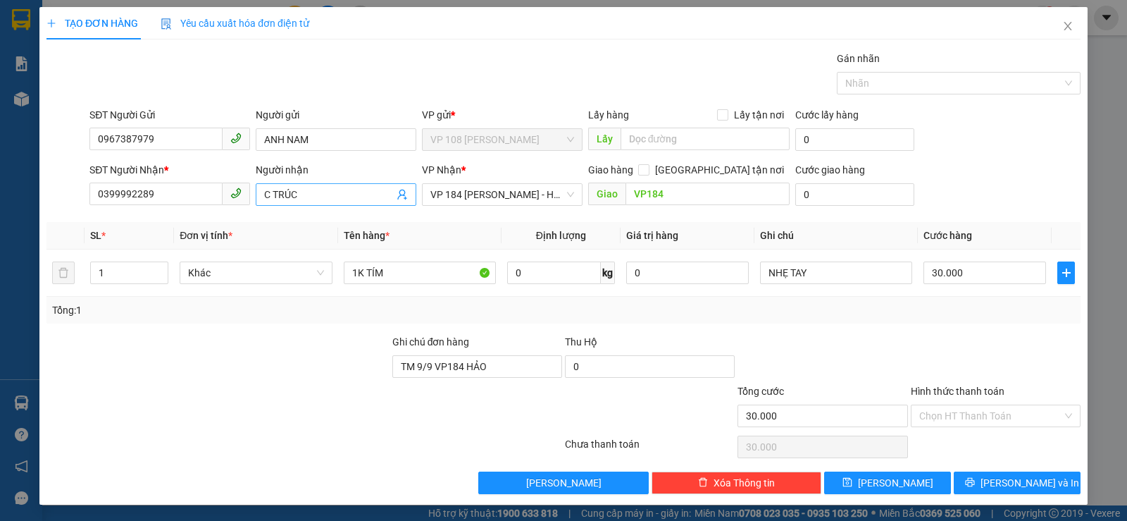
click at [319, 186] on span "C TRÚC" at bounding box center [336, 194] width 161 height 23
click at [318, 189] on input "C TRÚC" at bounding box center [329, 194] width 130 height 15
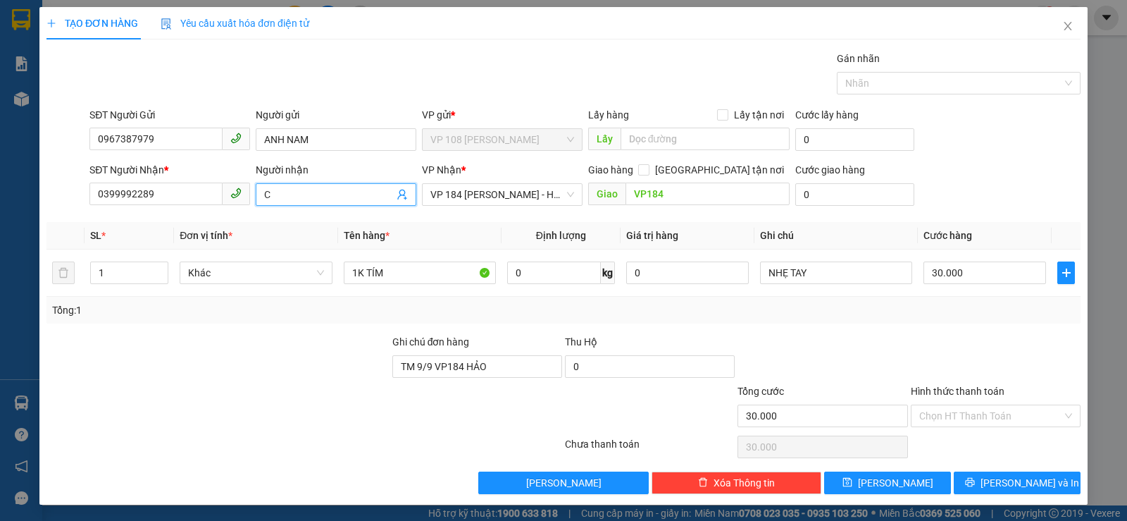
type input "C"
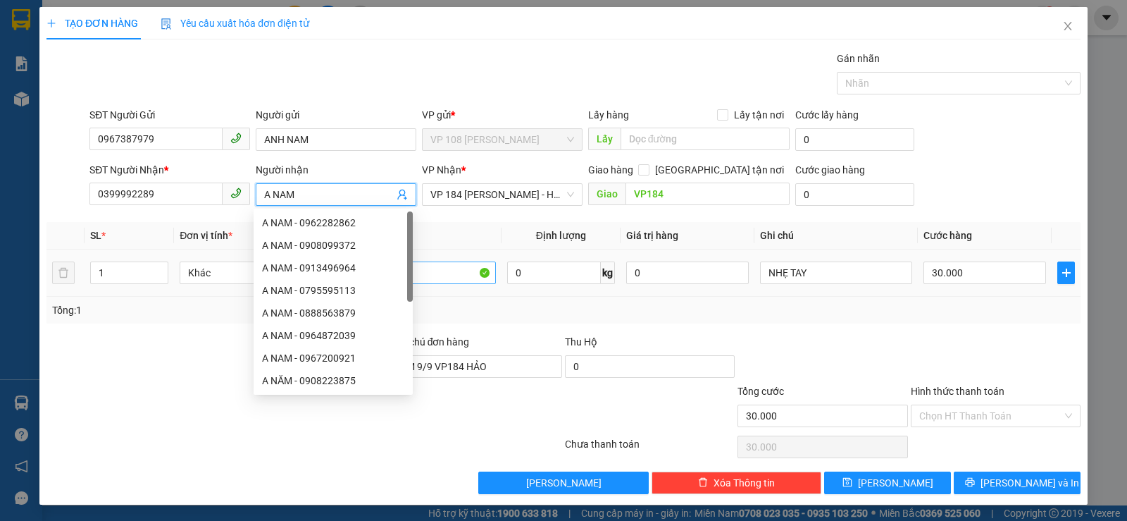
type input "A NAM"
click at [459, 277] on input "1K TÍM" at bounding box center [420, 272] width 152 height 23
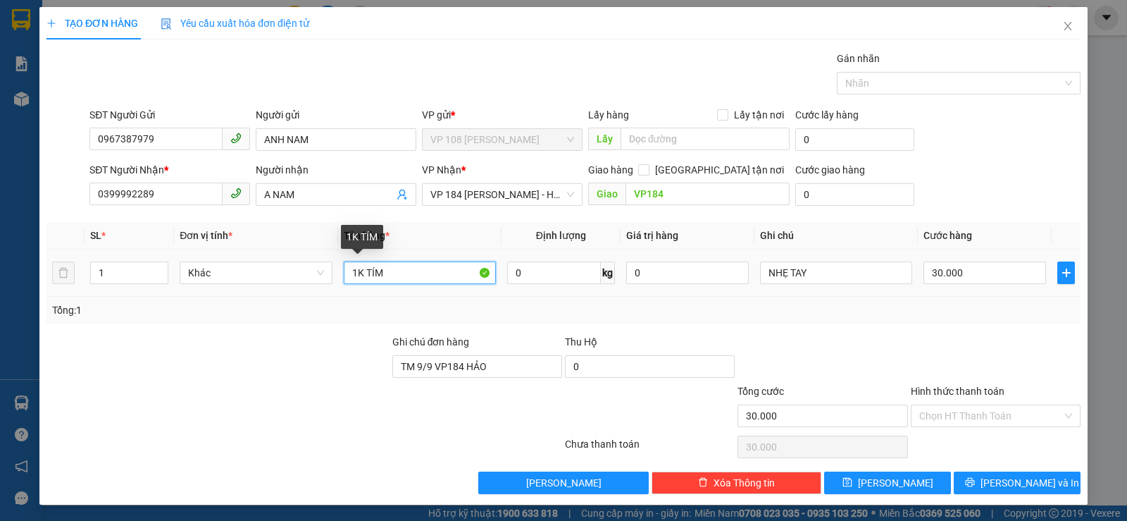
click at [459, 275] on input "1K TÍM" at bounding box center [420, 272] width 152 height 23
type input "1K TRẮNG"
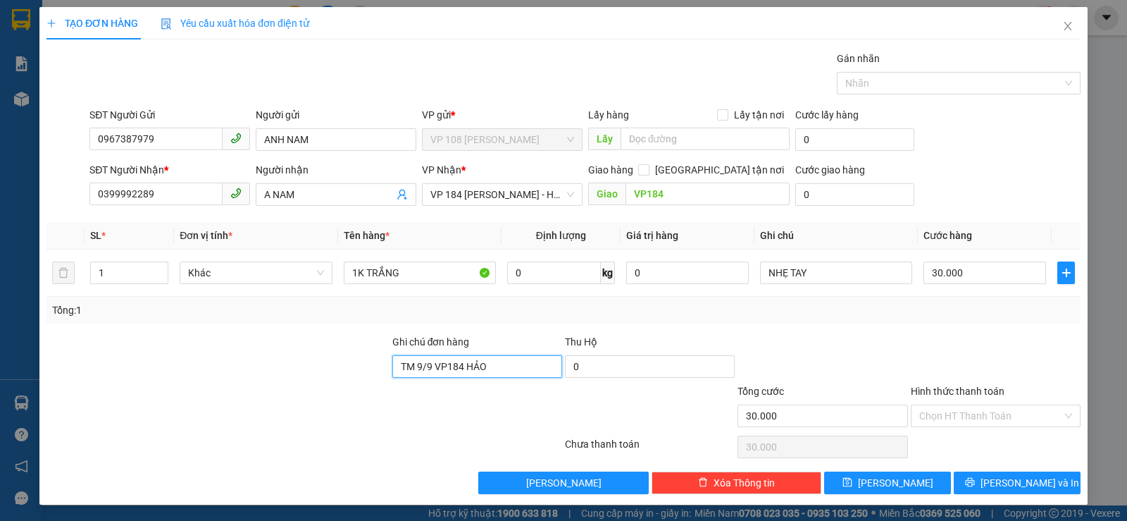
click at [450, 359] on input "TM 9/9 VP184 HẢO" at bounding box center [477, 366] width 170 height 23
click at [1031, 480] on span "[PERSON_NAME] và In" at bounding box center [1030, 482] width 99 height 15
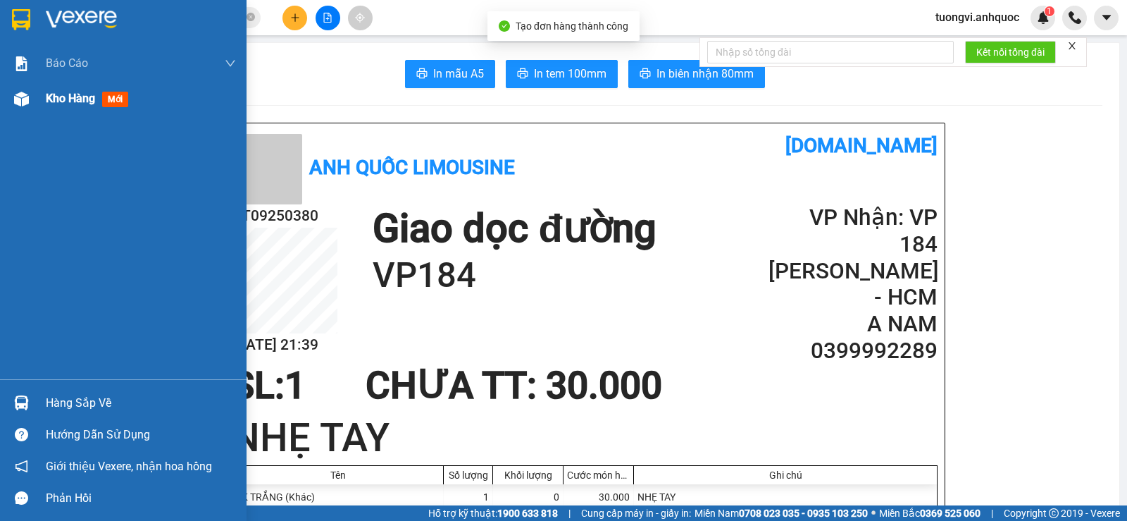
click at [23, 96] on img at bounding box center [21, 99] width 15 height 15
click at [23, 95] on img at bounding box center [21, 99] width 15 height 15
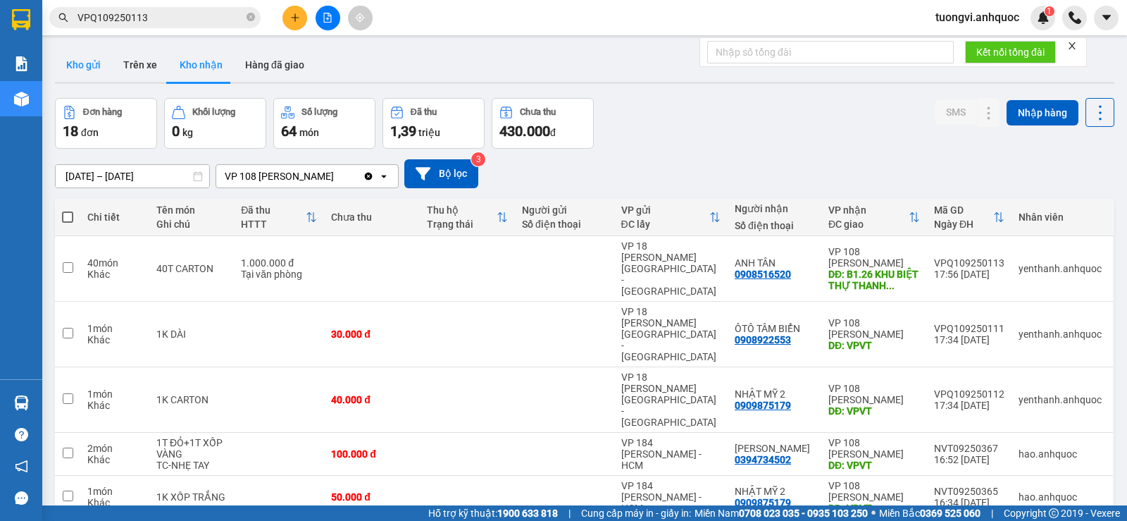
click at [67, 64] on button "Kho gửi" at bounding box center [83, 65] width 57 height 34
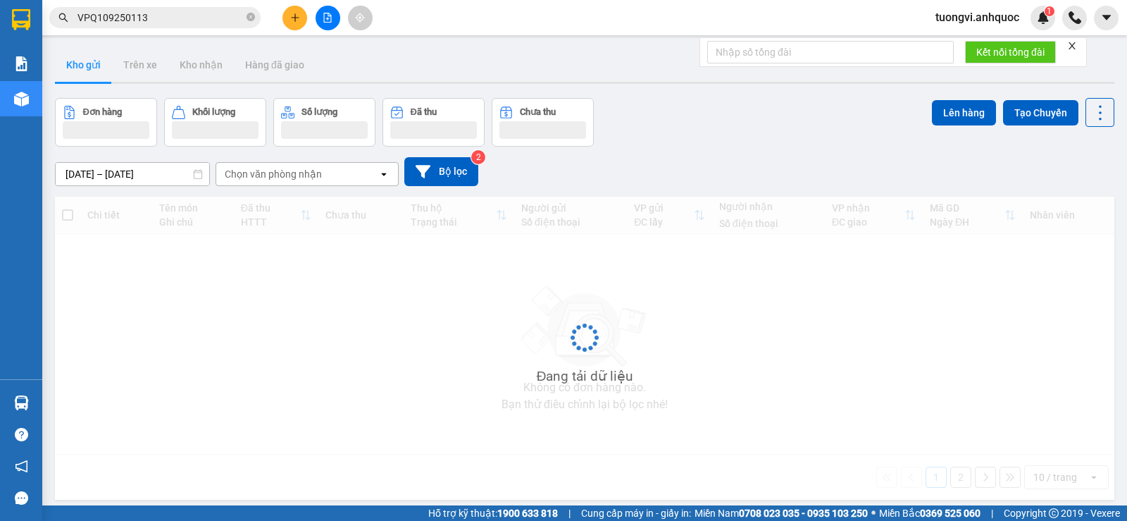
click at [67, 64] on button "Kho gửi" at bounding box center [83, 65] width 57 height 34
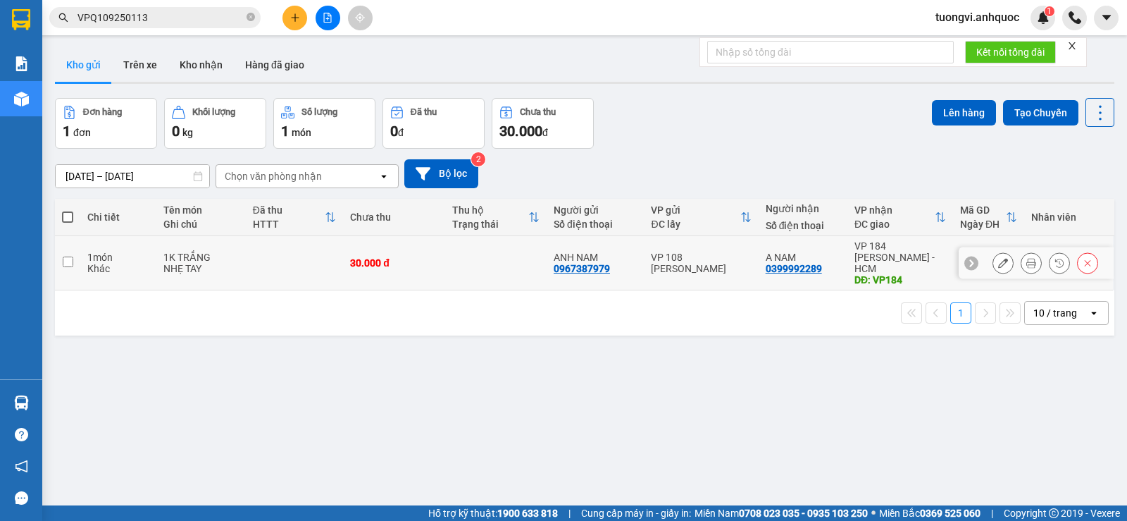
click at [492, 246] on td at bounding box center [495, 263] width 101 height 54
checkbox input "true"
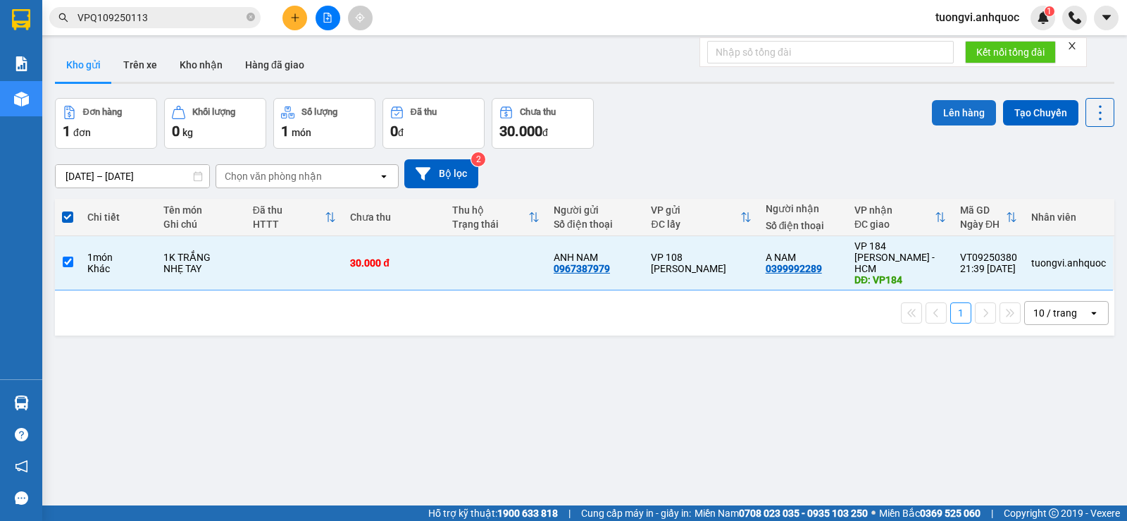
click at [939, 110] on button "Lên hàng" at bounding box center [964, 112] width 64 height 25
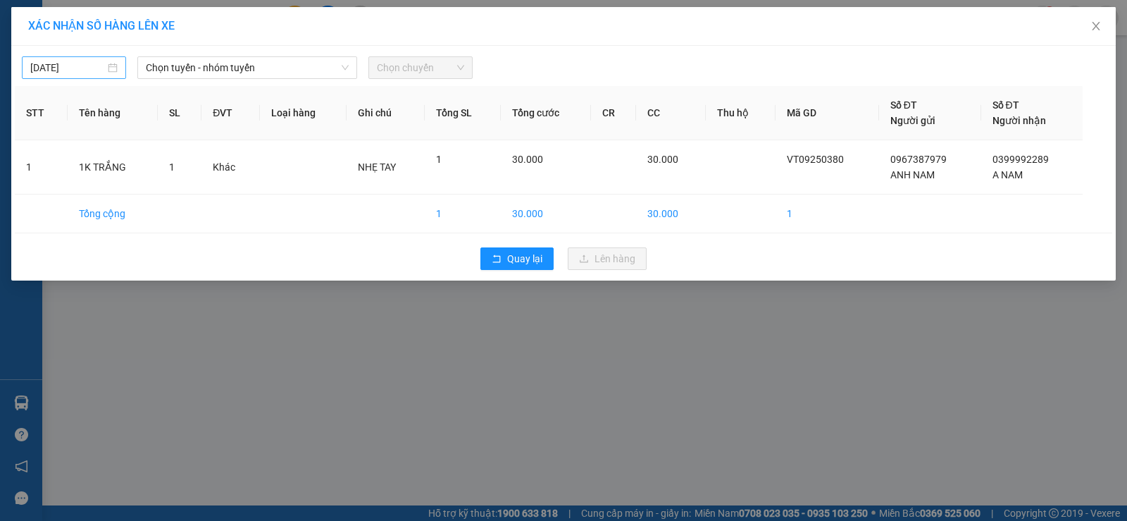
click at [71, 72] on input "[DATE]" at bounding box center [67, 67] width 75 height 15
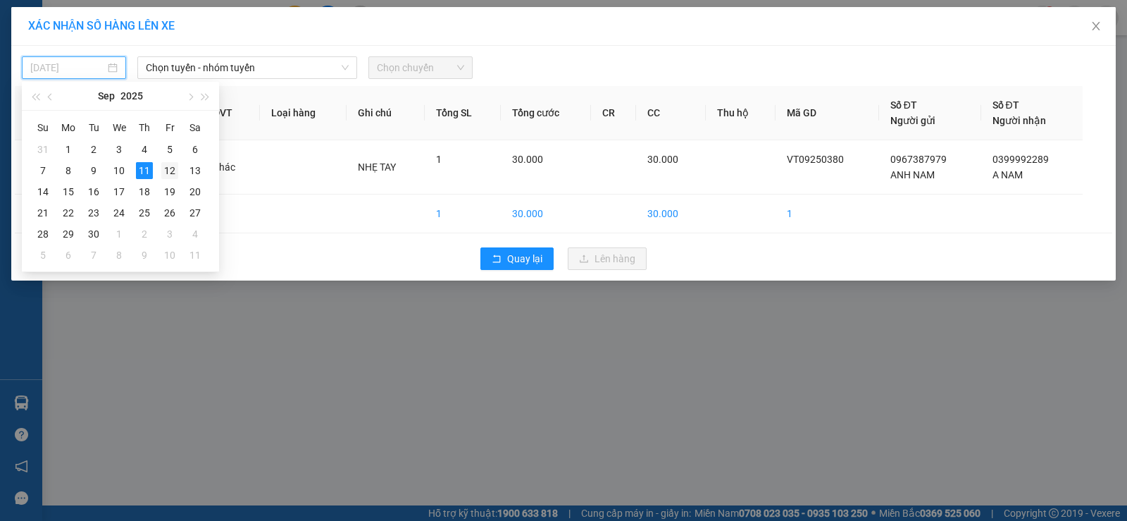
click at [175, 171] on div "12" at bounding box center [169, 170] width 17 height 17
type input "[DATE]"
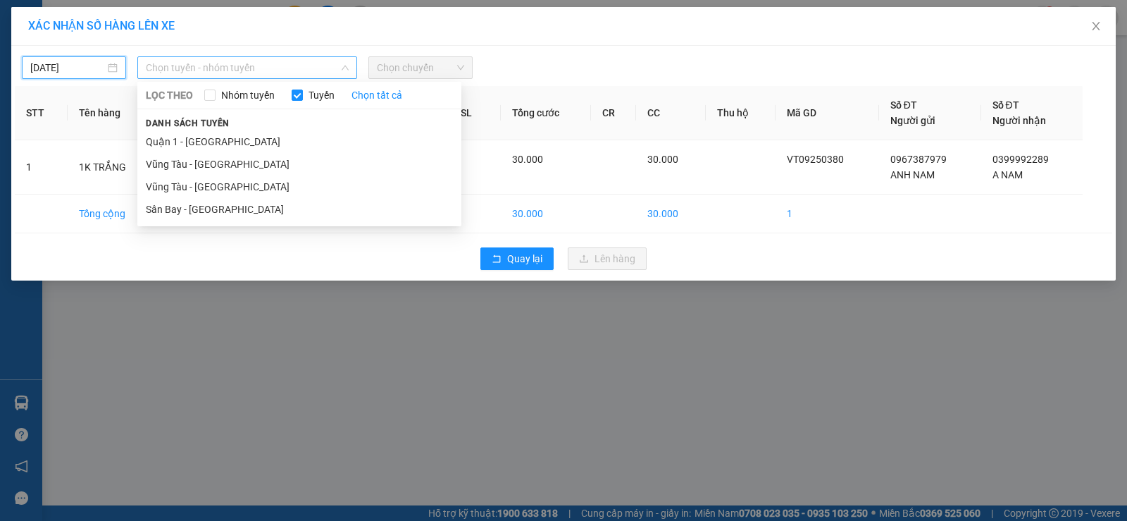
click at [179, 75] on span "Chọn tuyến - nhóm tuyến" at bounding box center [247, 67] width 203 height 21
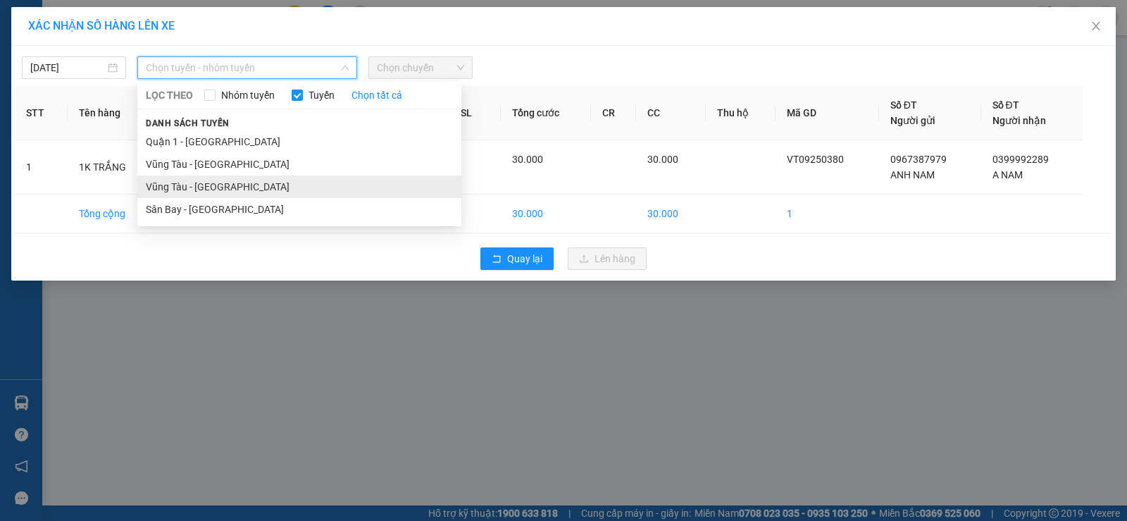
click at [206, 185] on li "Vũng Tàu - [GEOGRAPHIC_DATA]" at bounding box center [299, 186] width 324 height 23
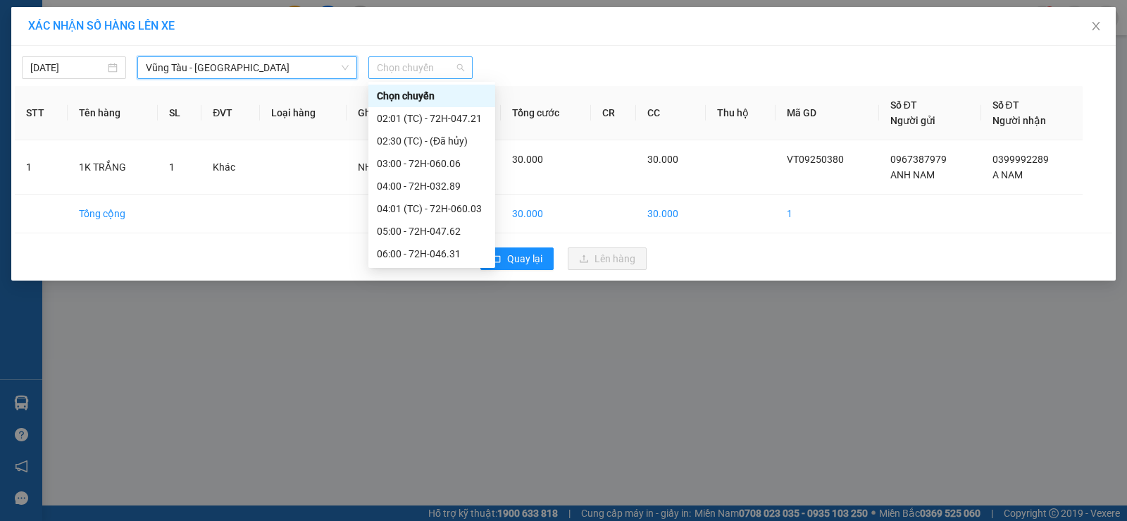
click at [423, 68] on span "Chọn chuyến" at bounding box center [420, 67] width 87 height 21
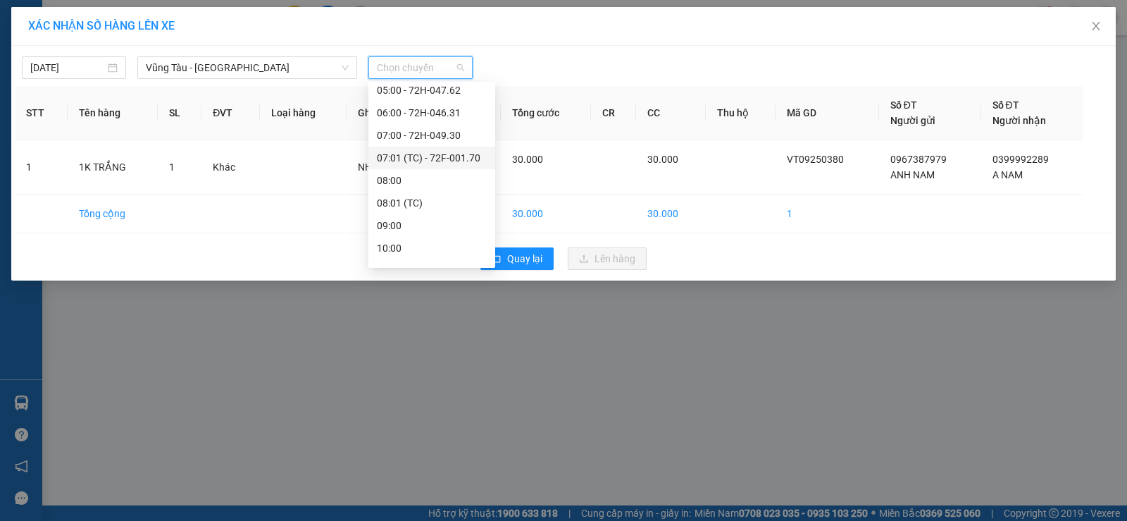
scroll to position [70, 0]
click at [433, 153] on div "05:00 - 72H-047.62" at bounding box center [432, 160] width 110 height 15
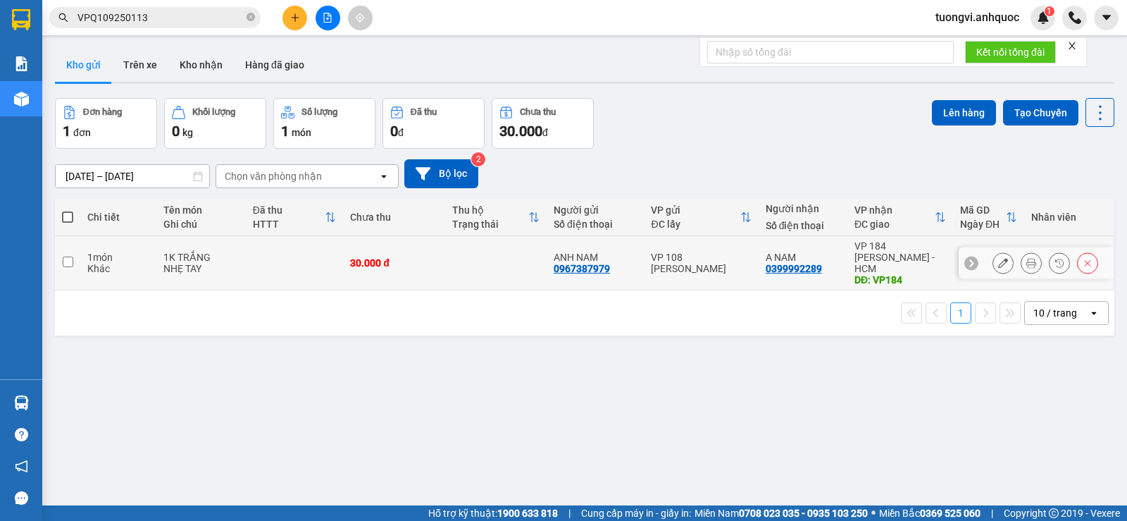
click at [1026, 259] on icon at bounding box center [1031, 263] width 10 height 10
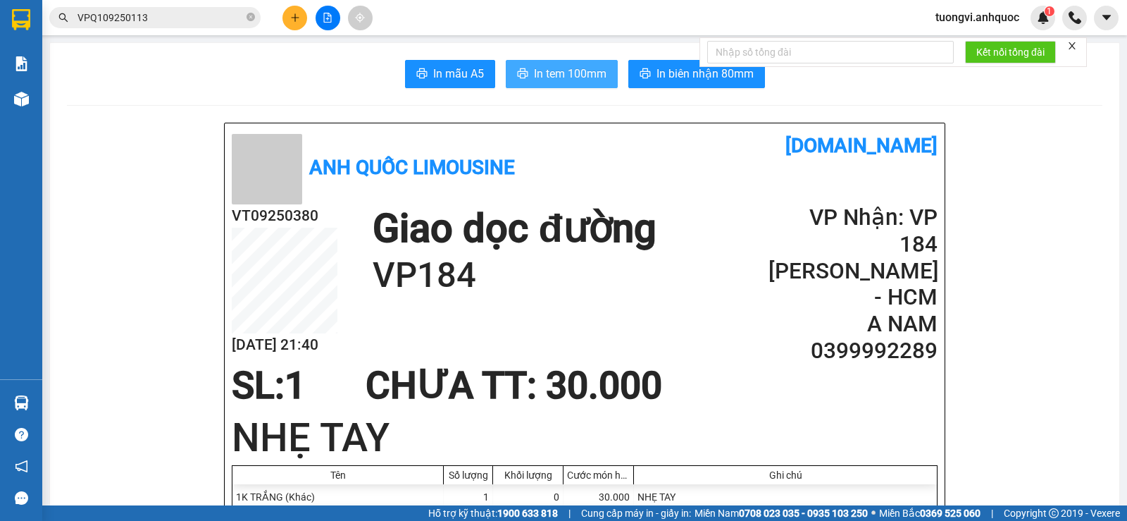
click at [561, 67] on span "In tem 100mm" at bounding box center [570, 74] width 73 height 18
click at [969, 509] on strong "0369 525 060" at bounding box center [950, 512] width 61 height 11
click at [37, 95] on div "Kho hàng mới" at bounding box center [21, 98] width 42 height 35
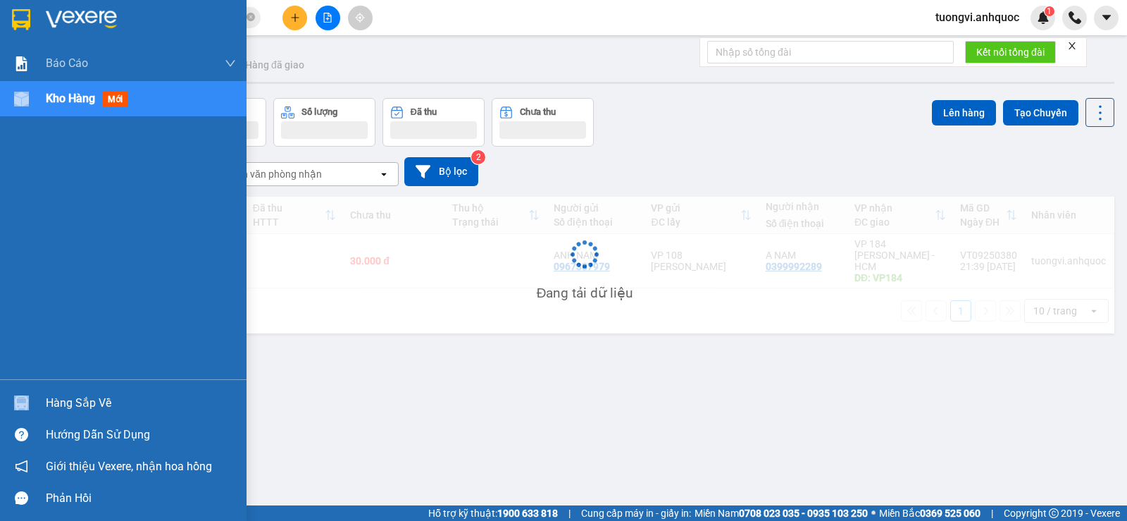
click at [37, 95] on div "Kho hàng mới" at bounding box center [123, 98] width 247 height 35
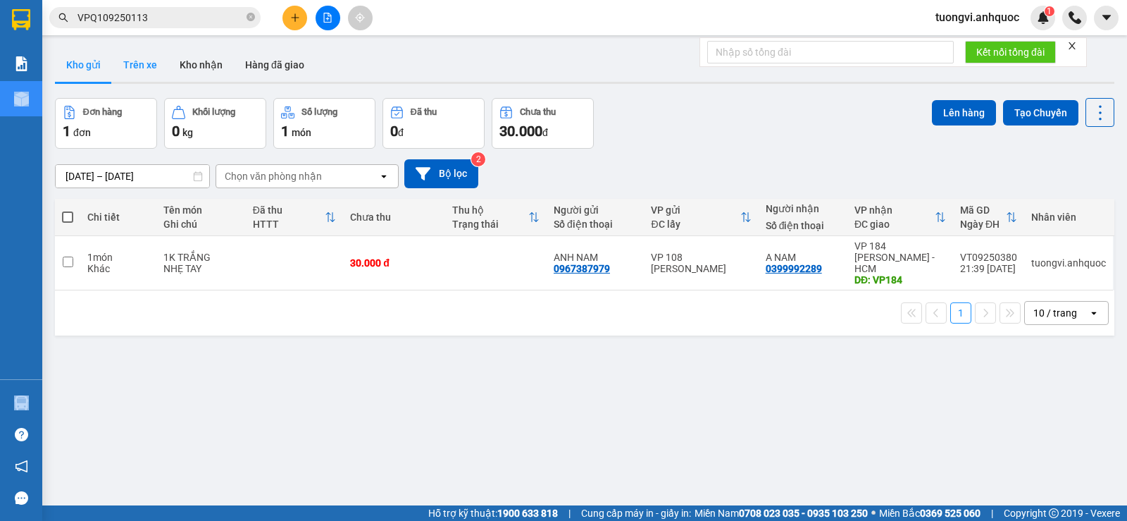
click at [152, 61] on button "Trên xe" at bounding box center [140, 65] width 56 height 34
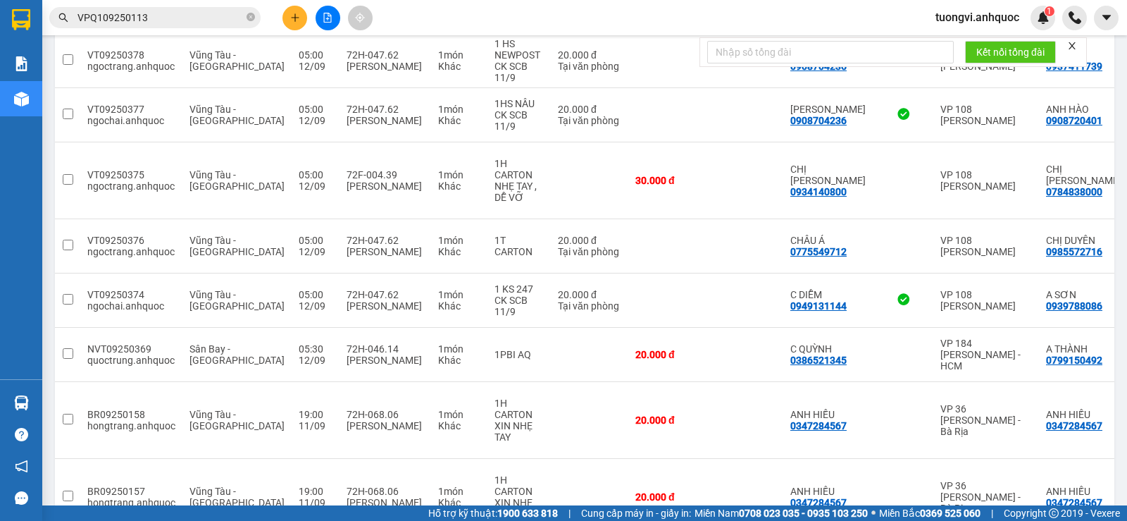
scroll to position [280, 0]
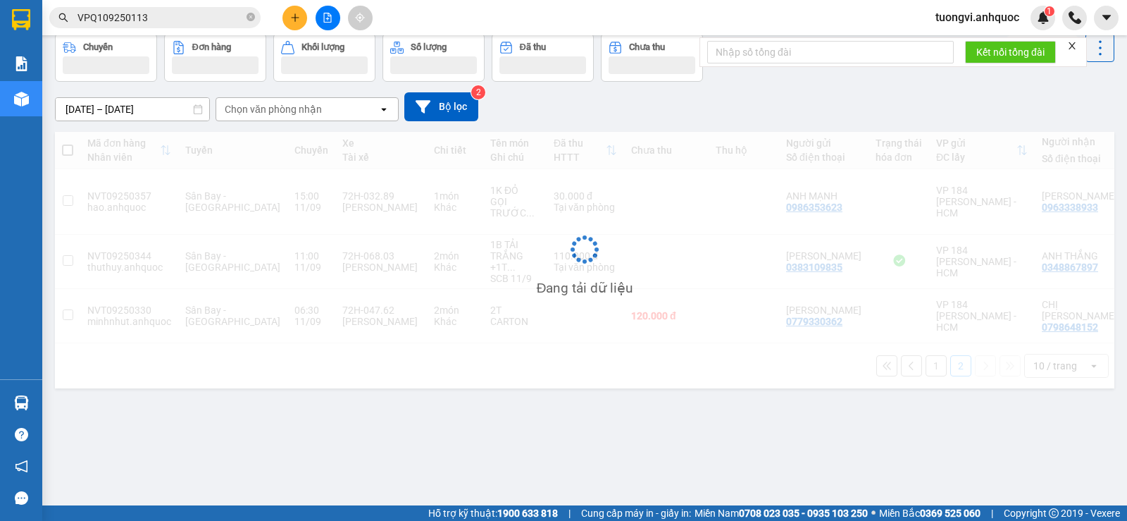
scroll to position [65, 0]
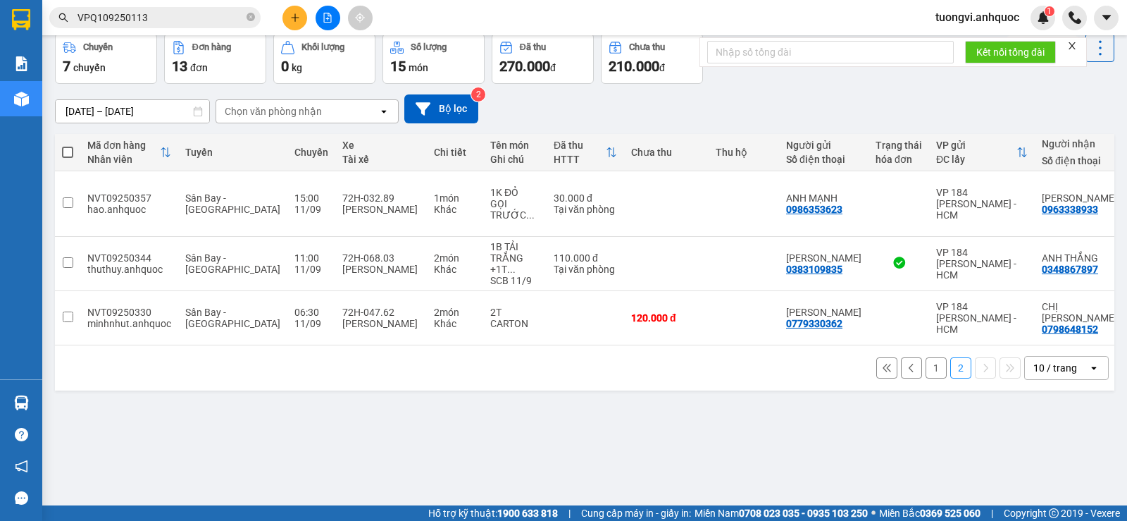
click at [876, 357] on button at bounding box center [886, 367] width 21 height 21
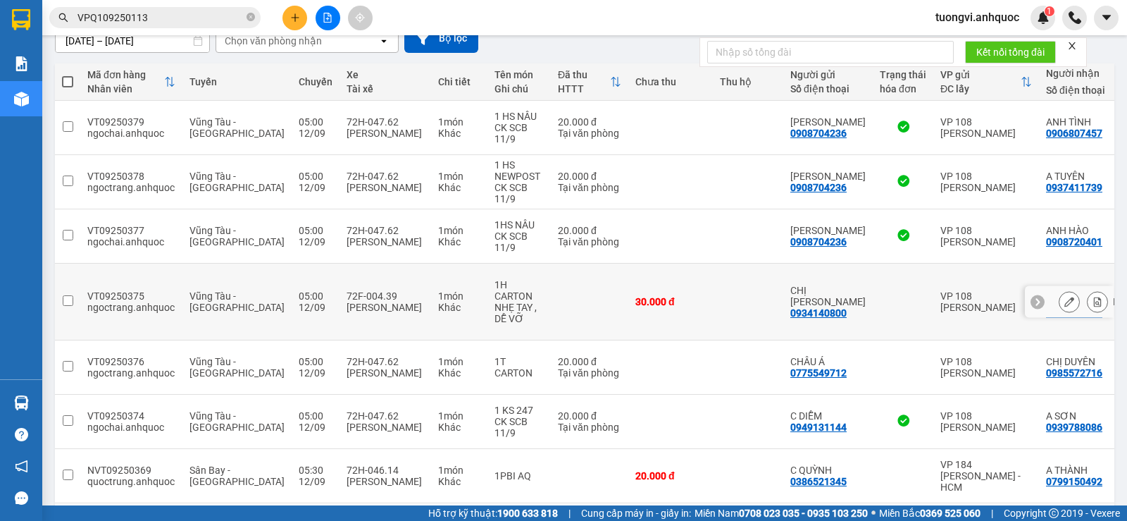
scroll to position [276, 0]
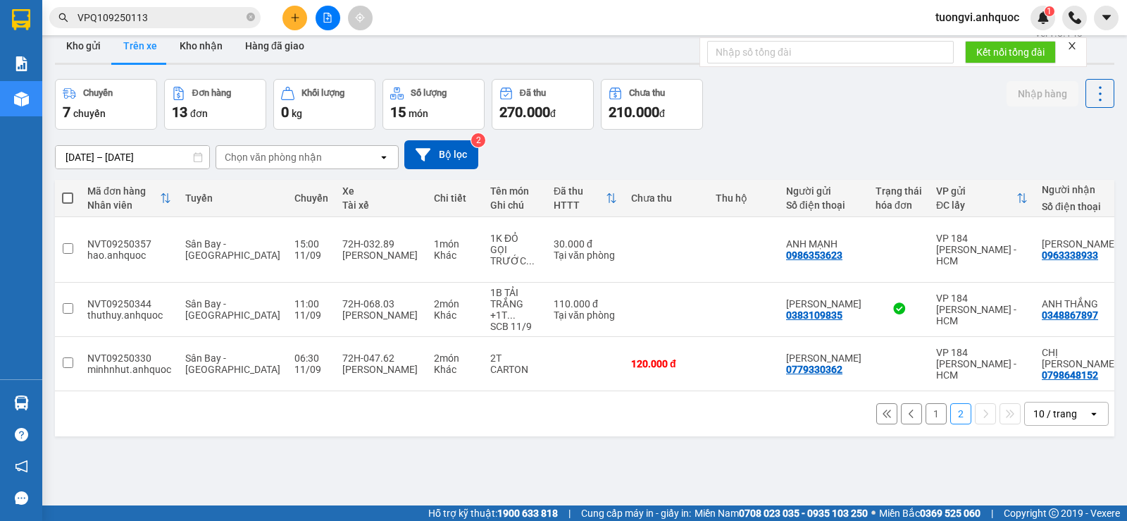
scroll to position [0, 0]
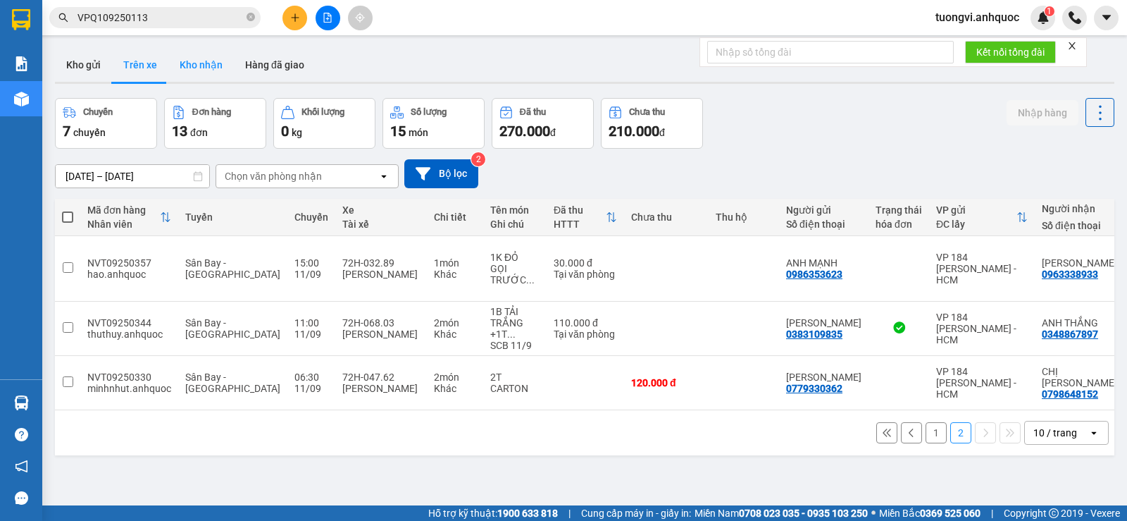
click at [184, 66] on button "Kho nhận" at bounding box center [201, 65] width 66 height 34
type input "[DATE] – [DATE]"
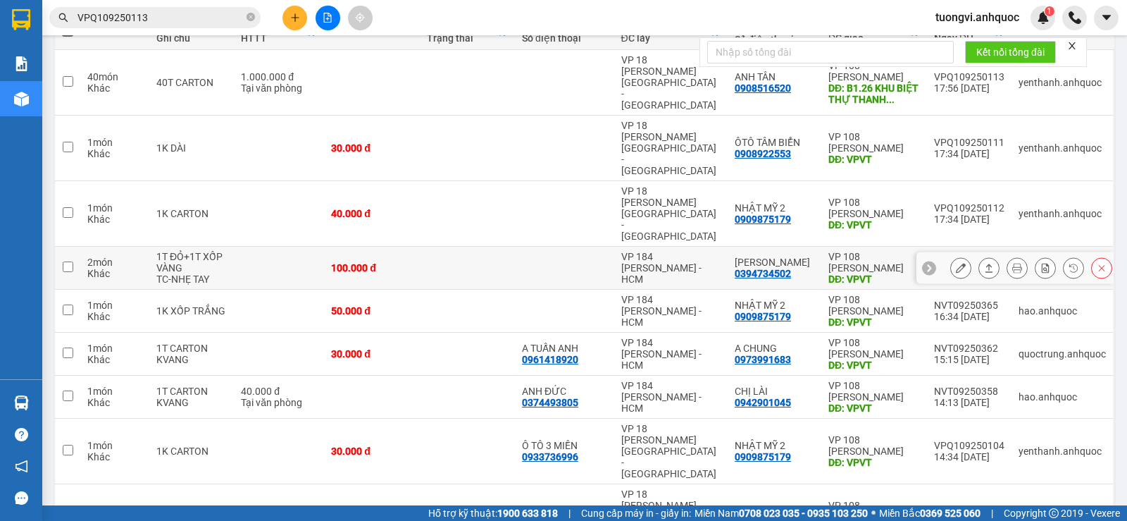
scroll to position [211, 0]
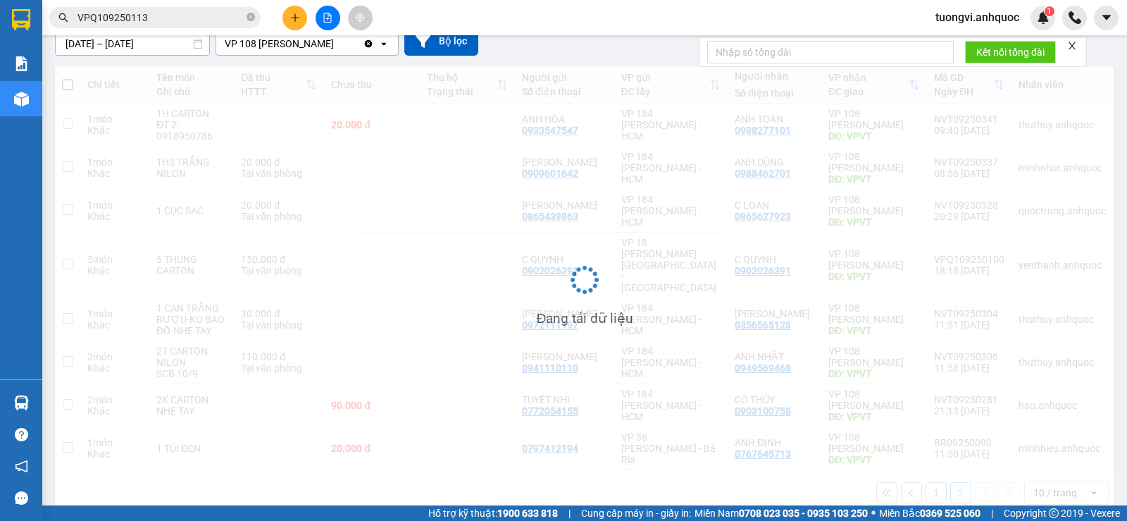
scroll to position [132, 0]
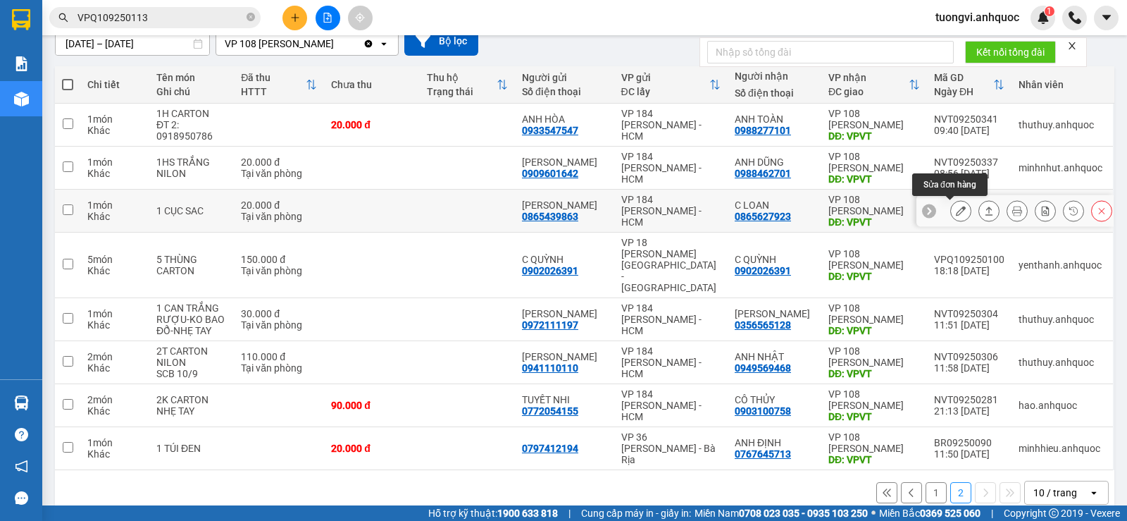
click at [951, 213] on button at bounding box center [961, 211] width 20 height 25
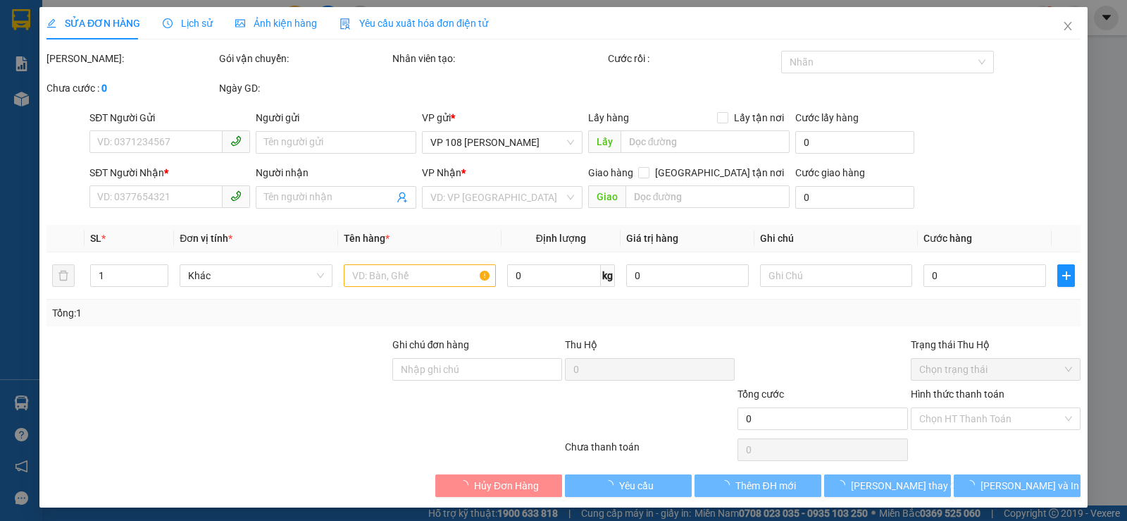
type input "0865439863"
type input "[PERSON_NAME]"
type input "0865627923"
type input "C LOAN"
type input "VPVT"
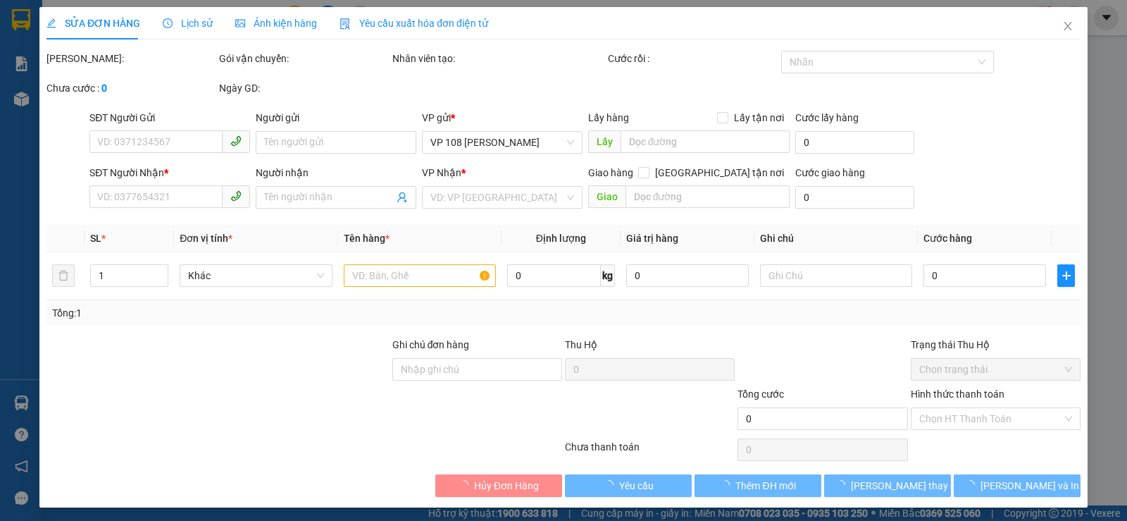
type input "20.000"
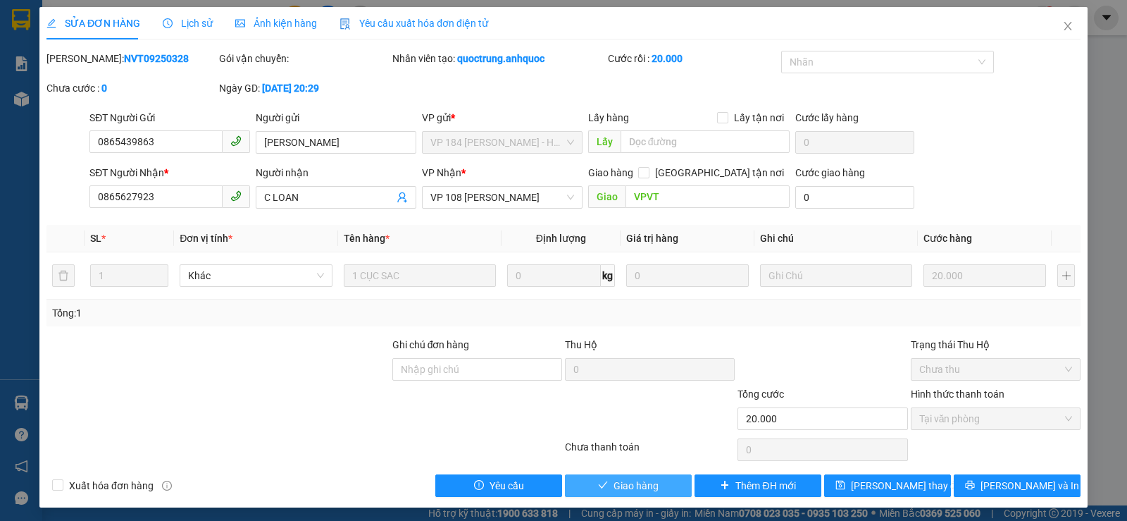
click at [590, 477] on button "Giao hàng" at bounding box center [628, 485] width 127 height 23
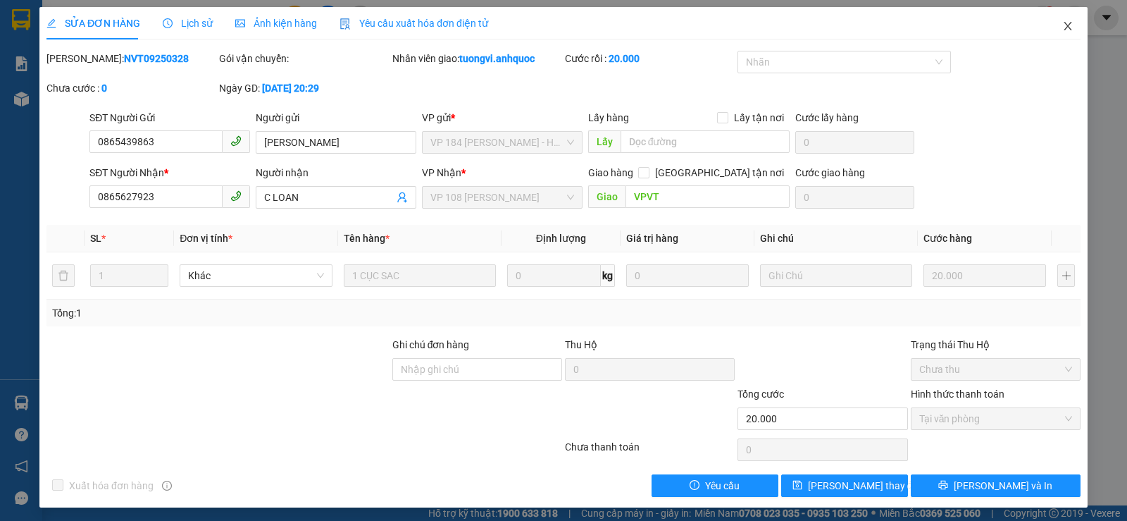
click at [1062, 27] on icon "close" at bounding box center [1067, 25] width 11 height 11
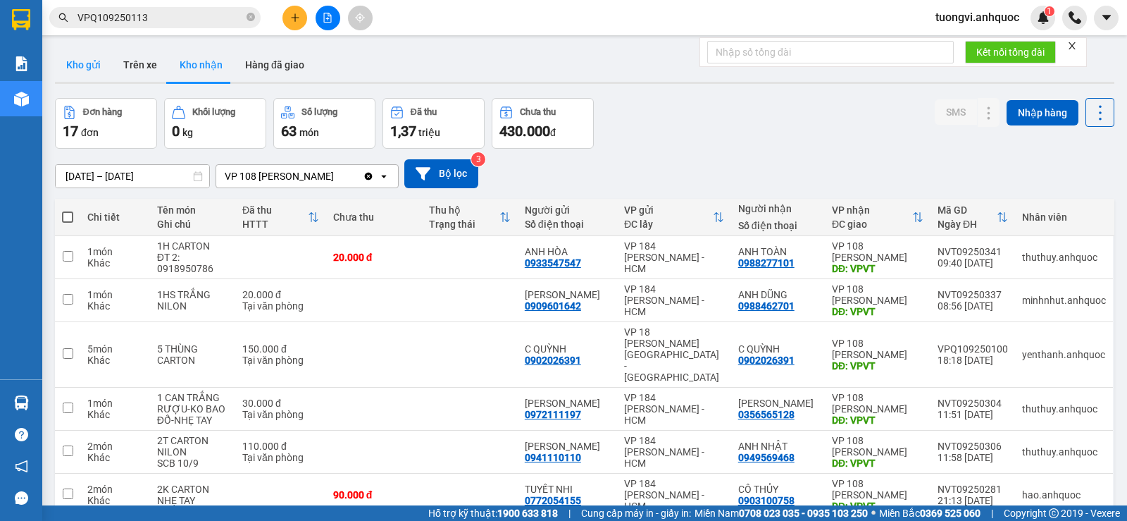
click at [87, 73] on button "Kho gửi" at bounding box center [83, 65] width 57 height 34
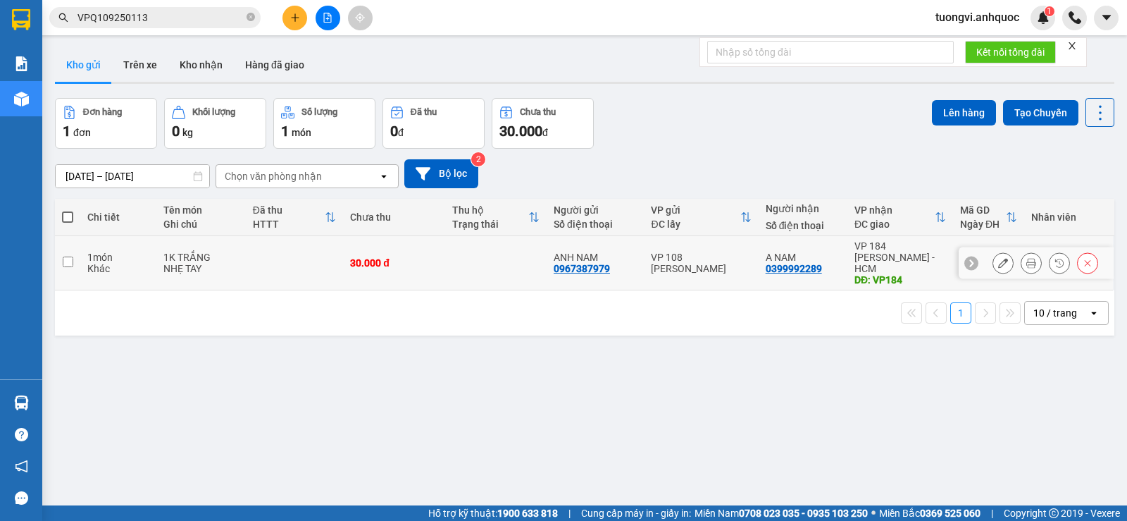
click at [1021, 251] on button at bounding box center [1031, 263] width 20 height 25
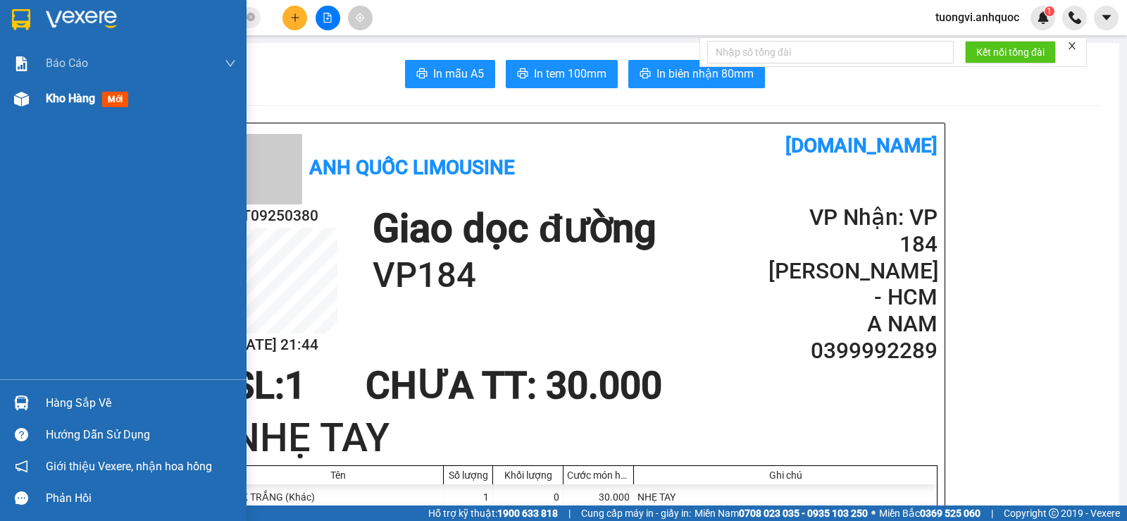
click at [27, 101] on img at bounding box center [21, 99] width 15 height 15
